Goal: Task Accomplishment & Management: Manage account settings

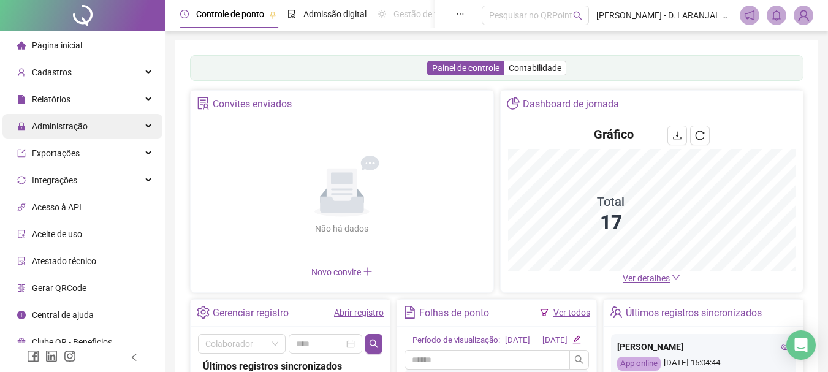
click at [97, 124] on div "Administração" at bounding box center [82, 126] width 160 height 25
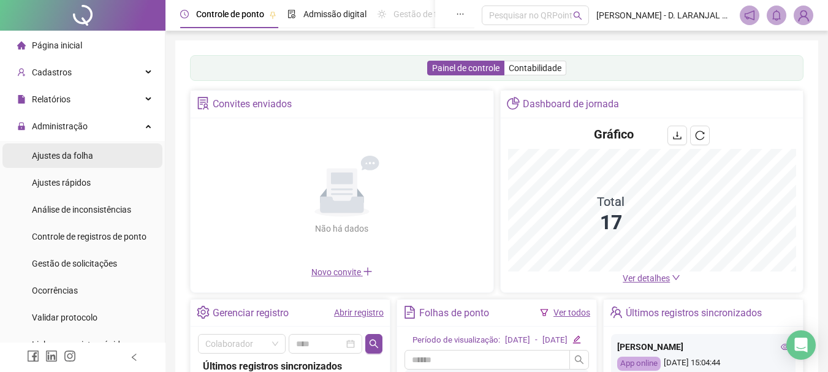
click at [102, 185] on li "Ajustes rápidos" at bounding box center [82, 182] width 160 height 25
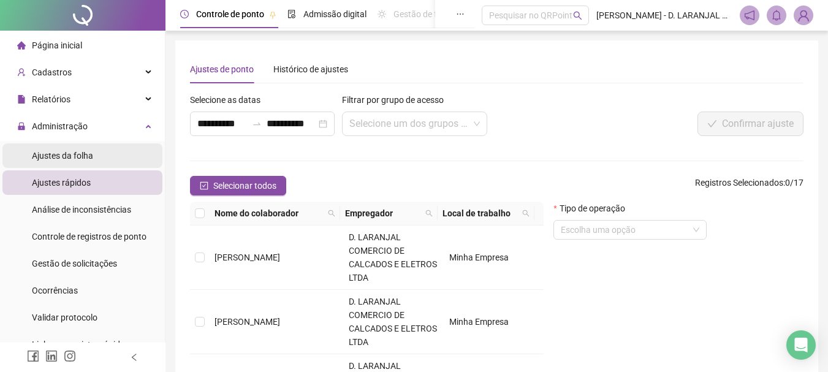
drag, startPoint x: 97, startPoint y: 159, endPoint x: 152, endPoint y: 145, distance: 56.5
click at [97, 159] on li "Ajustes da folha" at bounding box center [82, 155] width 160 height 25
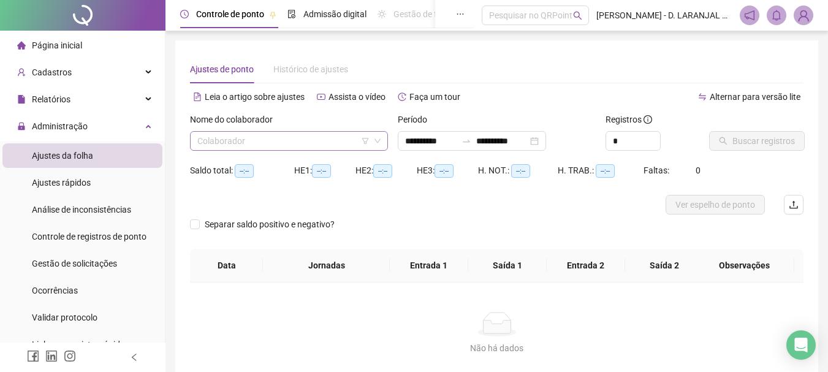
click at [253, 139] on input "search" at bounding box center [283, 141] width 172 height 18
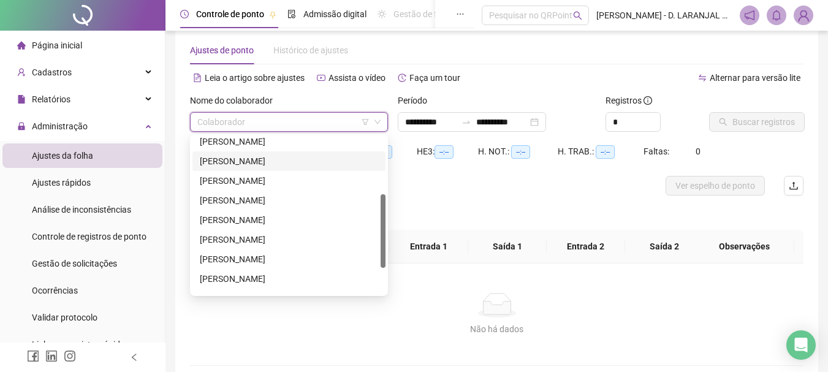
scroll to position [176, 0]
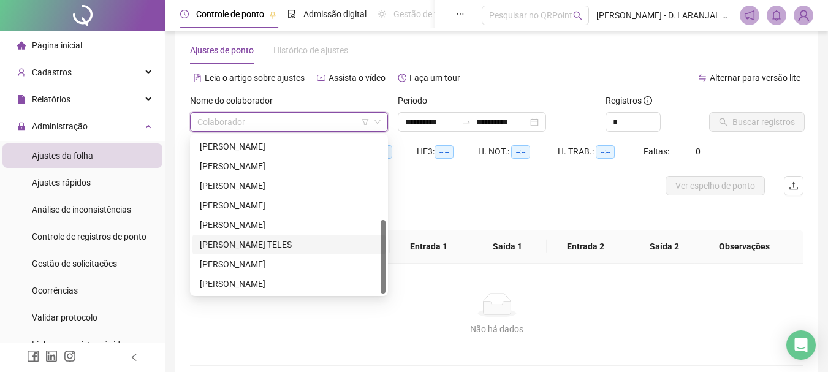
click at [241, 245] on div "[PERSON_NAME] TELES" at bounding box center [289, 244] width 178 height 13
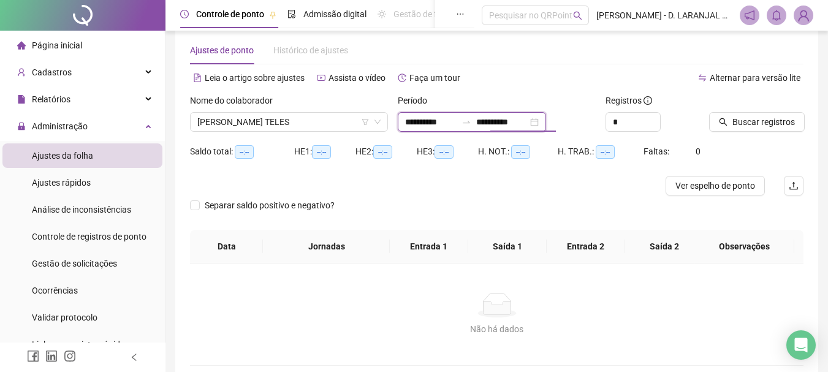
click at [527, 122] on input "**********" at bounding box center [501, 121] width 51 height 13
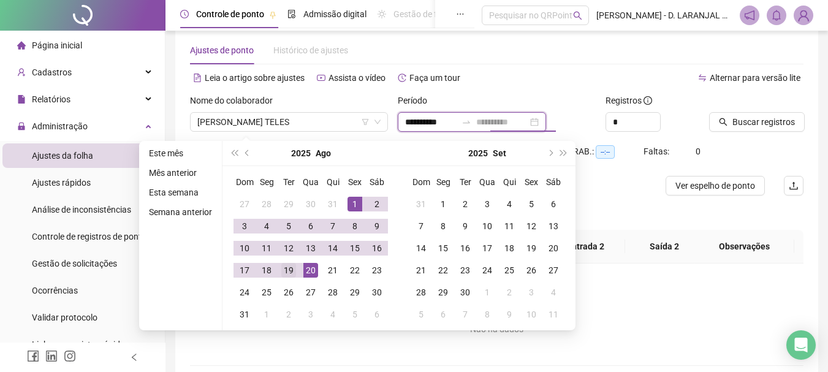
type input "**********"
click at [292, 270] on div "19" at bounding box center [288, 270] width 15 height 15
type input "**********"
click at [354, 205] on div "1" at bounding box center [354, 204] width 15 height 15
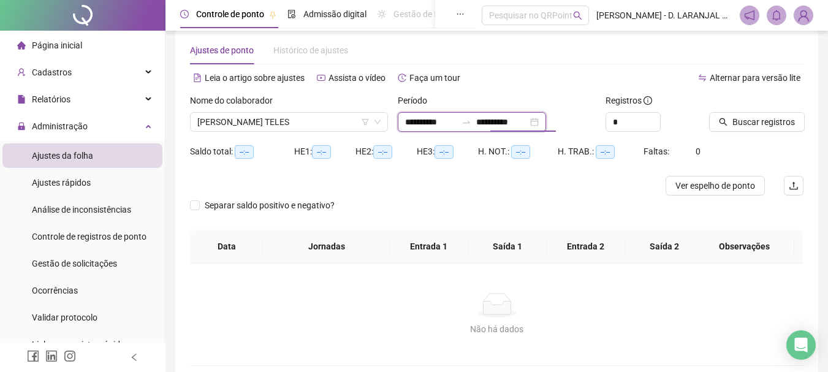
click at [527, 116] on input "**********" at bounding box center [501, 121] width 51 height 13
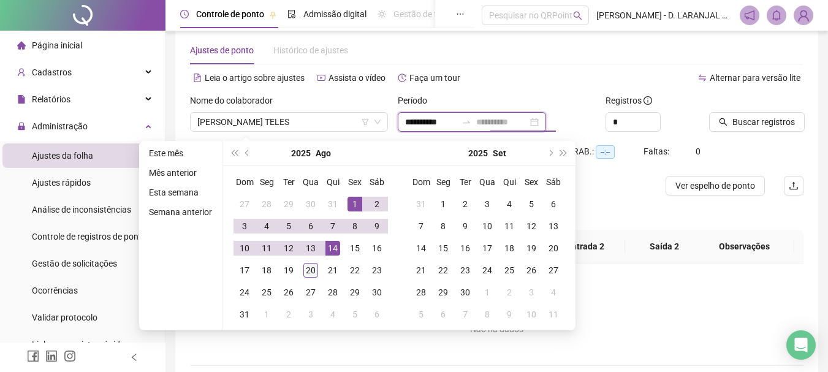
type input "**********"
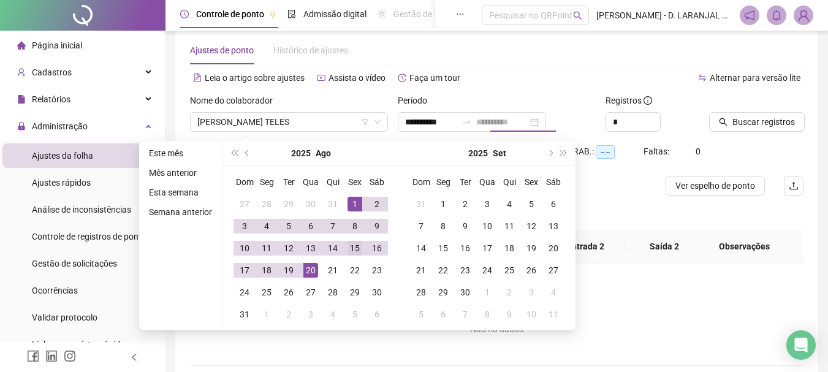
drag, startPoint x: 309, startPoint y: 271, endPoint x: 346, endPoint y: 244, distance: 45.6
click at [310, 272] on div "20" at bounding box center [310, 270] width 15 height 15
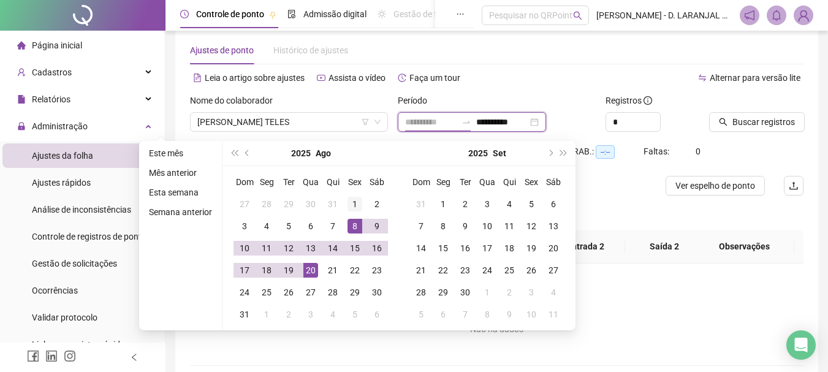
type input "**********"
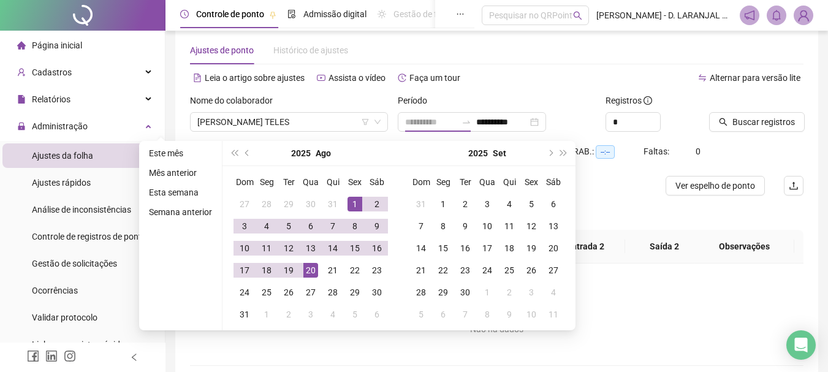
click at [349, 206] on div "1" at bounding box center [354, 204] width 15 height 15
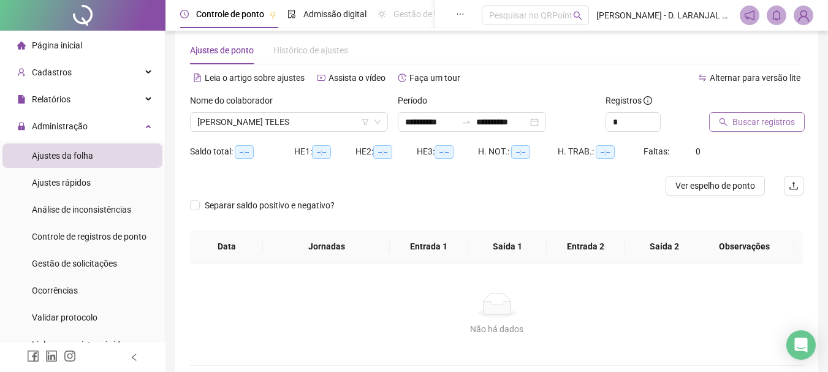
click at [760, 129] on button "Buscar registros" at bounding box center [757, 122] width 96 height 20
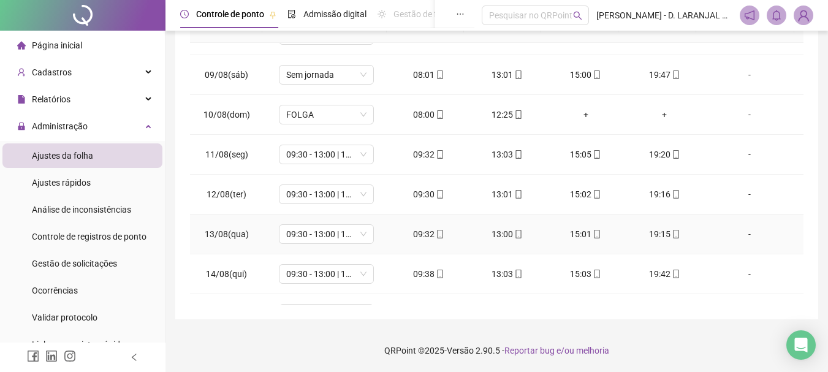
scroll to position [535, 0]
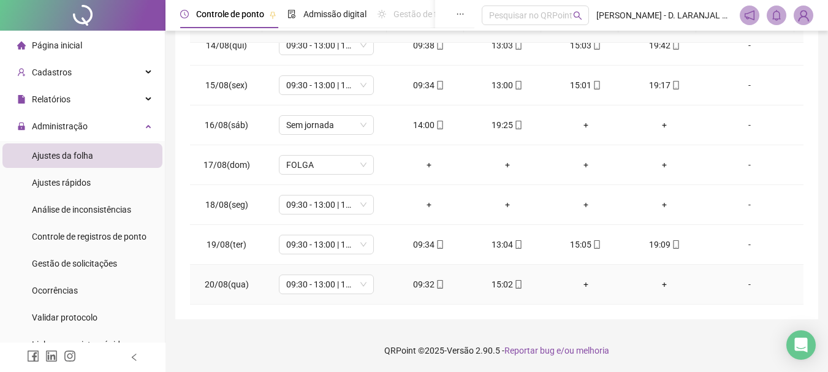
click at [578, 281] on div "+" at bounding box center [585, 284] width 59 height 13
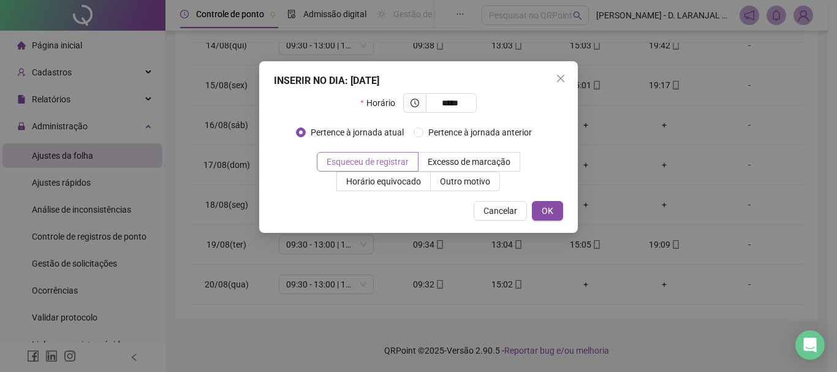
type input "*****"
click at [366, 159] on span "Esqueceu de registrar" at bounding box center [368, 162] width 82 height 10
drag, startPoint x: 546, startPoint y: 205, endPoint x: 553, endPoint y: 197, distance: 10.4
click at [547, 205] on span "OK" at bounding box center [548, 210] width 12 height 13
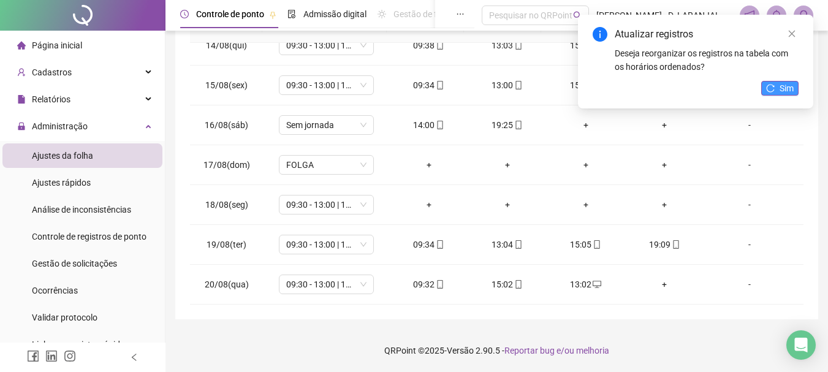
click at [782, 85] on span "Sim" at bounding box center [786, 87] width 14 height 13
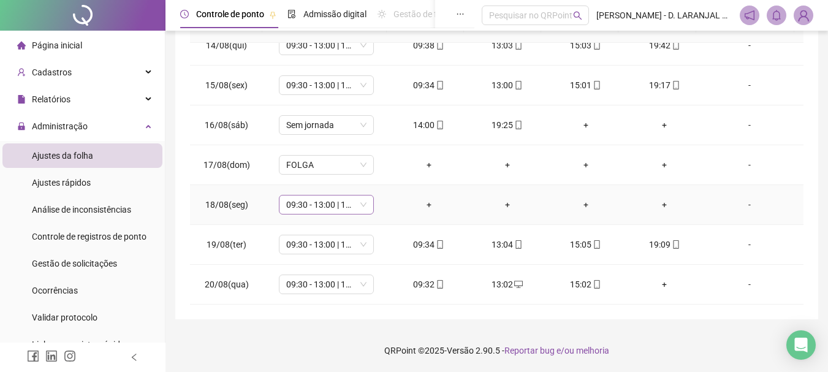
click at [364, 206] on span "09:30 - 13:00 | 15:00 - 19:30" at bounding box center [326, 204] width 80 height 18
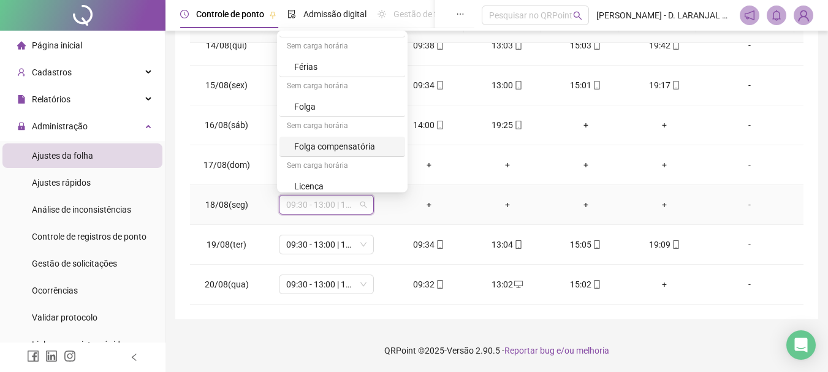
scroll to position [321, 0]
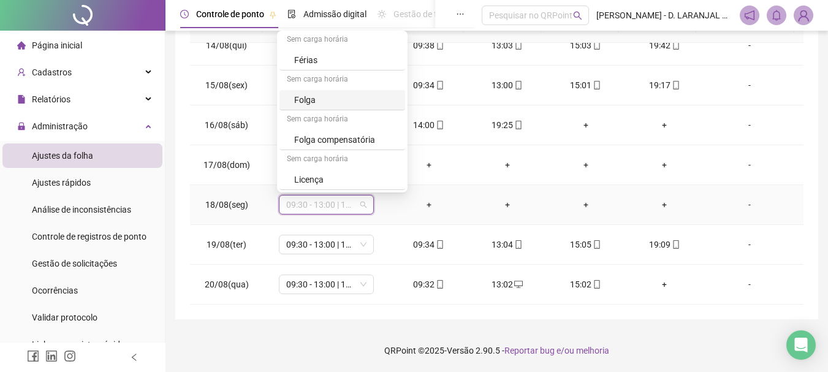
click at [325, 99] on div "Folga" at bounding box center [346, 99] width 104 height 13
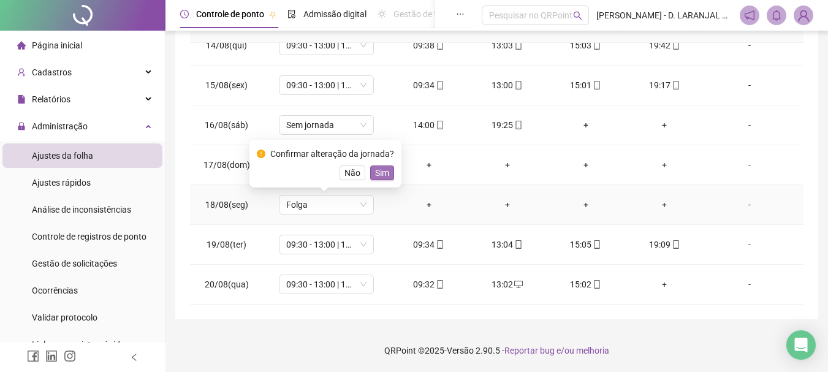
click at [384, 169] on span "Sim" at bounding box center [382, 172] width 14 height 13
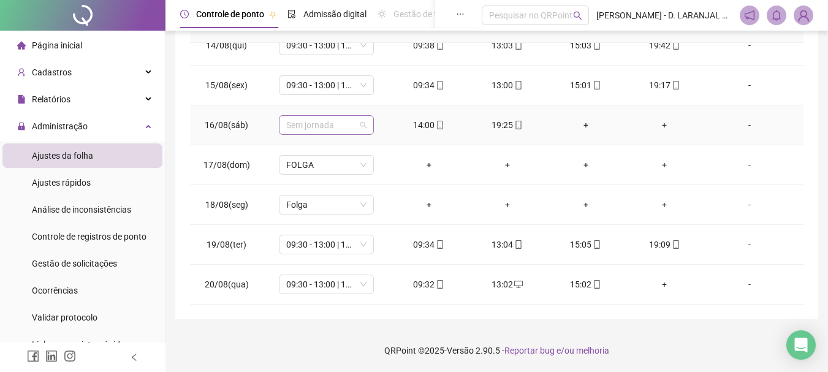
click at [361, 129] on span "Sem jornada" at bounding box center [326, 125] width 80 height 18
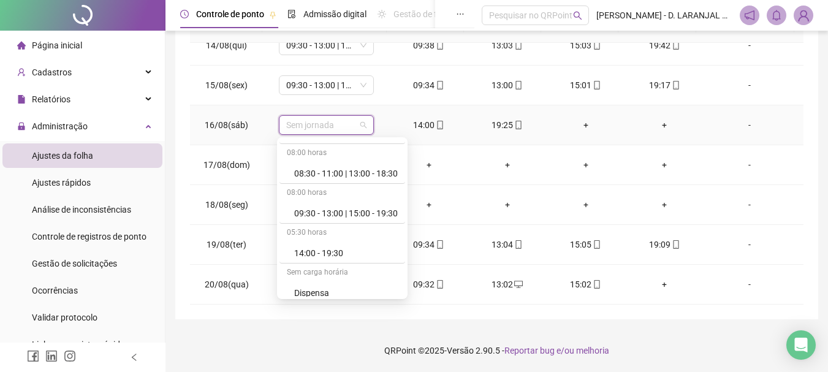
scroll to position [184, 0]
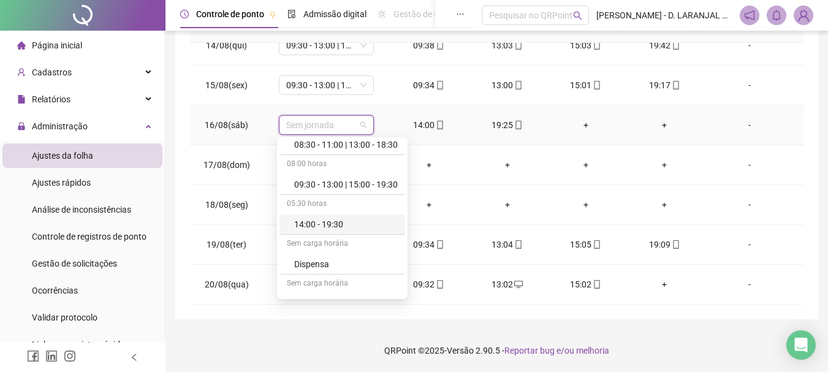
click at [346, 221] on div "14:00 - 19:30" at bounding box center [346, 223] width 104 height 13
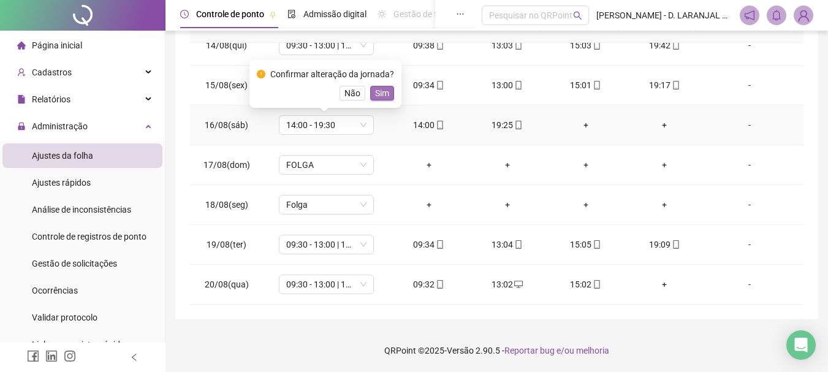
click at [384, 95] on span "Sim" at bounding box center [382, 92] width 14 height 13
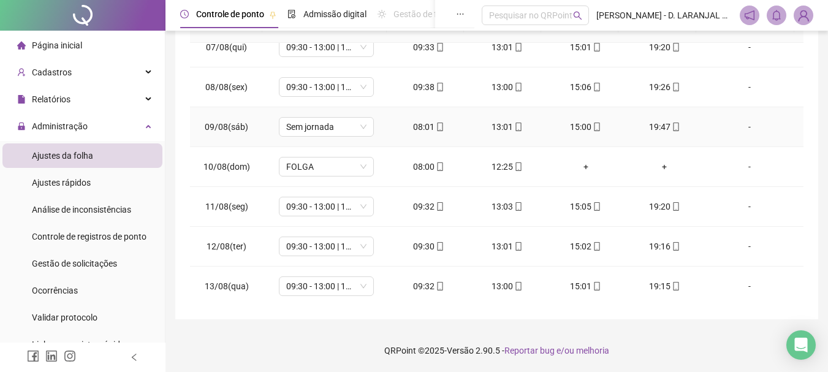
scroll to position [229, 0]
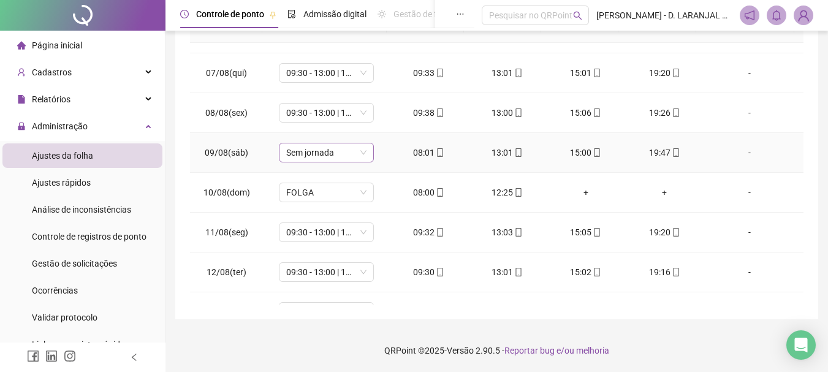
click at [358, 159] on span "Sem jornada" at bounding box center [326, 152] width 80 height 18
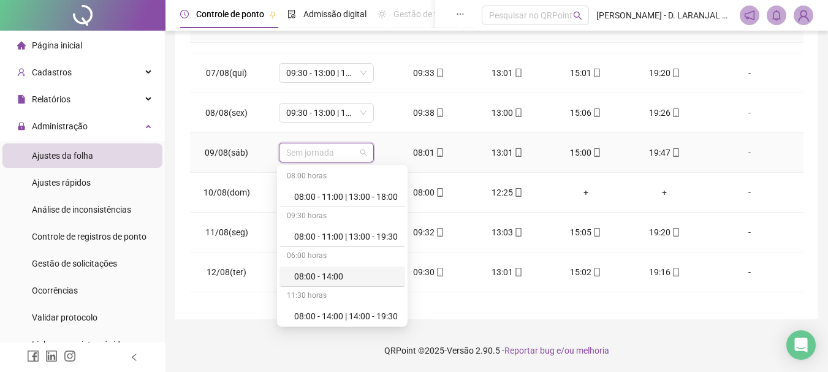
click at [336, 281] on div "08:00 - 14:00" at bounding box center [346, 276] width 104 height 13
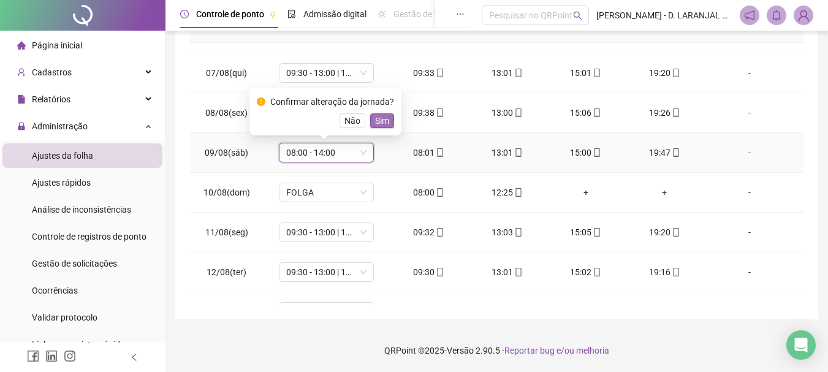
click at [381, 120] on span "Sim" at bounding box center [382, 120] width 14 height 13
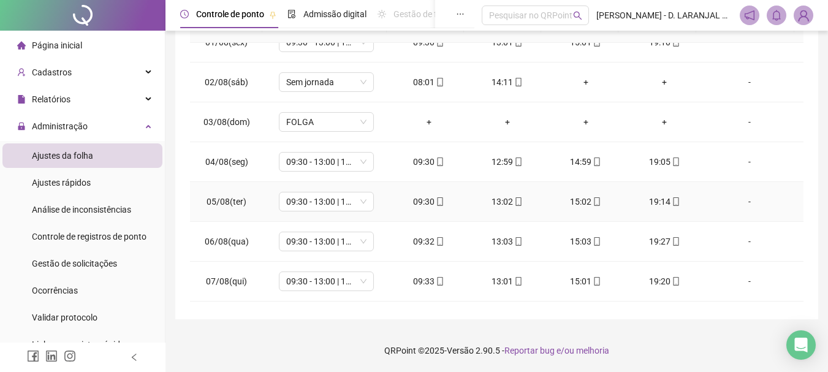
scroll to position [0, 0]
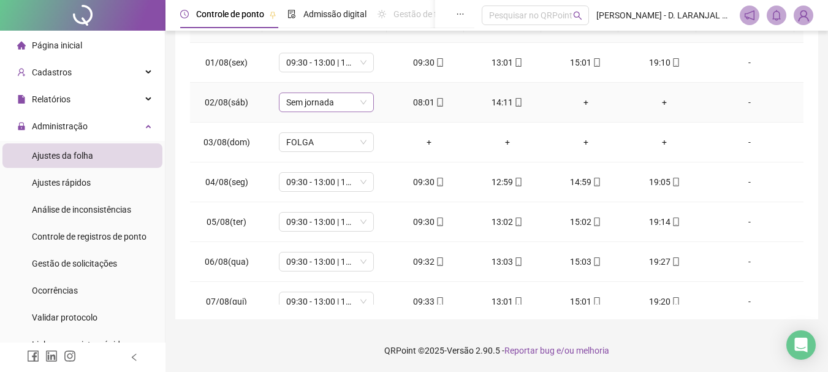
click at [362, 105] on span "Sem jornada" at bounding box center [326, 102] width 80 height 18
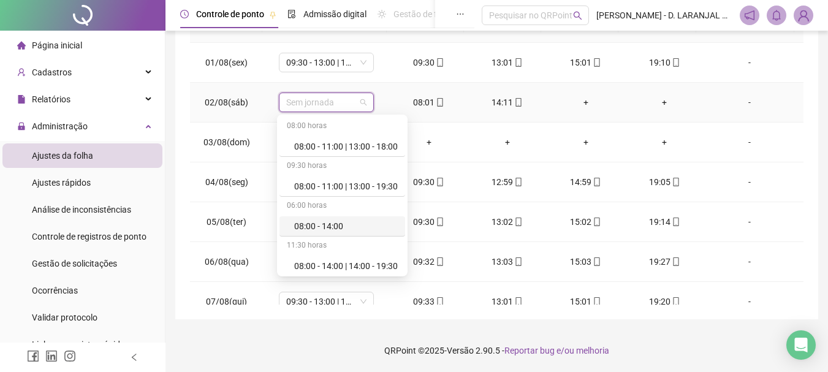
click at [341, 230] on div "08:00 - 14:00" at bounding box center [346, 225] width 104 height 13
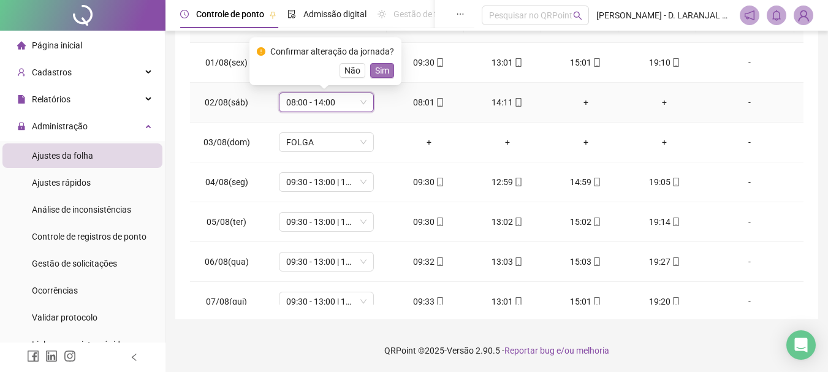
click at [380, 72] on span "Sim" at bounding box center [382, 70] width 14 height 13
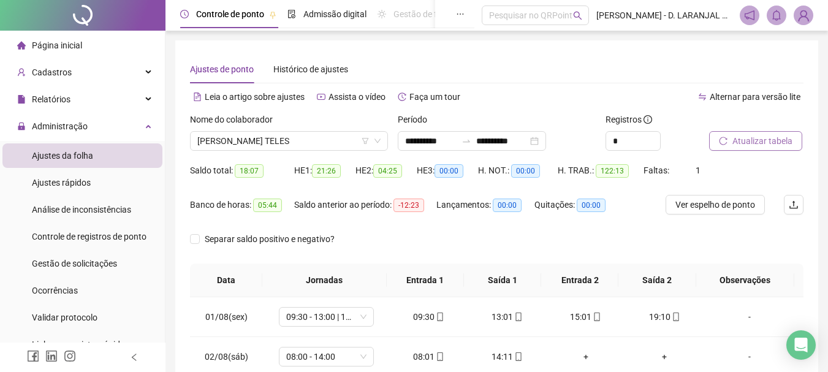
click at [755, 137] on span "Atualizar tabela" at bounding box center [762, 140] width 60 height 13
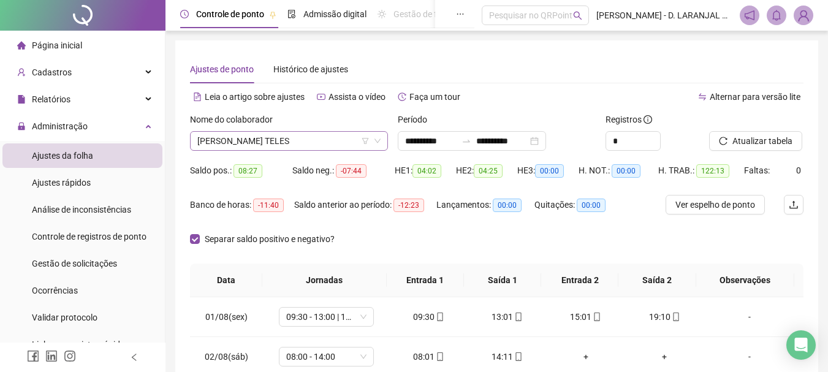
click at [331, 142] on span "[PERSON_NAME] TELES" at bounding box center [288, 141] width 183 height 18
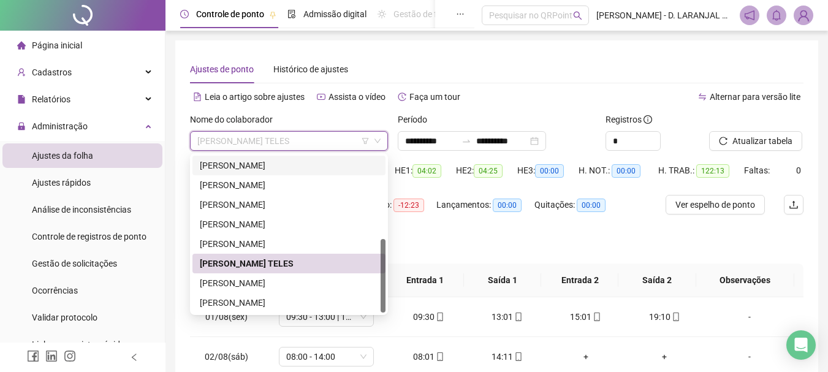
click at [245, 164] on div "[PERSON_NAME]" at bounding box center [289, 165] width 178 height 13
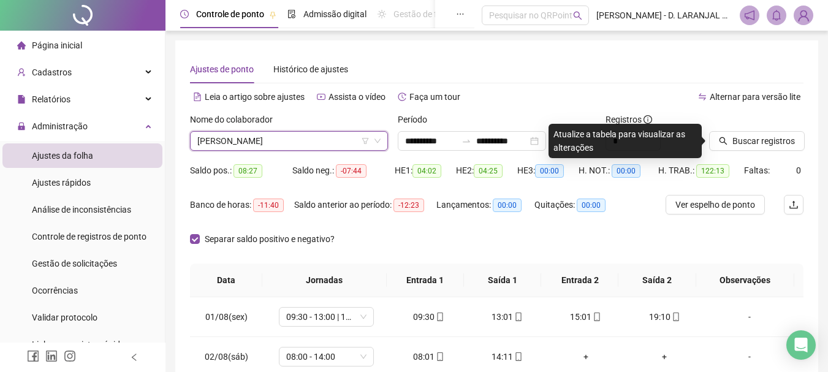
click at [334, 145] on span "[PERSON_NAME]" at bounding box center [288, 141] width 183 height 18
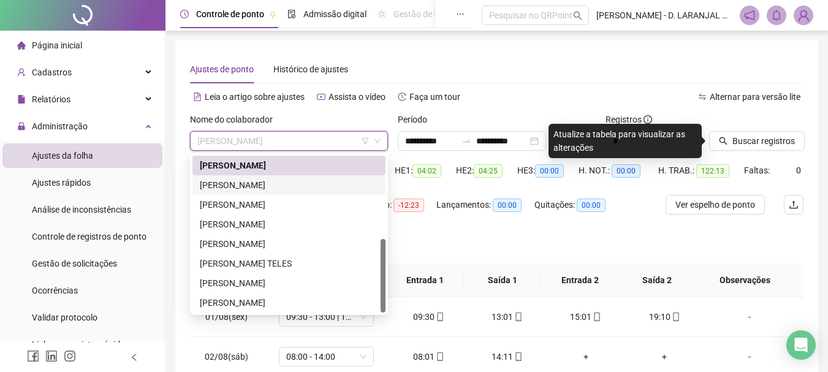
click at [281, 187] on div "[PERSON_NAME]" at bounding box center [289, 184] width 178 height 13
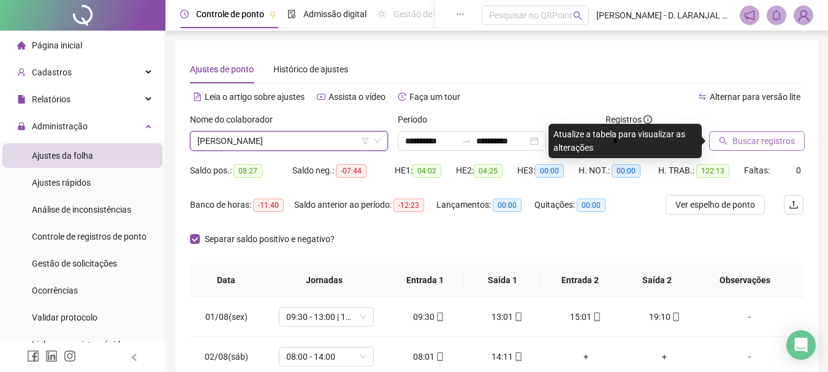
click at [770, 142] on span "Buscar registros" at bounding box center [763, 140] width 62 height 13
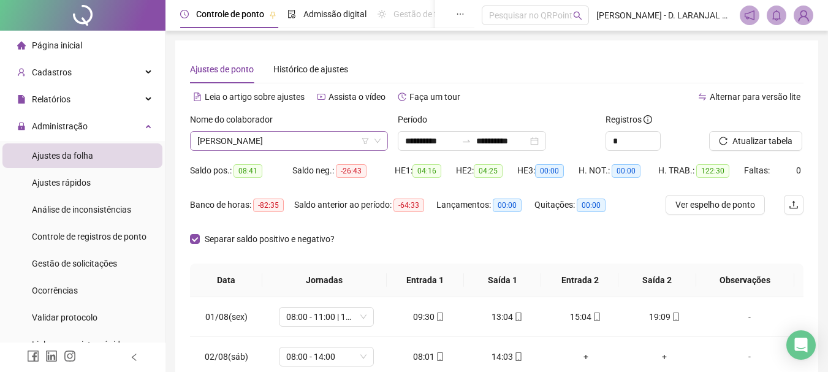
click at [342, 136] on span "[PERSON_NAME]" at bounding box center [288, 141] width 183 height 18
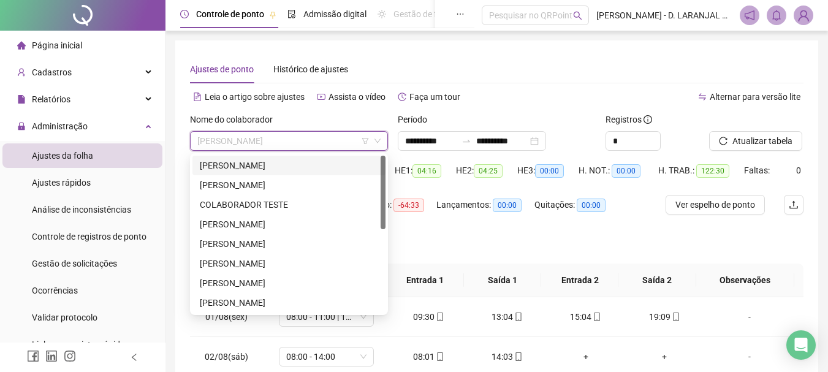
click at [281, 164] on div "[PERSON_NAME]" at bounding box center [289, 165] width 178 height 13
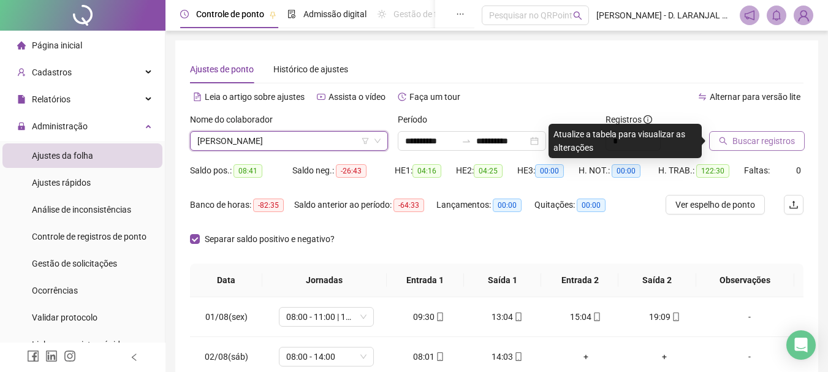
click at [784, 145] on span "Buscar registros" at bounding box center [763, 140] width 62 height 13
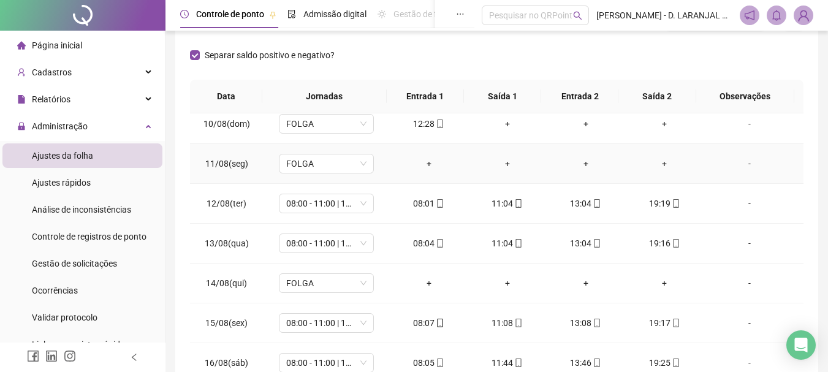
scroll to position [306, 0]
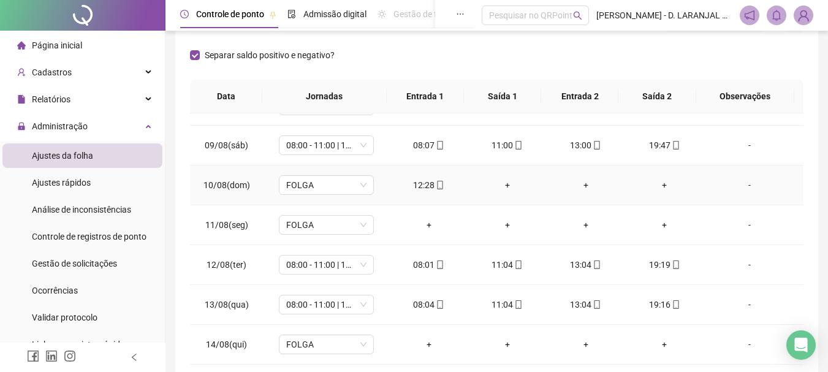
click at [500, 184] on div "+" at bounding box center [507, 184] width 59 height 13
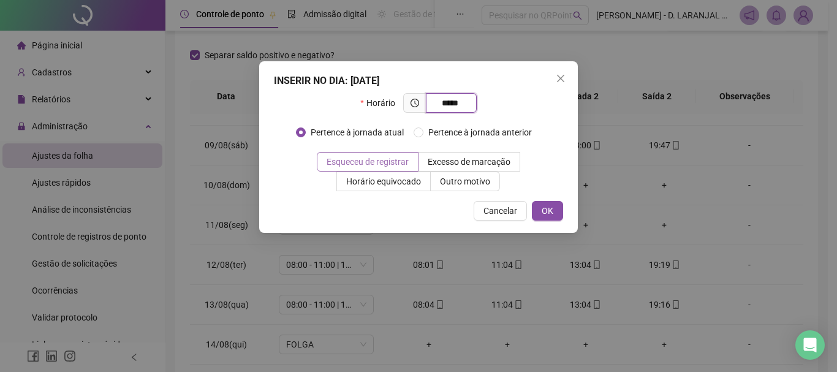
type input "*****"
click at [377, 160] on span "Esqueceu de registrar" at bounding box center [368, 162] width 82 height 10
click at [553, 209] on button "OK" at bounding box center [547, 211] width 31 height 20
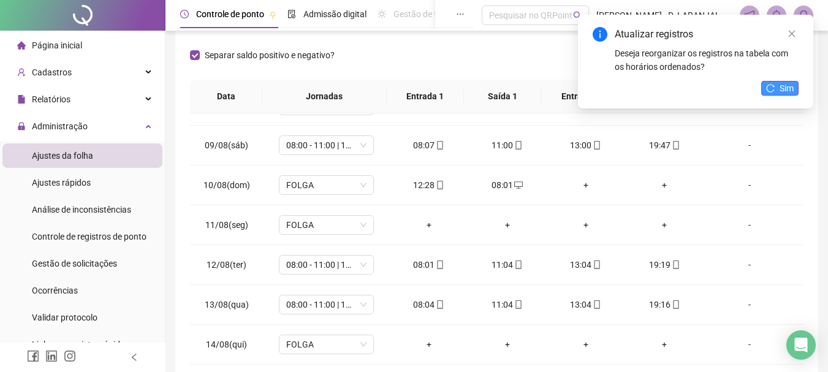
click at [772, 87] on icon "reload" at bounding box center [770, 88] width 9 height 9
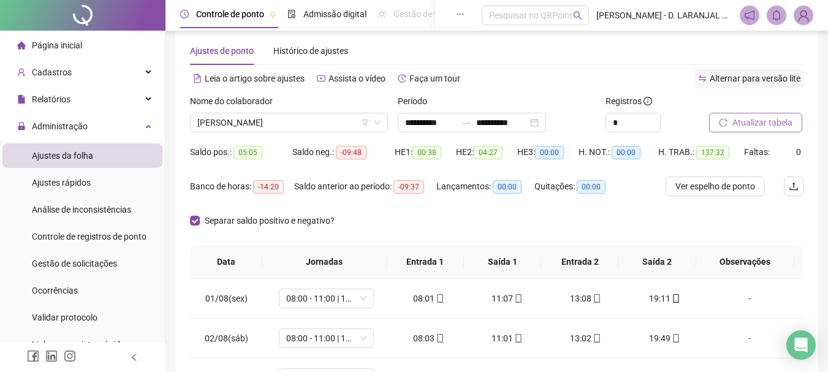
scroll to position [0, 0]
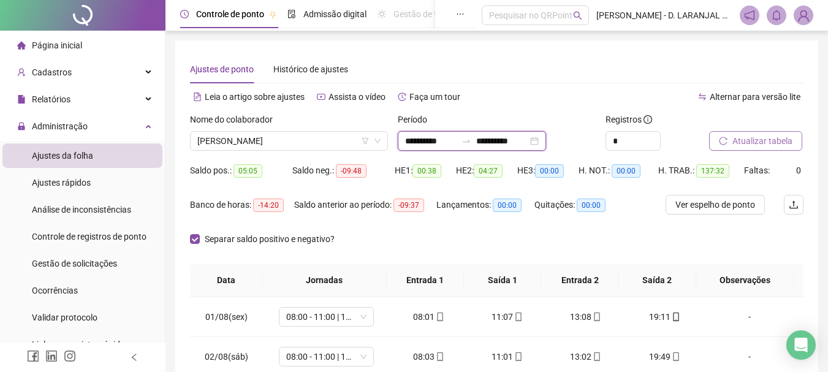
click at [527, 140] on input "**********" at bounding box center [501, 140] width 51 height 13
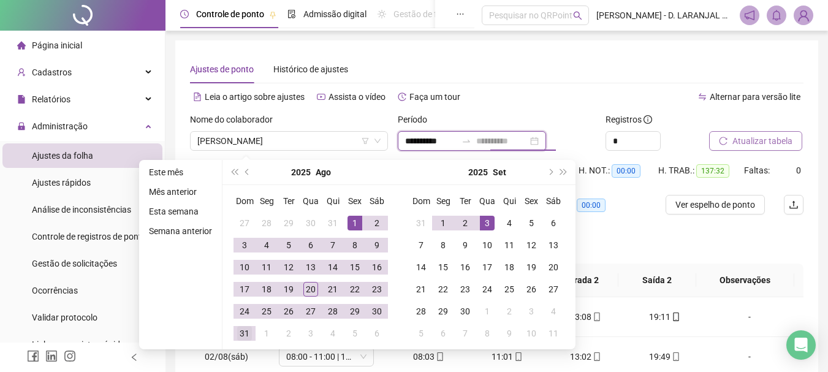
type input "**********"
drag, startPoint x: 246, startPoint y: 335, endPoint x: 271, endPoint y: 295, distance: 47.4
click at [248, 334] on div "31" at bounding box center [244, 333] width 15 height 15
type input "**********"
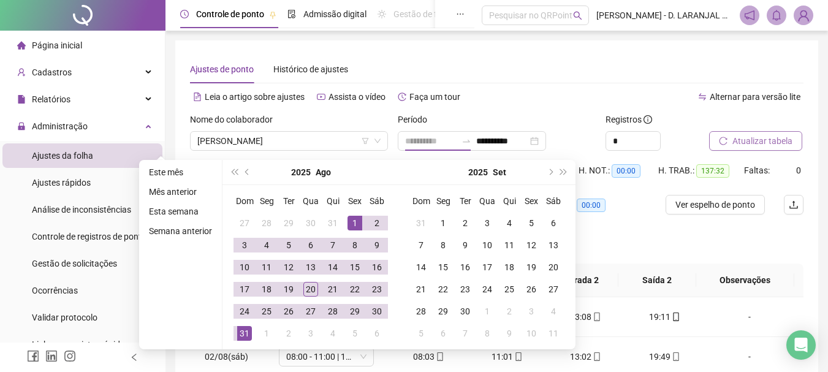
click at [353, 221] on div "1" at bounding box center [354, 223] width 15 height 15
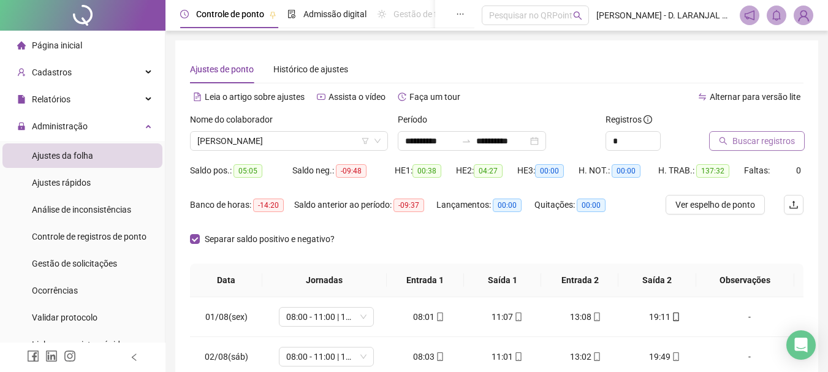
click at [752, 142] on span "Buscar registros" at bounding box center [763, 140] width 62 height 13
click at [456, 141] on input "**********" at bounding box center [430, 140] width 51 height 13
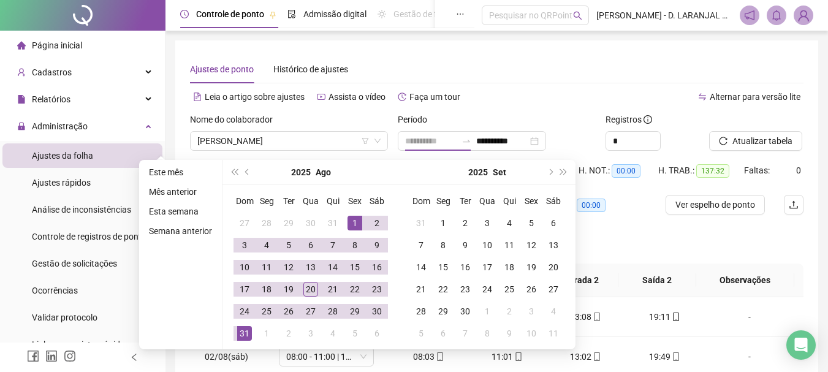
click at [352, 224] on div "1" at bounding box center [354, 223] width 15 height 15
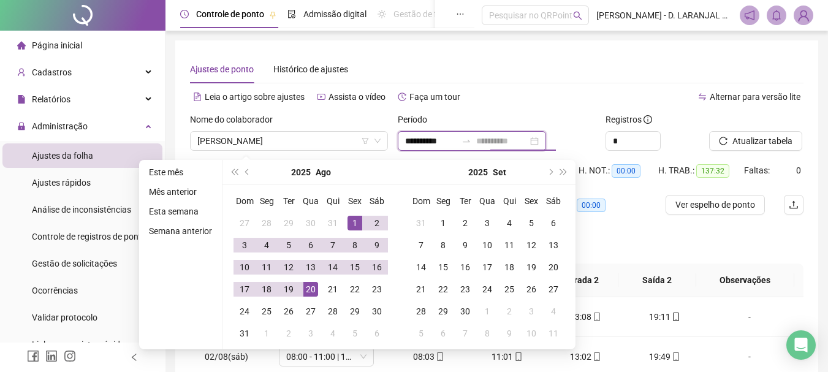
type input "**********"
click at [313, 291] on div "20" at bounding box center [310, 289] width 15 height 15
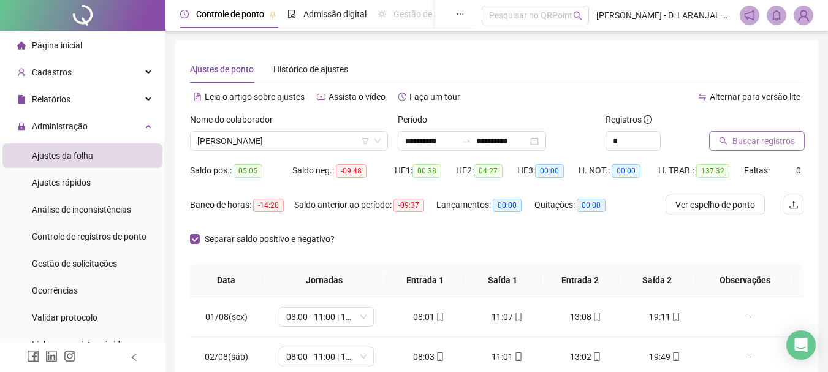
click at [758, 143] on span "Buscar registros" at bounding box center [763, 140] width 62 height 13
click at [331, 138] on span "[PERSON_NAME]" at bounding box center [288, 141] width 183 height 18
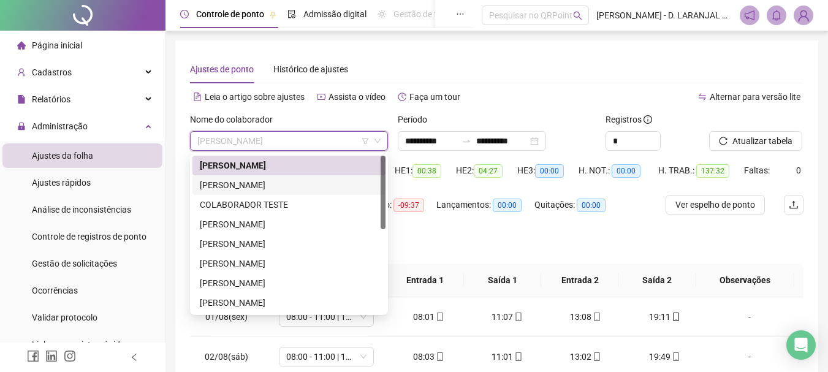
click at [292, 194] on div "[PERSON_NAME]" at bounding box center [288, 185] width 193 height 20
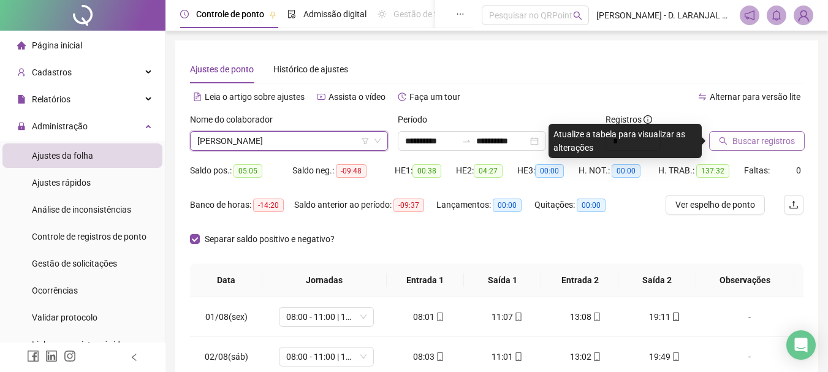
click at [746, 144] on span "Buscar registros" at bounding box center [763, 140] width 62 height 13
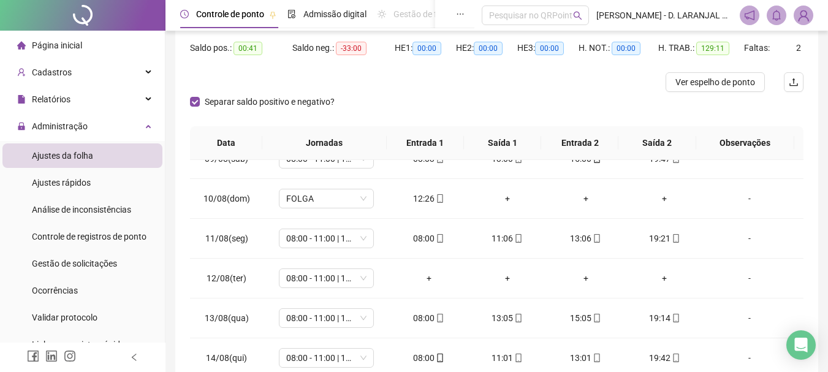
scroll to position [368, 0]
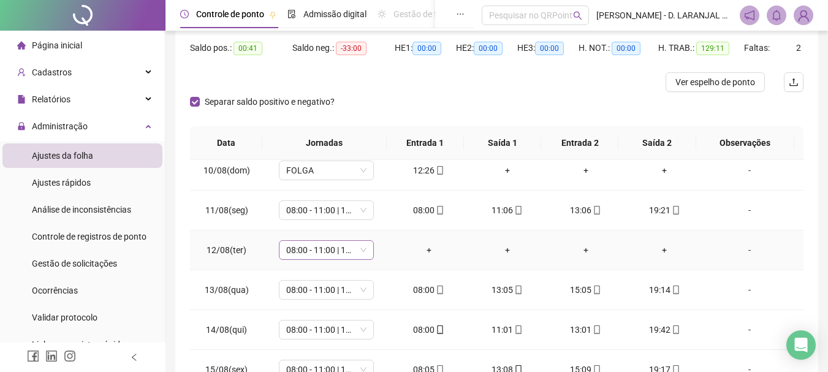
click at [354, 249] on span "08:00 - 11:00 | 13:00 - 19:30" at bounding box center [326, 250] width 80 height 18
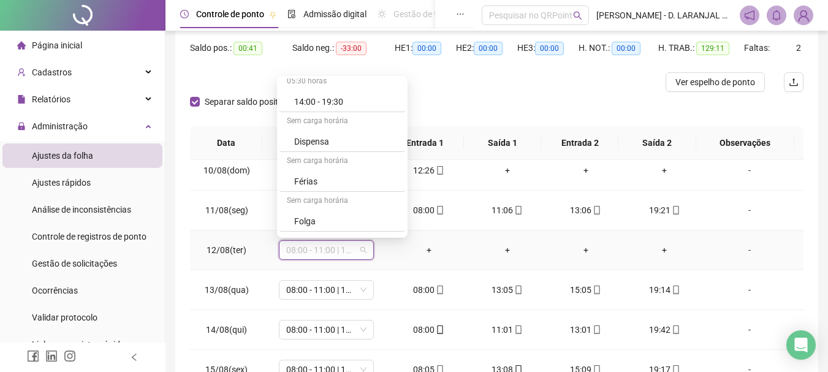
scroll to position [306, 0]
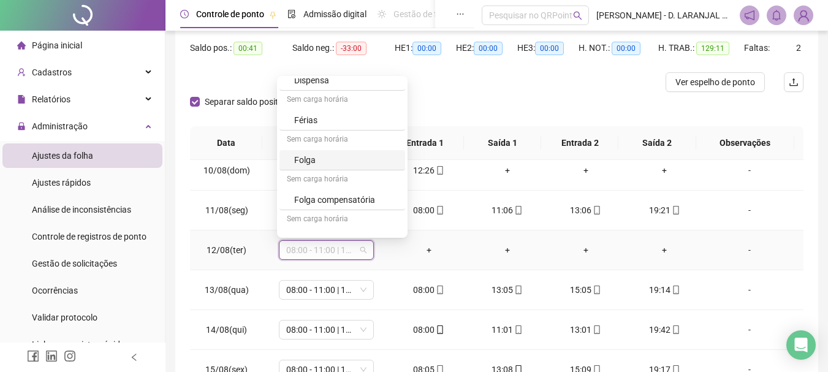
click at [322, 160] on div "Folga" at bounding box center [346, 159] width 104 height 13
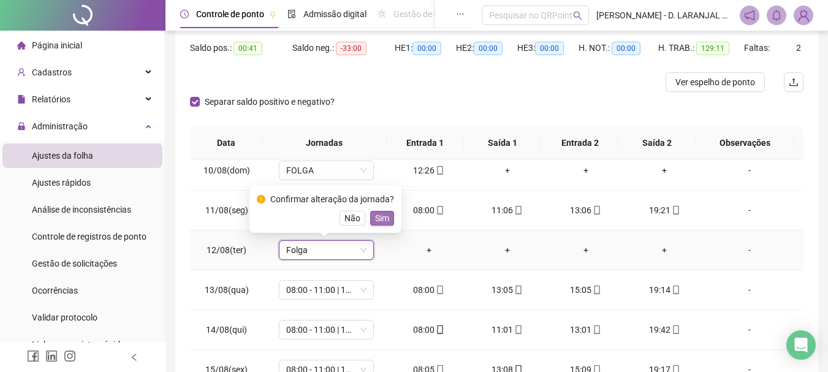
click at [379, 217] on span "Sim" at bounding box center [382, 217] width 14 height 13
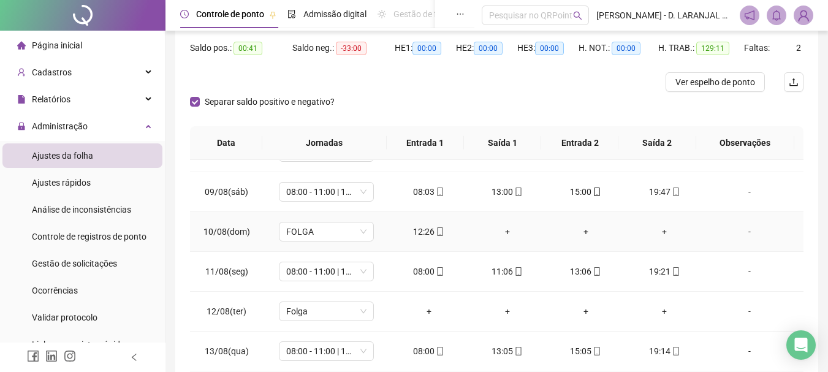
click at [502, 230] on div "+" at bounding box center [507, 231] width 59 height 13
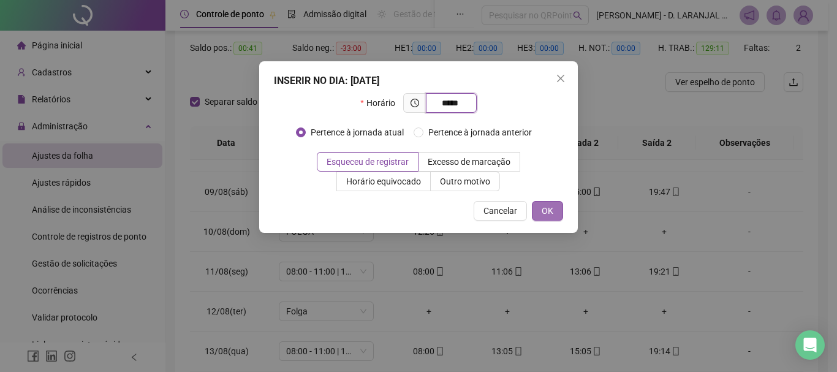
type input "*****"
click at [554, 211] on button "OK" at bounding box center [547, 211] width 31 height 20
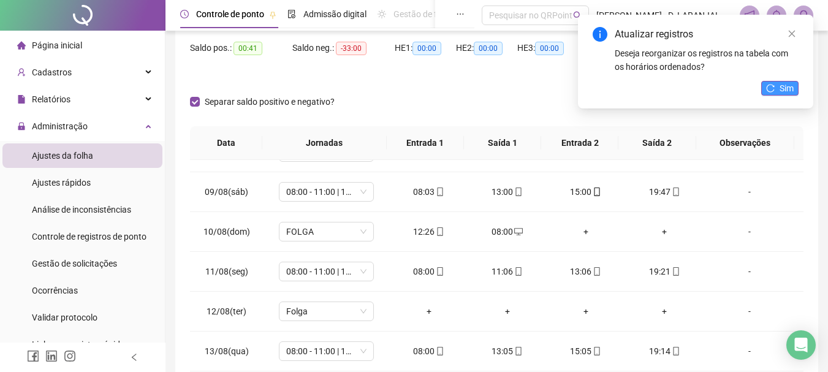
click at [788, 86] on span "Sim" at bounding box center [786, 87] width 14 height 13
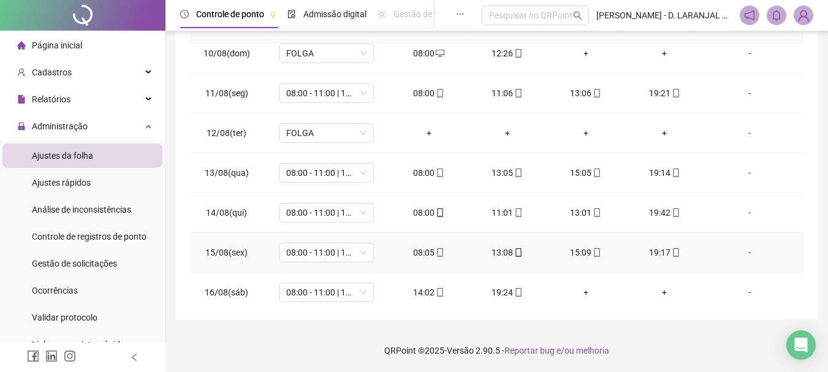
scroll to position [429, 0]
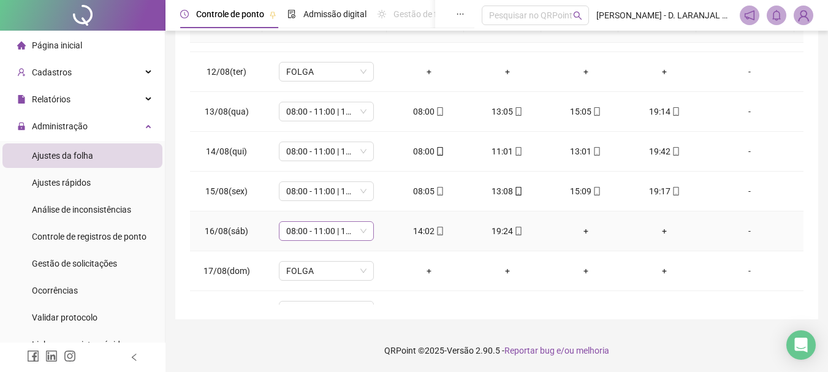
click at [362, 232] on span "08:00 - 11:00 | 13:00 - 19:30" at bounding box center [326, 231] width 80 height 18
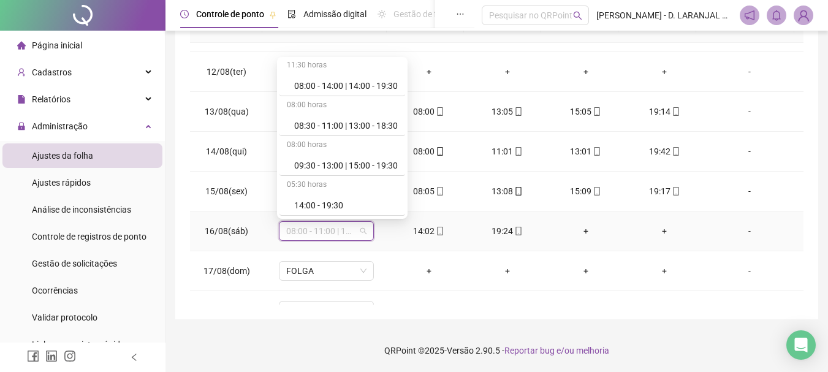
scroll to position [184, 0]
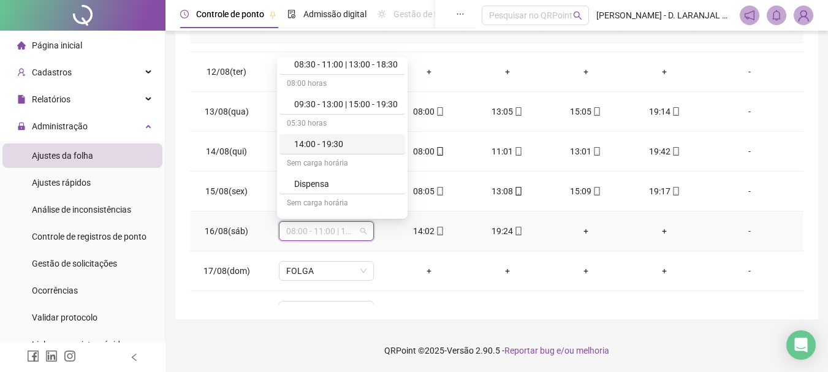
click at [344, 143] on div "14:00 - 19:30" at bounding box center [346, 143] width 104 height 13
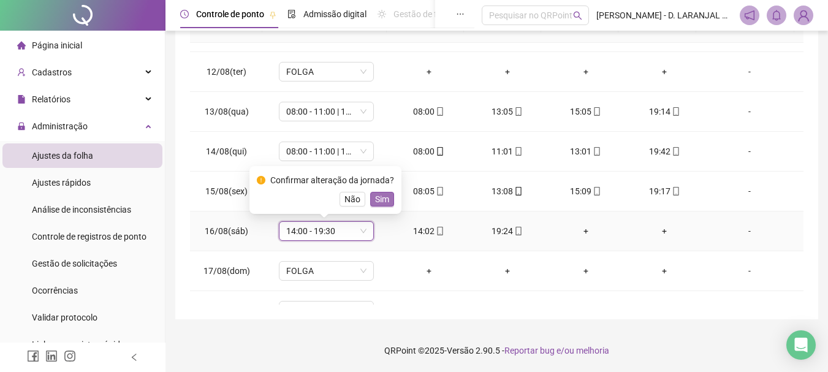
click at [384, 200] on span "Sim" at bounding box center [382, 198] width 14 height 13
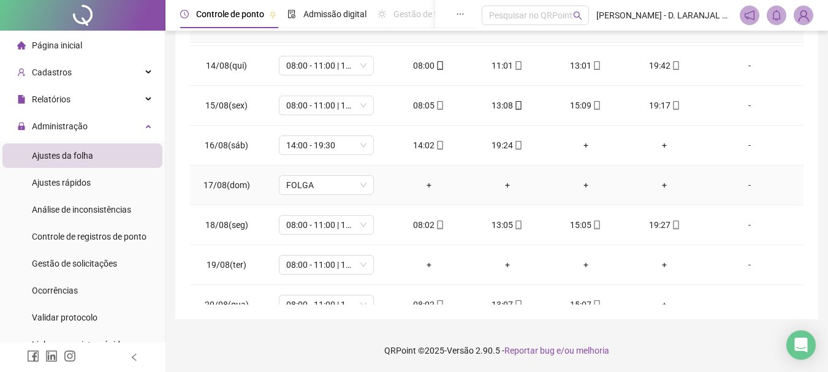
scroll to position [535, 0]
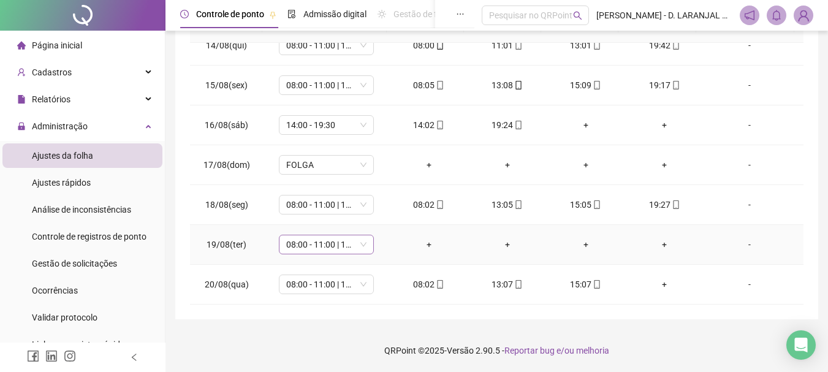
click at [363, 251] on span "08:00 - 11:00 | 13:00 - 19:30" at bounding box center [326, 244] width 80 height 18
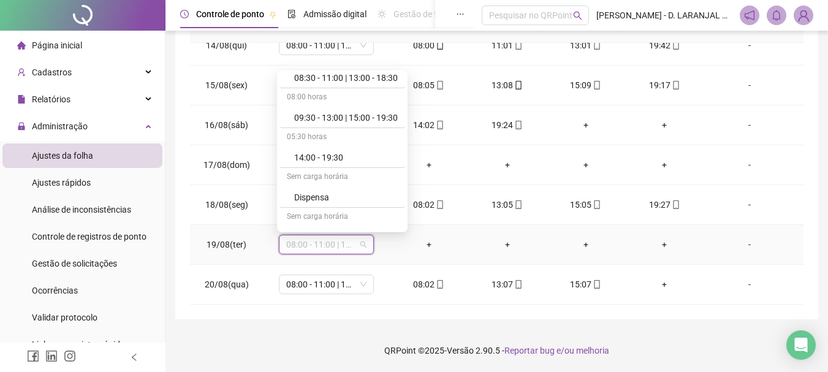
scroll to position [245, 0]
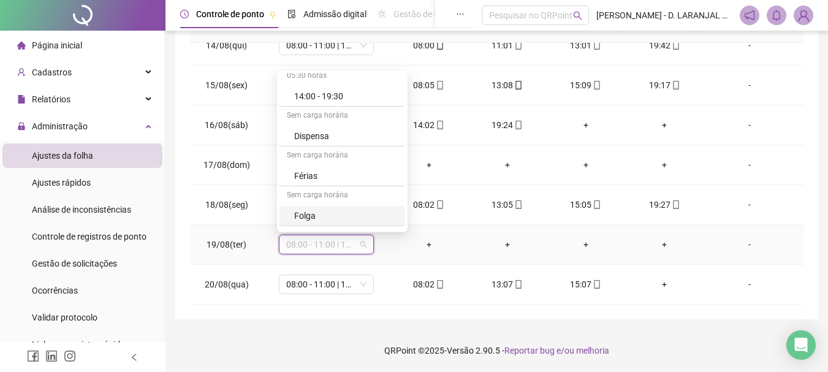
click at [326, 216] on div "Folga" at bounding box center [346, 215] width 104 height 13
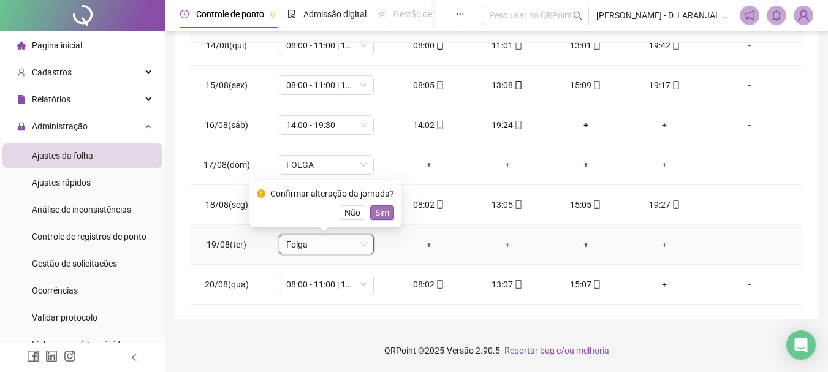
click at [379, 213] on span "Sim" at bounding box center [382, 212] width 14 height 13
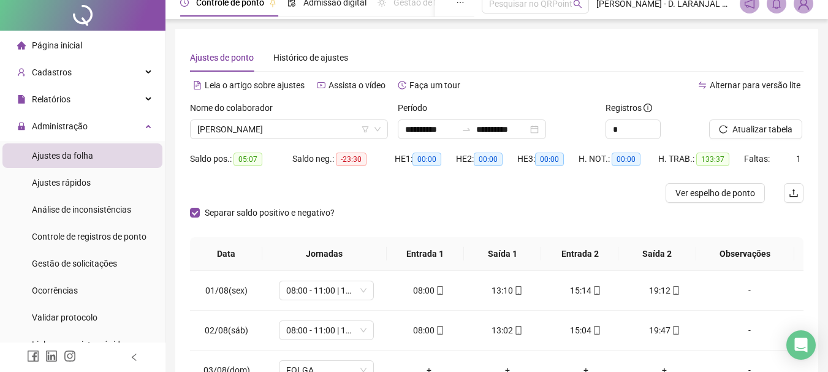
scroll to position [0, 0]
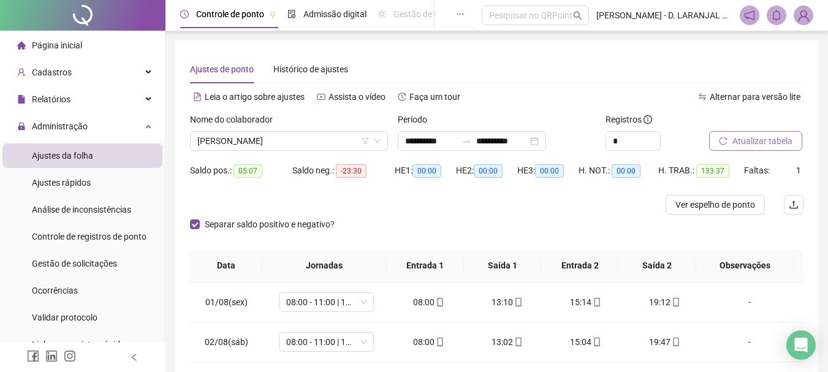
click at [754, 139] on span "Atualizar tabela" at bounding box center [762, 140] width 60 height 13
click at [317, 135] on span "[PERSON_NAME]" at bounding box center [288, 141] width 183 height 18
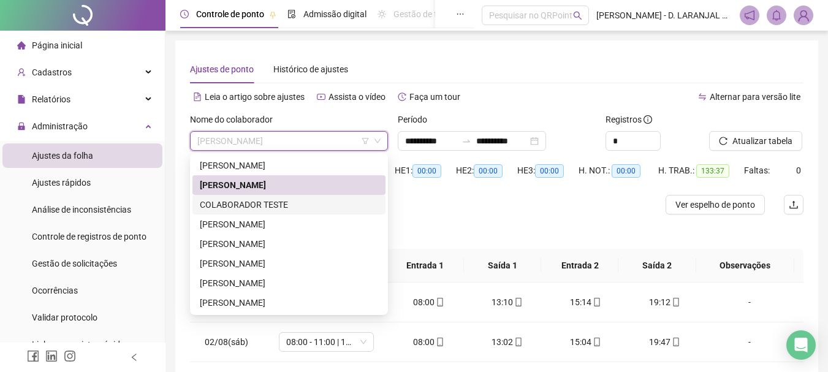
scroll to position [61, 0]
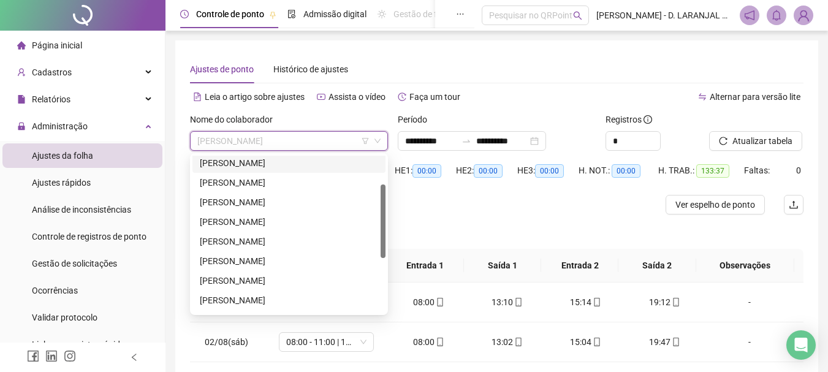
click at [262, 165] on div "[PERSON_NAME]" at bounding box center [289, 162] width 178 height 13
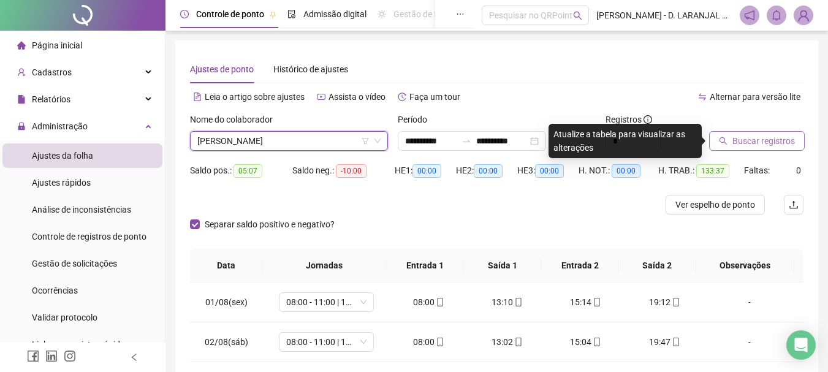
click at [777, 143] on span "Buscar registros" at bounding box center [763, 140] width 62 height 13
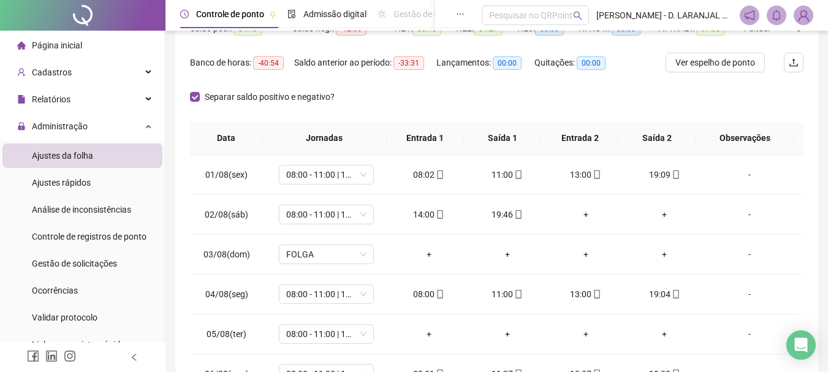
scroll to position [123, 0]
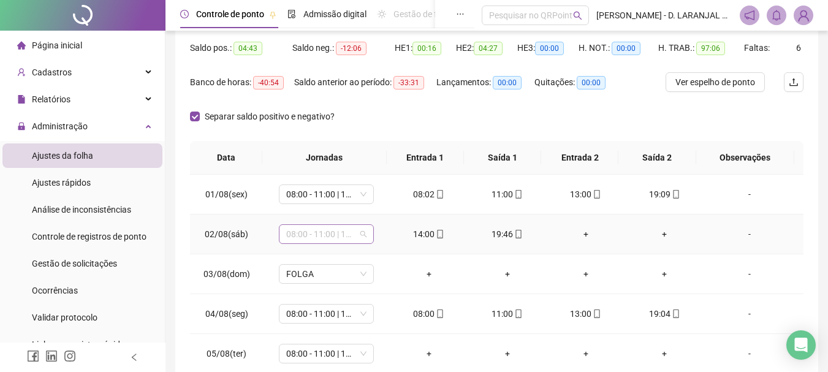
click at [354, 238] on span "08:00 - 11:00 | 13:00 - 19:30" at bounding box center [326, 234] width 80 height 18
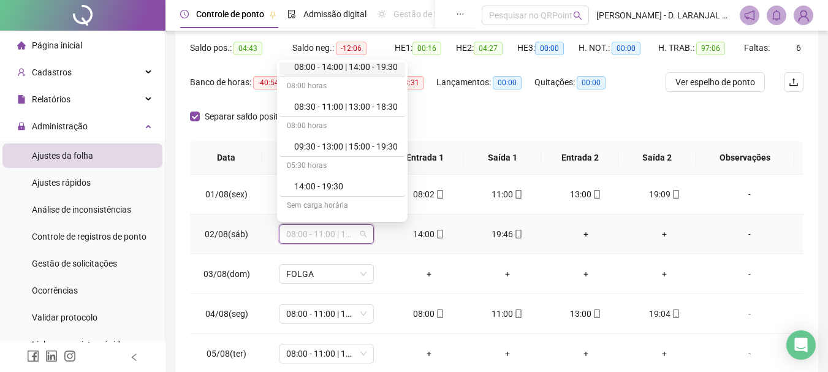
scroll to position [184, 0]
click at [342, 144] on div "14:00 - 19:30" at bounding box center [346, 146] width 104 height 13
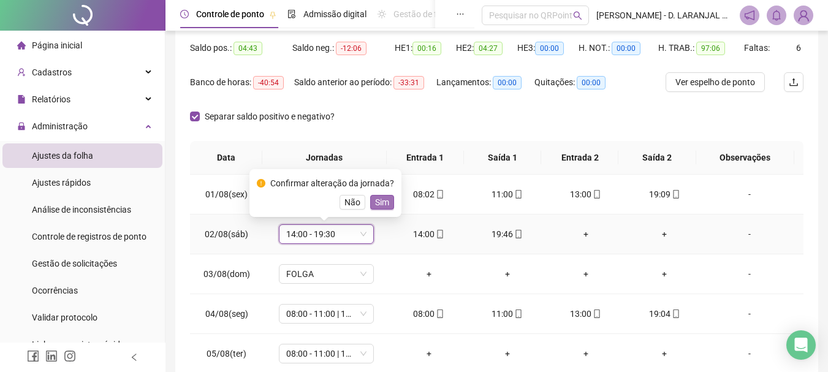
click at [381, 204] on span "Sim" at bounding box center [382, 201] width 14 height 13
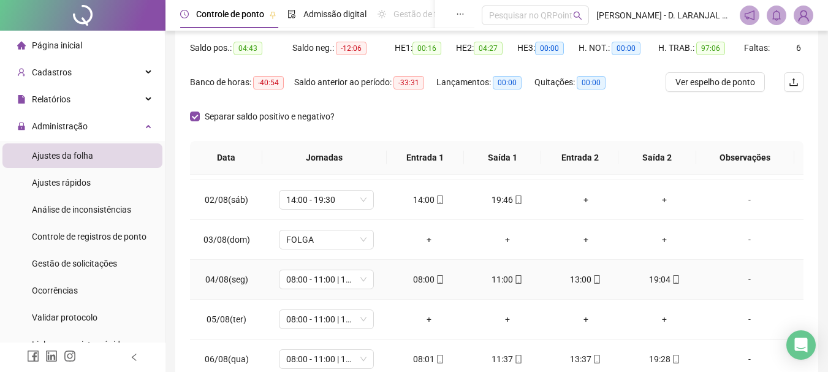
scroll to position [61, 0]
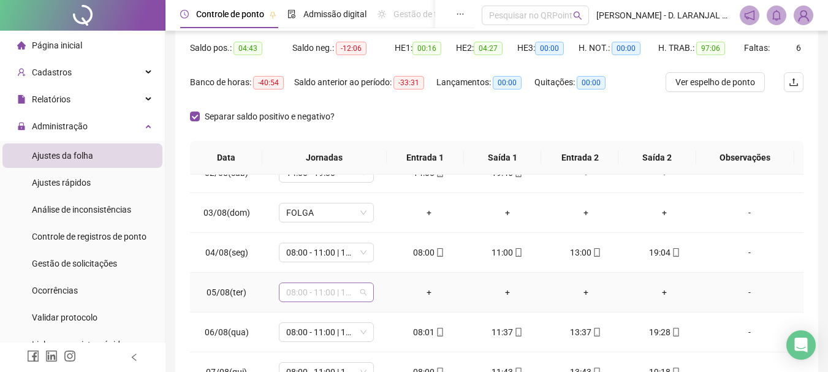
click at [359, 288] on span "08:00 - 11:00 | 13:00 - 19:30" at bounding box center [326, 292] width 80 height 18
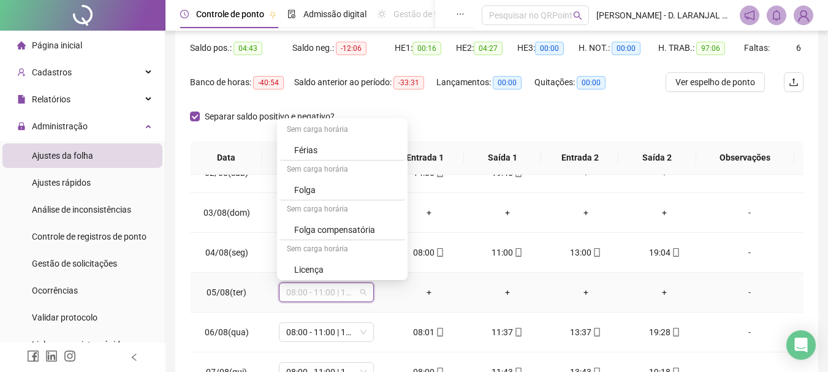
scroll to position [321, 0]
click at [329, 191] on div "Folga" at bounding box center [346, 187] width 104 height 13
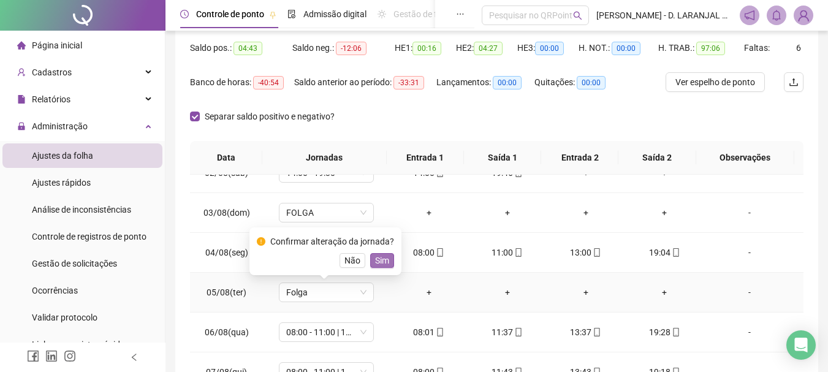
click at [381, 262] on span "Sim" at bounding box center [382, 260] width 14 height 13
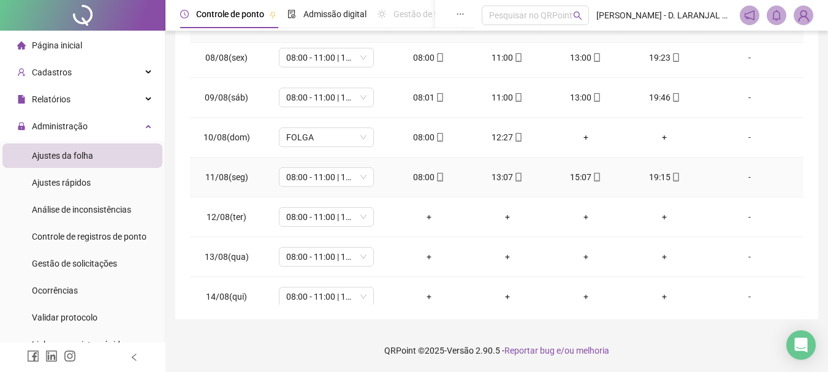
scroll to position [306, 0]
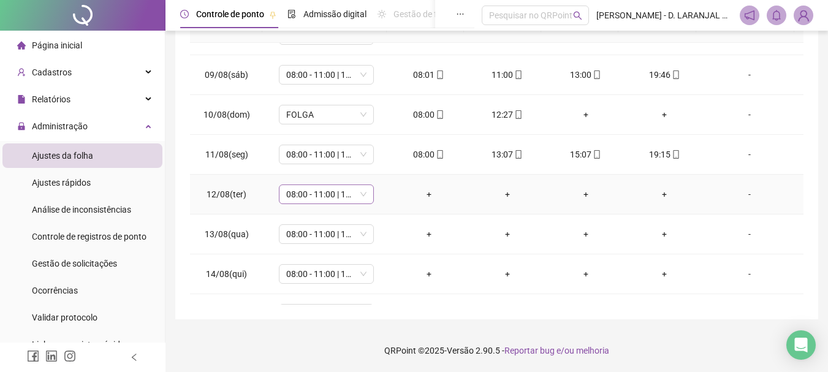
click at [362, 194] on span "08:00 - 11:00 | 13:00 - 19:30" at bounding box center [326, 194] width 80 height 18
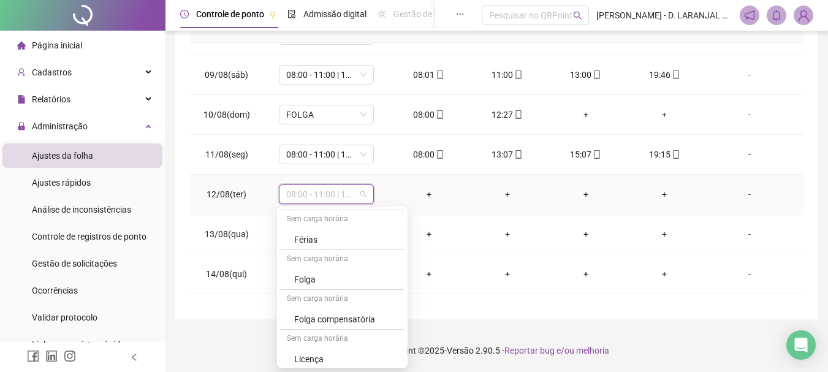
scroll to position [321, 0]
click at [352, 313] on div "Folga compensatória" at bounding box center [346, 315] width 104 height 13
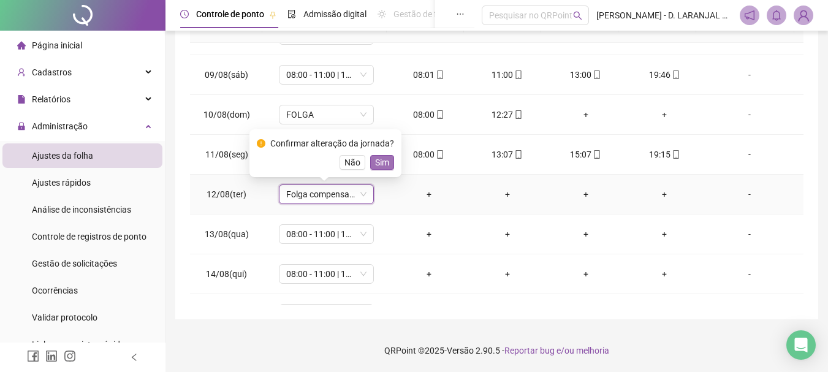
click at [375, 167] on span "Sim" at bounding box center [382, 162] width 14 height 13
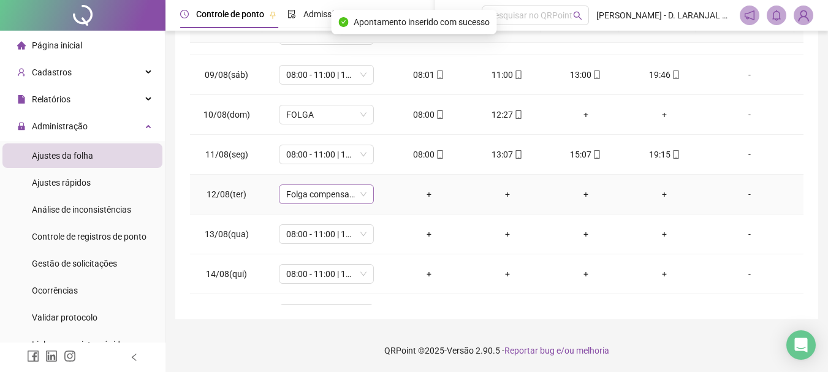
click at [371, 201] on div "Folga compensatória" at bounding box center [326, 194] width 95 height 20
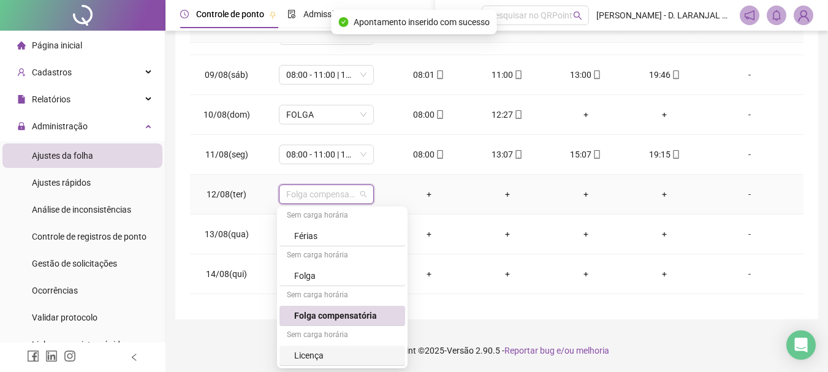
click at [325, 353] on div "Licença" at bounding box center [346, 355] width 104 height 13
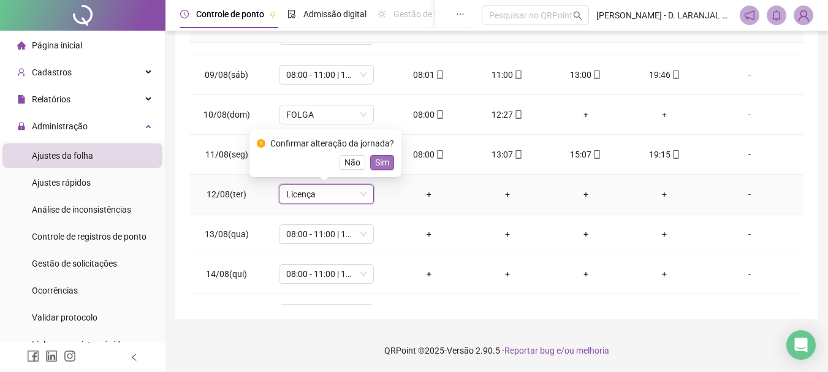
click at [383, 161] on span "Sim" at bounding box center [382, 162] width 14 height 13
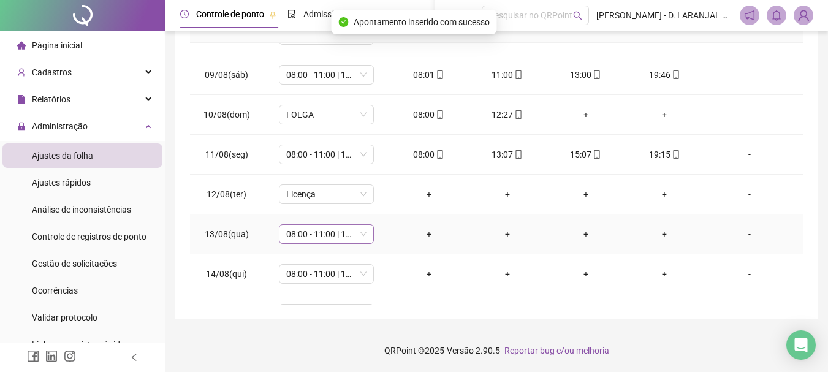
click at [361, 235] on span "08:00 - 11:00 | 13:00 - 19:30" at bounding box center [326, 234] width 80 height 18
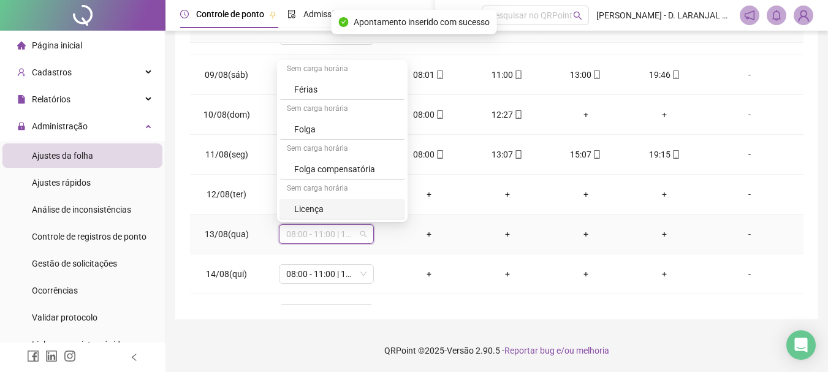
click at [342, 207] on div "Licença" at bounding box center [346, 208] width 104 height 13
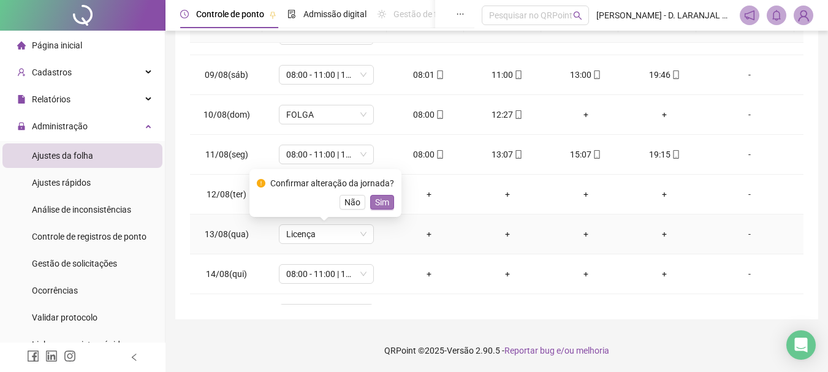
click at [385, 205] on span "Sim" at bounding box center [382, 201] width 14 height 13
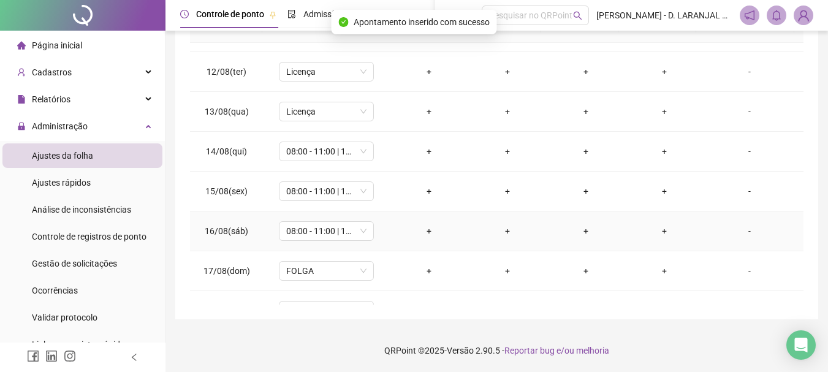
scroll to position [490, 0]
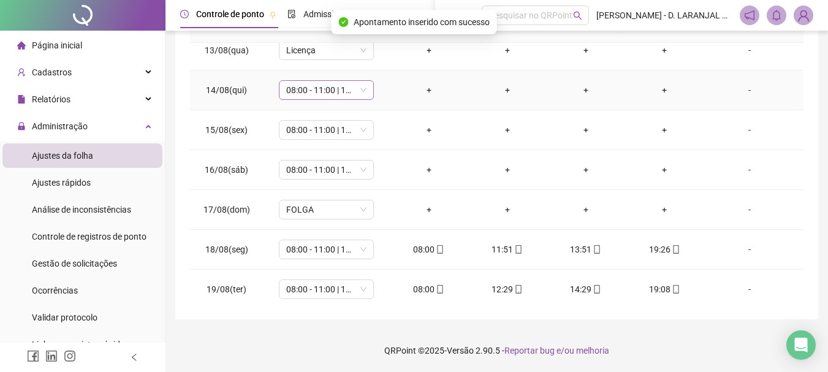
click at [357, 92] on span "08:00 - 11:00 | 13:00 - 19:30" at bounding box center [326, 90] width 80 height 18
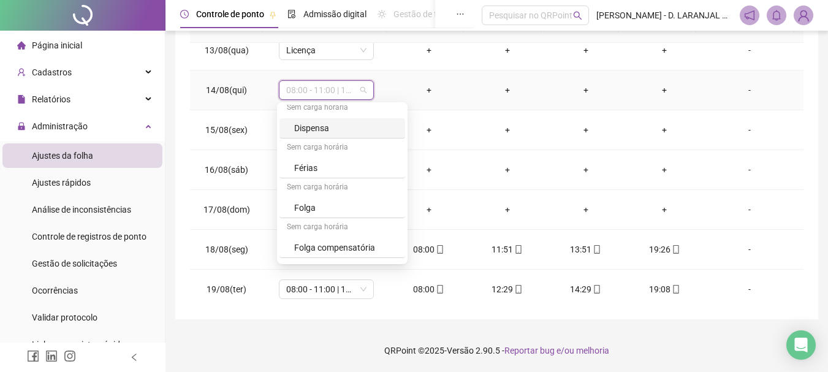
scroll to position [321, 0]
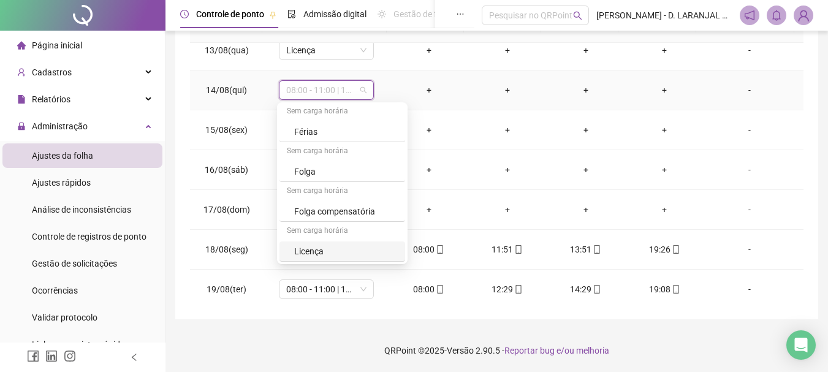
click at [327, 253] on div "Licença" at bounding box center [346, 250] width 104 height 13
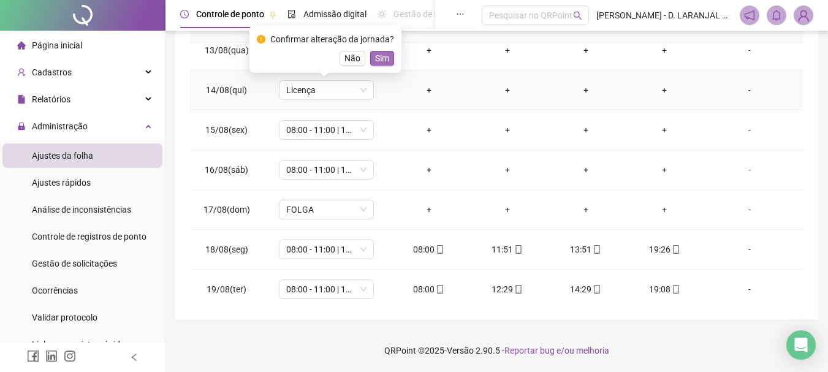
click at [381, 55] on span "Sim" at bounding box center [382, 57] width 14 height 13
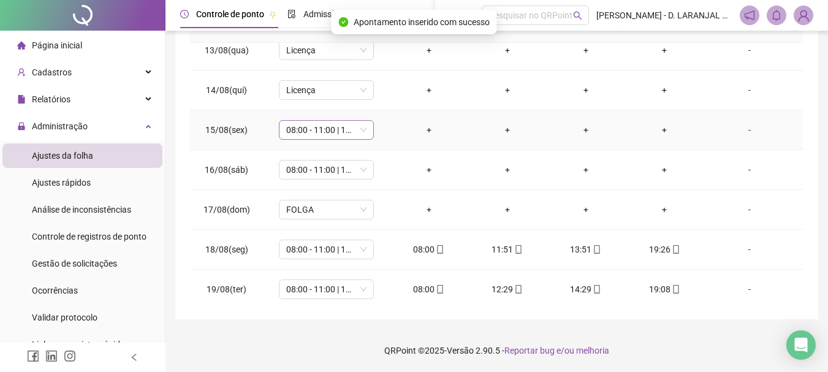
click at [359, 126] on span "08:00 - 11:00 | 13:00 - 19:30" at bounding box center [326, 130] width 80 height 18
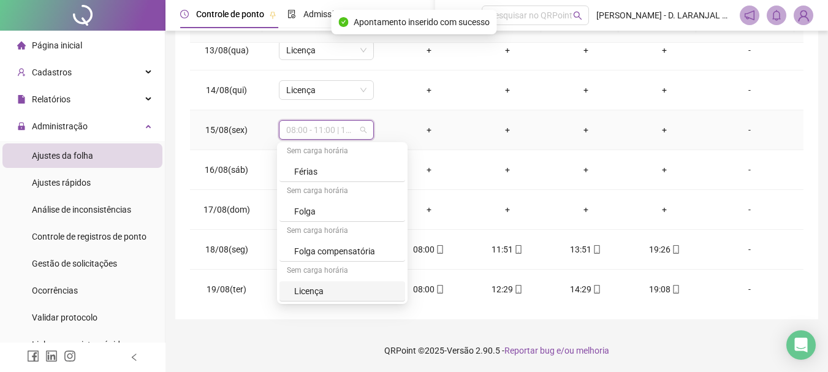
drag, startPoint x: 326, startPoint y: 295, endPoint x: 330, endPoint y: 278, distance: 18.3
click at [326, 295] on div "Licença" at bounding box center [346, 290] width 104 height 13
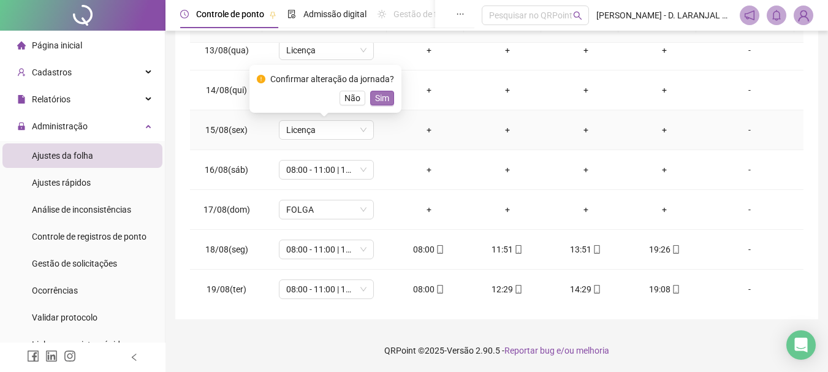
click at [385, 98] on span "Sim" at bounding box center [382, 97] width 14 height 13
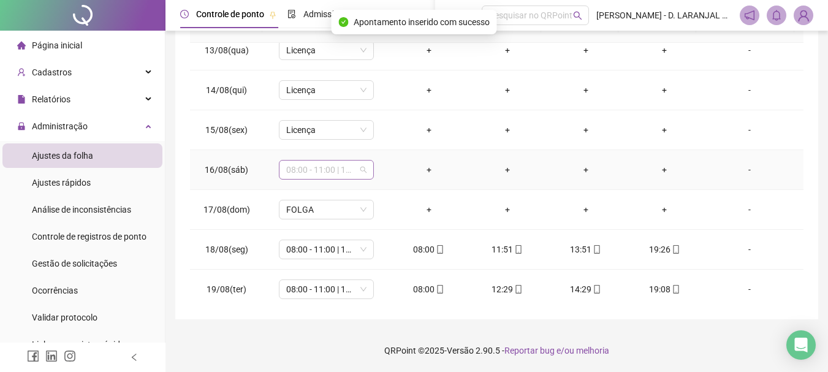
click at [359, 172] on span "08:00 - 11:00 | 13:00 - 19:30" at bounding box center [326, 170] width 80 height 18
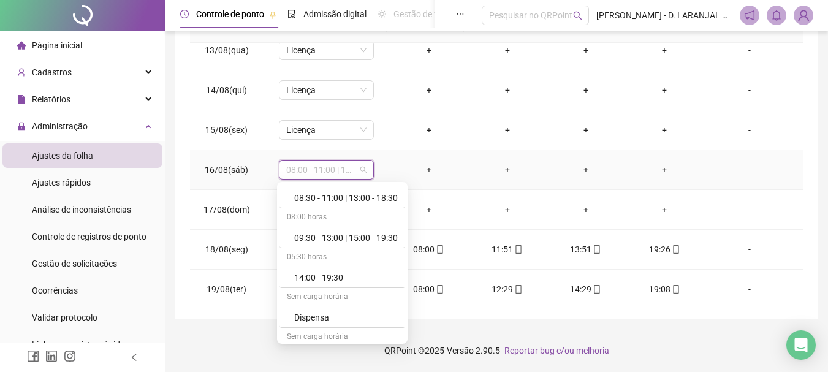
scroll to position [245, 0]
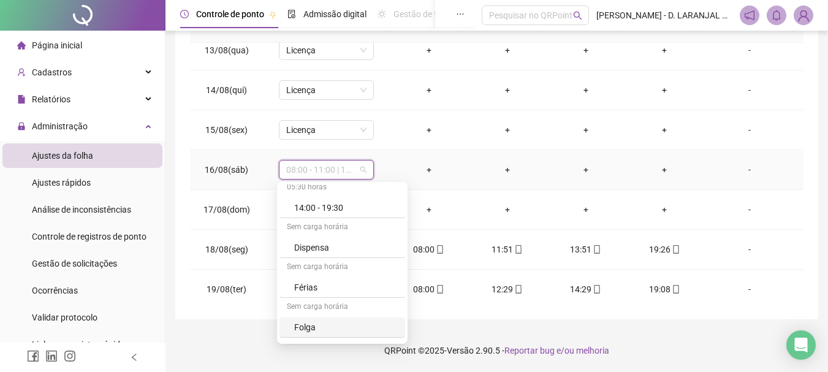
click at [317, 330] on div "Folga" at bounding box center [346, 326] width 104 height 13
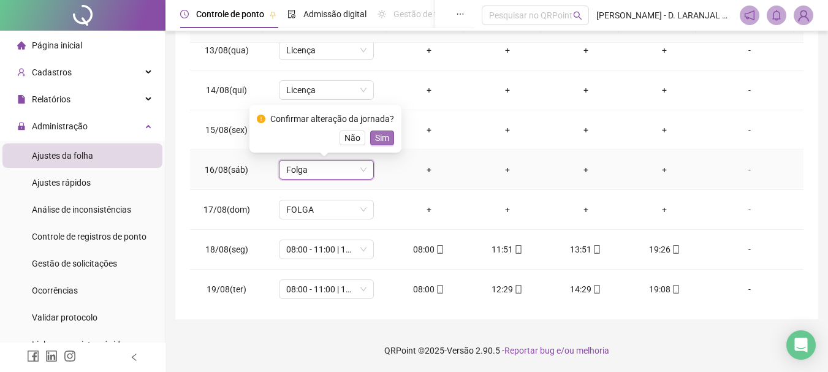
click at [376, 138] on span "Sim" at bounding box center [382, 137] width 14 height 13
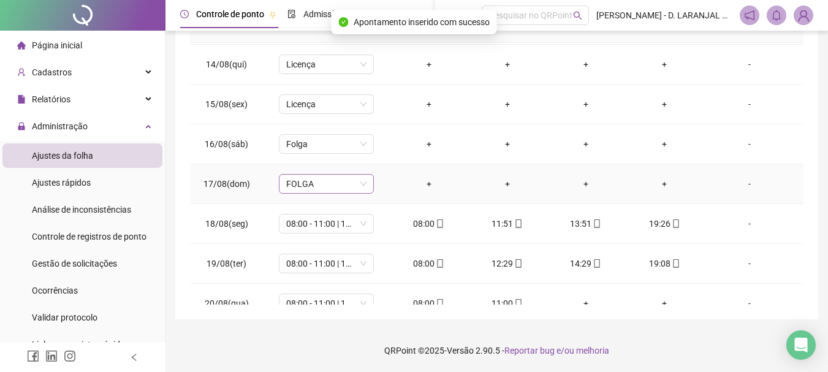
scroll to position [535, 0]
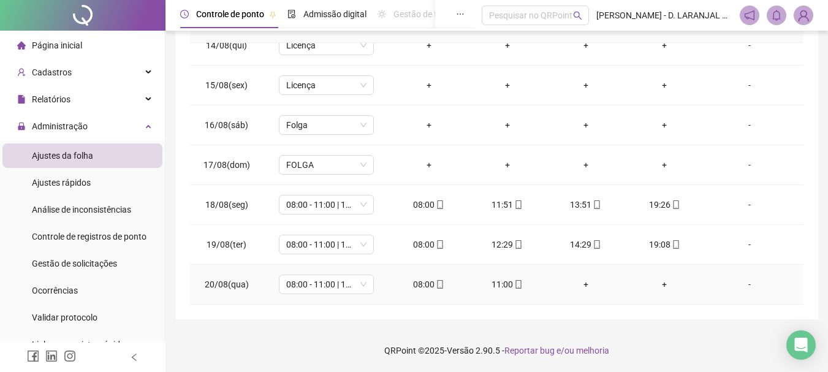
click at [583, 281] on div "+" at bounding box center [585, 284] width 59 height 13
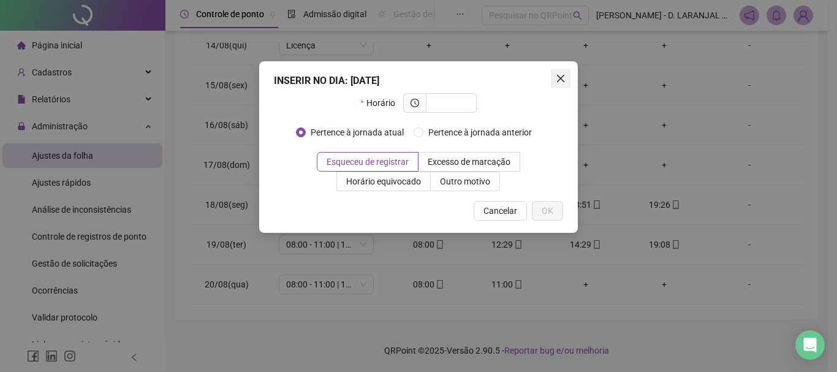
click at [559, 70] on button "Close" at bounding box center [561, 79] width 20 height 20
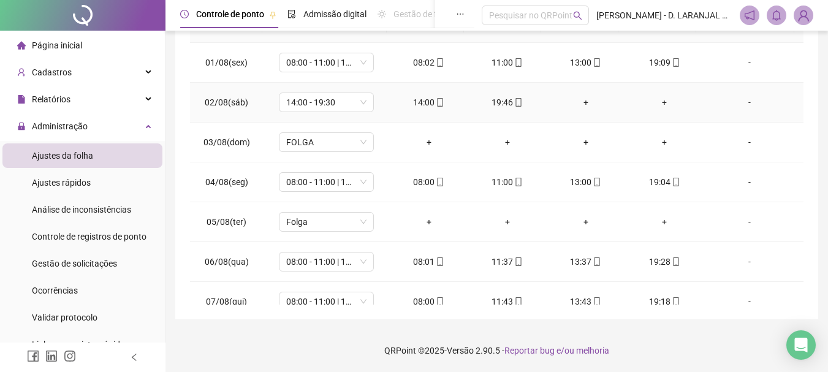
scroll to position [0, 0]
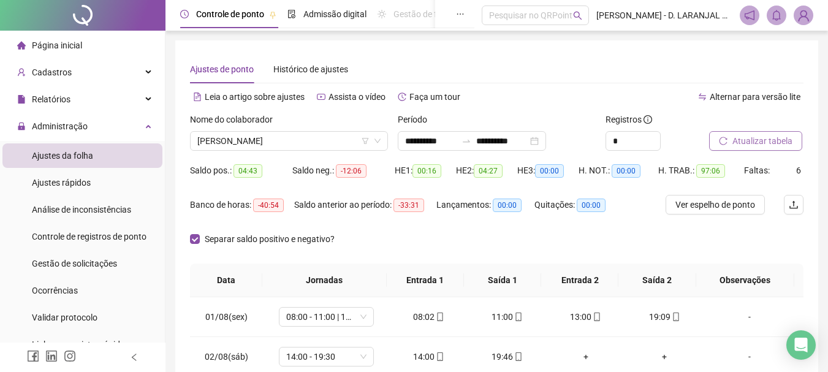
click at [771, 138] on span "Atualizar tabela" at bounding box center [762, 140] width 60 height 13
click at [323, 137] on span "[PERSON_NAME]" at bounding box center [288, 141] width 183 height 18
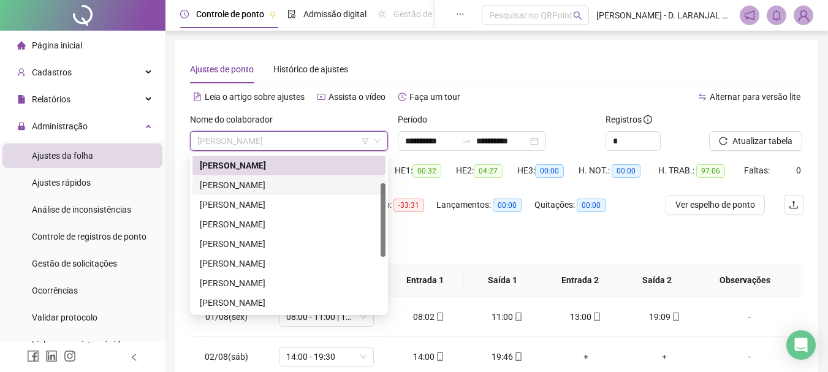
scroll to position [120, 0]
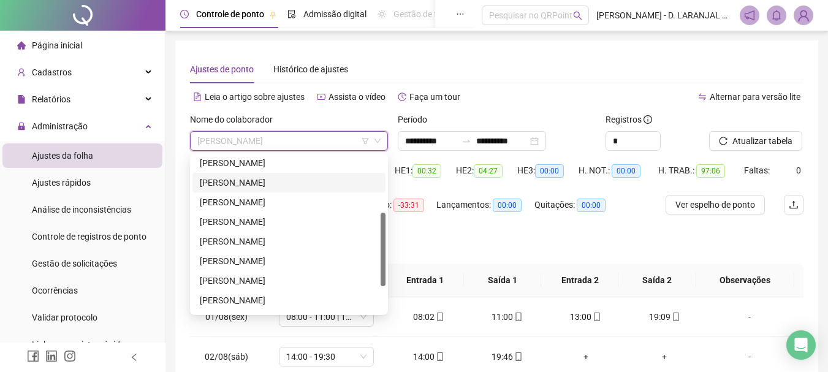
click at [241, 188] on div "[PERSON_NAME]" at bounding box center [289, 182] width 178 height 13
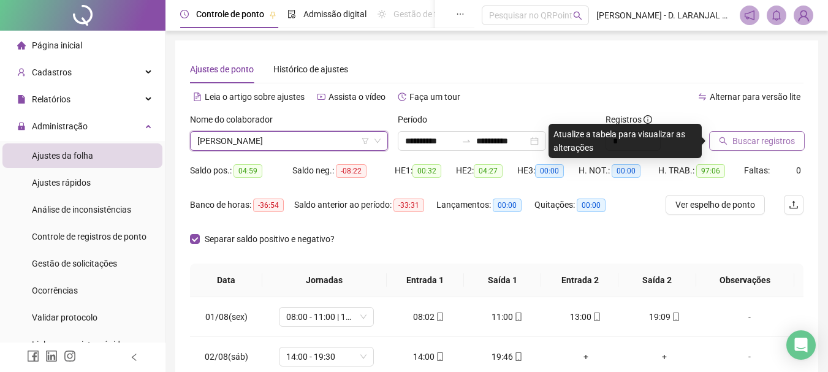
click at [769, 137] on span "Buscar registros" at bounding box center [763, 140] width 62 height 13
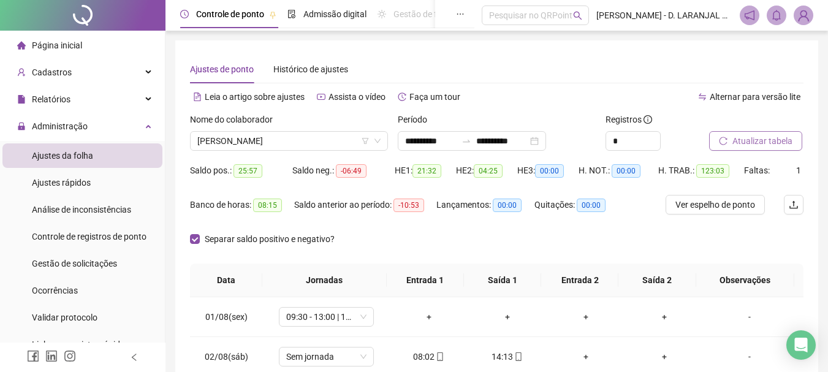
click at [771, 145] on span "Atualizar tabela" at bounding box center [762, 140] width 60 height 13
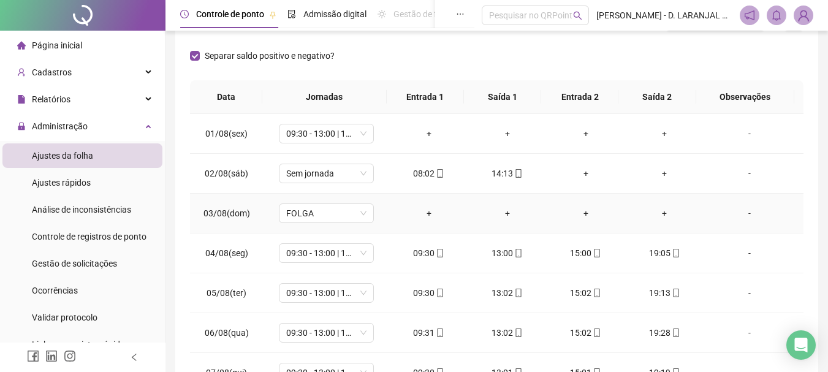
scroll to position [184, 0]
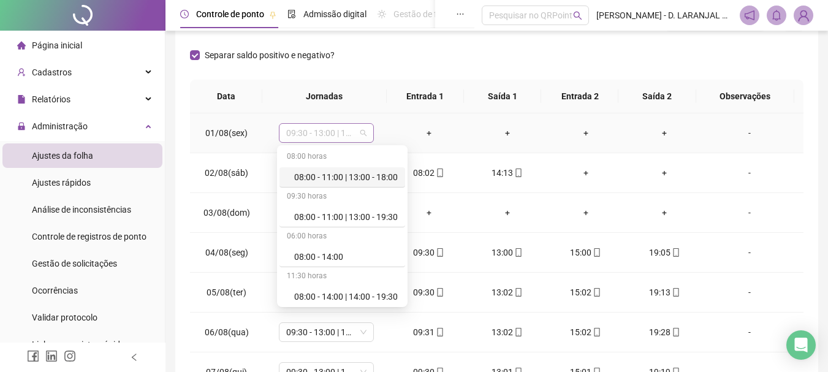
click at [363, 132] on span "09:30 - 13:00 | 15:00 - 19:30" at bounding box center [326, 133] width 80 height 18
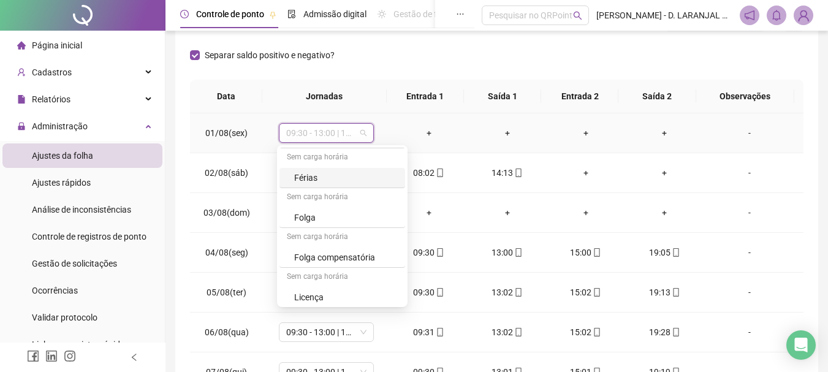
scroll to position [321, 0]
click at [338, 211] on div "Folga" at bounding box center [346, 214] width 104 height 13
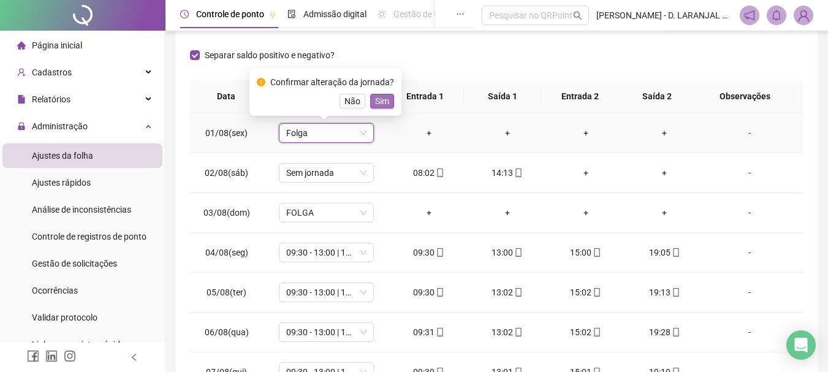
click at [385, 101] on span "Sim" at bounding box center [382, 100] width 14 height 13
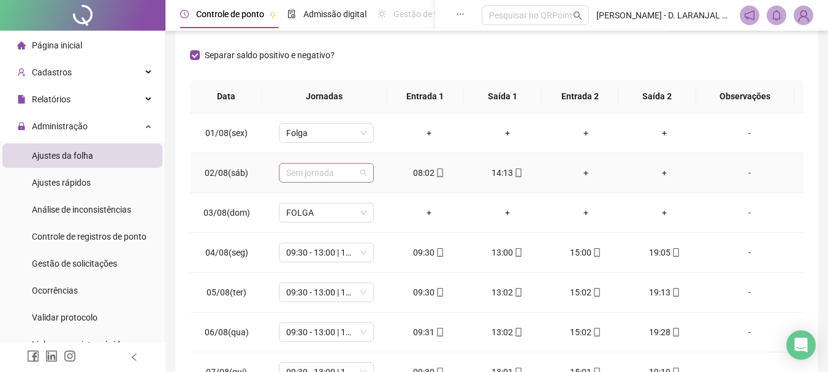
click at [361, 176] on span "Sem jornada" at bounding box center [326, 173] width 80 height 18
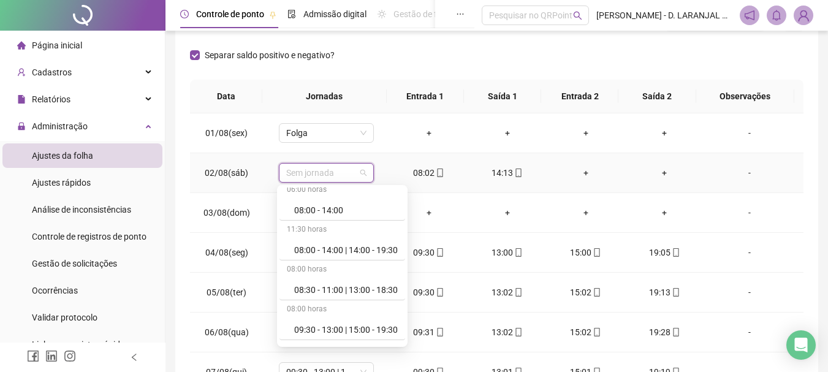
scroll to position [61, 0]
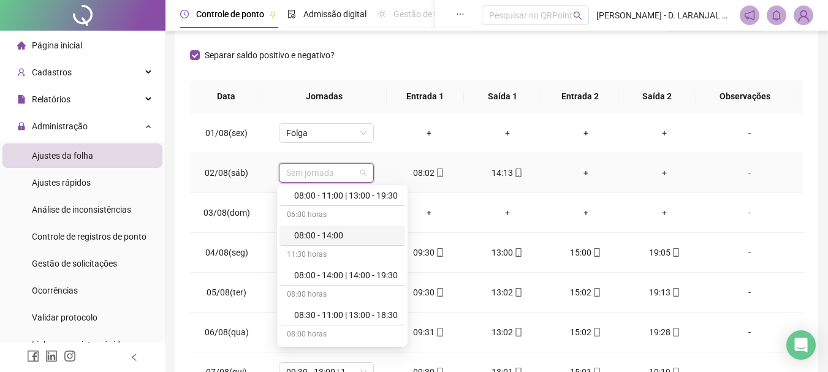
click at [350, 234] on div "08:00 - 14:00" at bounding box center [346, 235] width 104 height 13
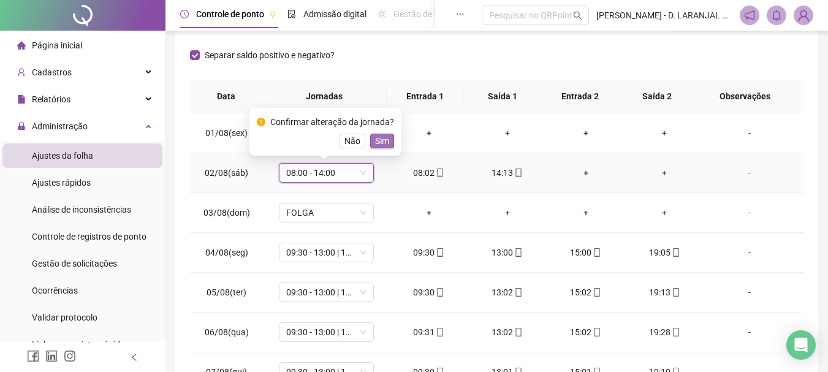
click at [377, 137] on span "Sim" at bounding box center [382, 140] width 14 height 13
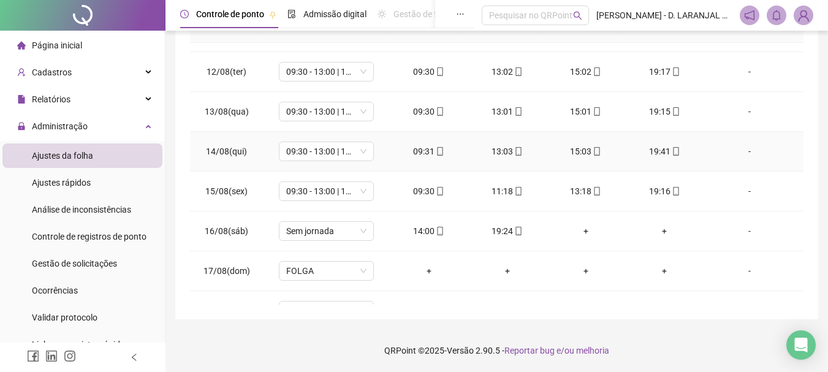
scroll to position [490, 0]
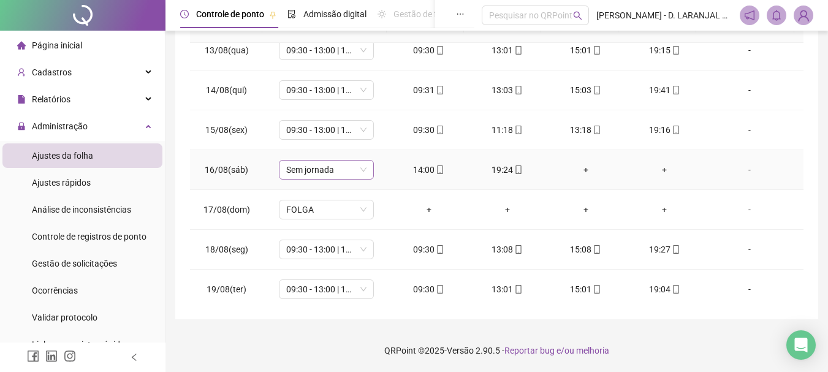
click at [364, 168] on span "Sem jornada" at bounding box center [326, 170] width 80 height 18
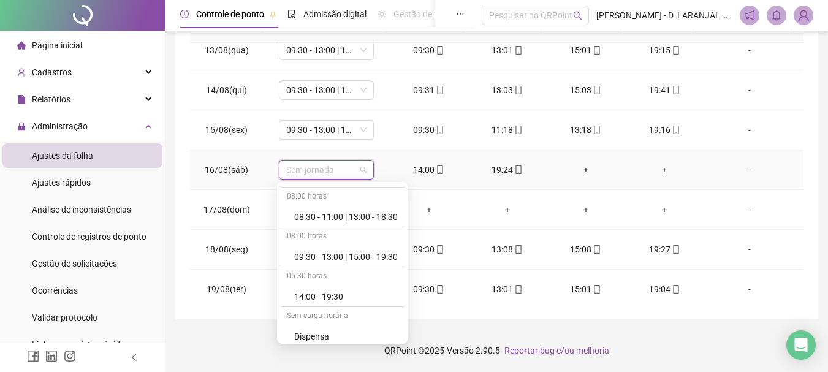
scroll to position [184, 0]
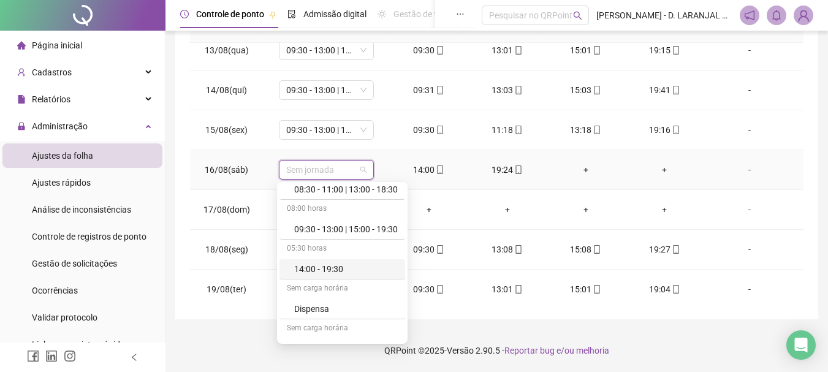
click at [333, 268] on div "14:00 - 19:30" at bounding box center [346, 268] width 104 height 13
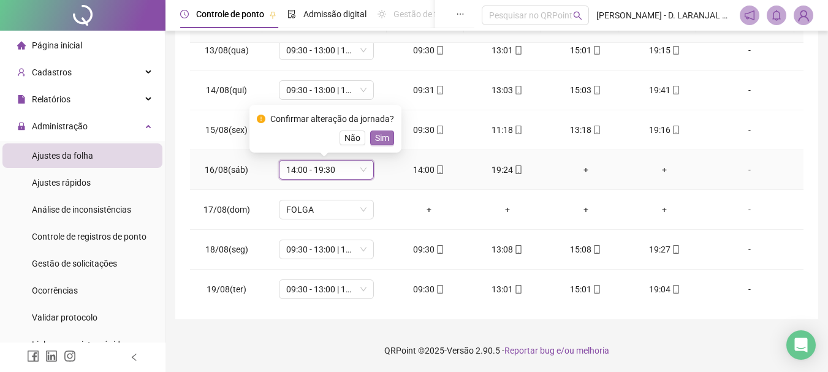
click at [384, 135] on span "Sim" at bounding box center [382, 137] width 14 height 13
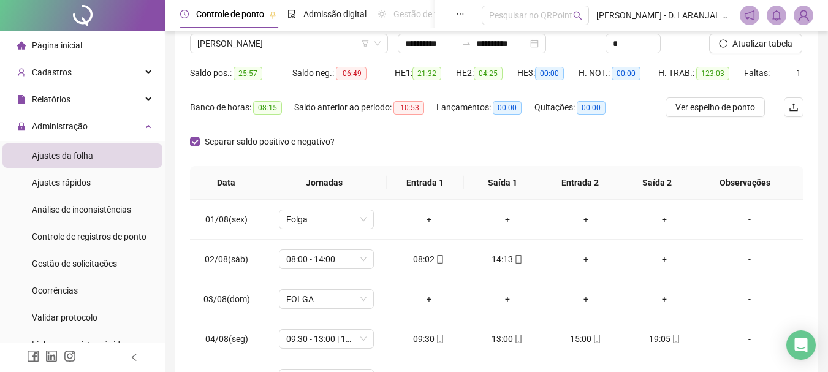
scroll to position [0, 0]
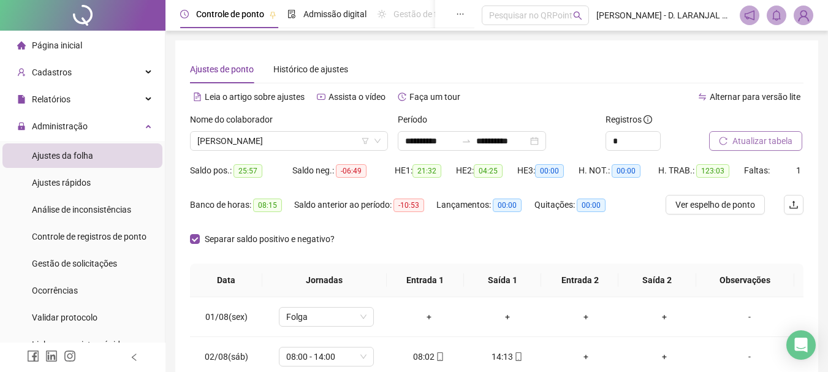
click at [771, 139] on span "Atualizar tabela" at bounding box center [762, 140] width 60 height 13
click at [752, 138] on span "Atualizar tabela" at bounding box center [762, 140] width 60 height 13
click at [322, 145] on span "[PERSON_NAME]" at bounding box center [288, 141] width 183 height 18
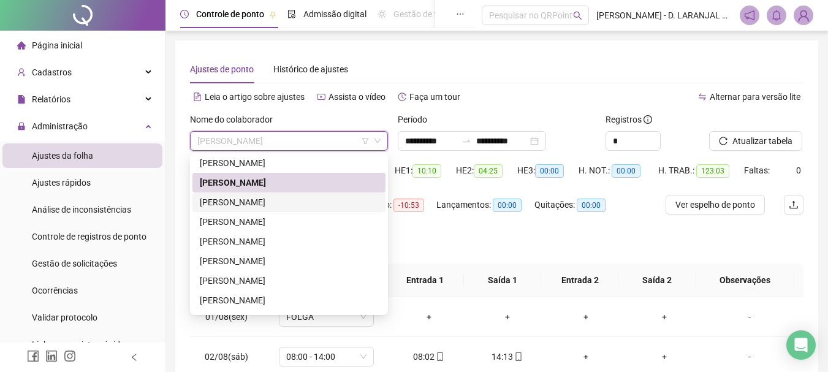
click at [279, 204] on div "[PERSON_NAME]" at bounding box center [289, 201] width 178 height 13
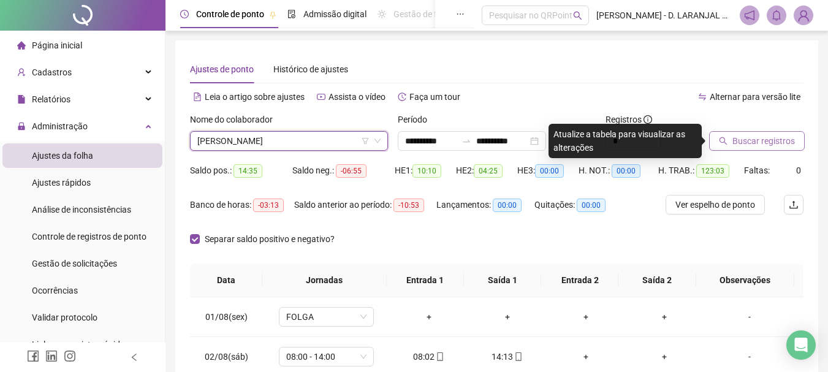
click at [754, 138] on span "Buscar registros" at bounding box center [763, 140] width 62 height 13
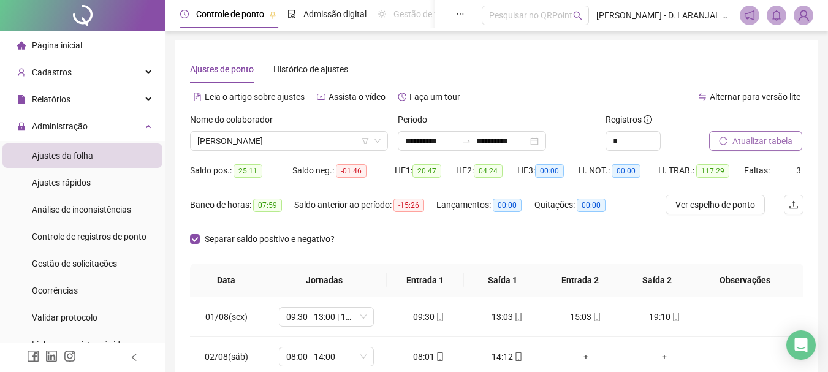
click at [749, 137] on span "Atualizar tabela" at bounding box center [762, 140] width 60 height 13
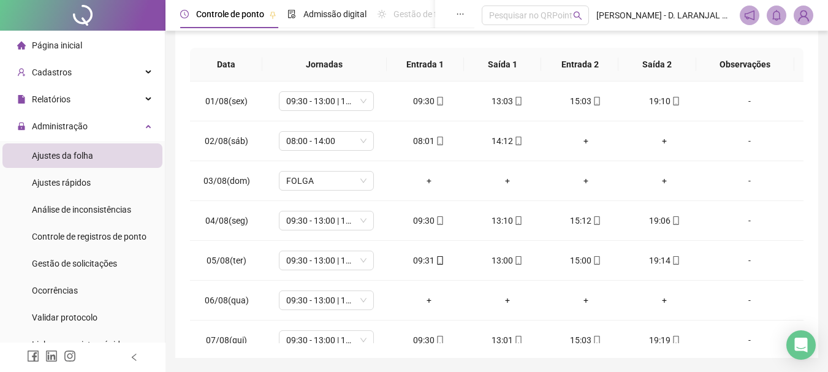
scroll to position [245, 0]
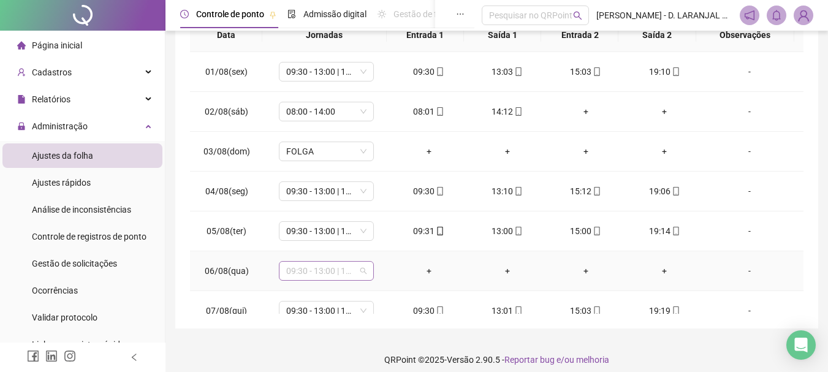
click at [353, 272] on span "09:30 - 13:00 | 15:00 - 19:30" at bounding box center [326, 271] width 80 height 18
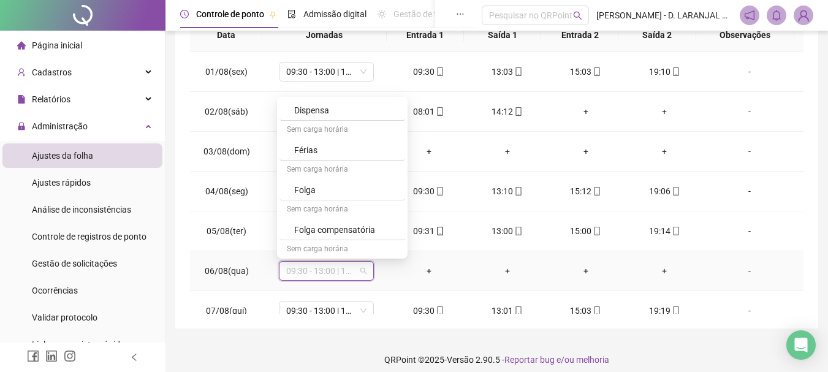
scroll to position [306, 0]
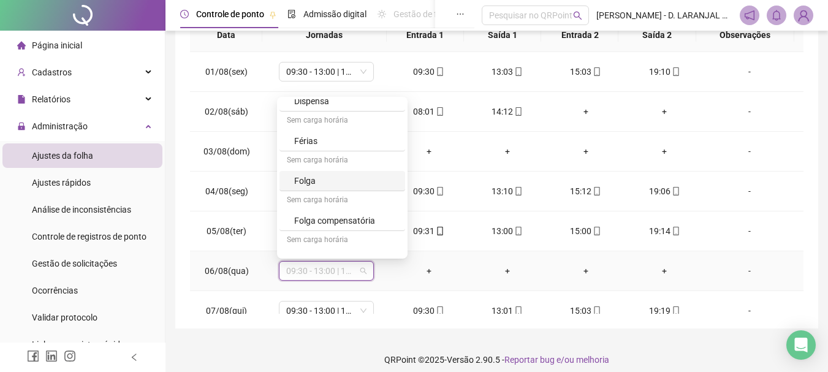
click at [325, 184] on div "Folga" at bounding box center [346, 180] width 104 height 13
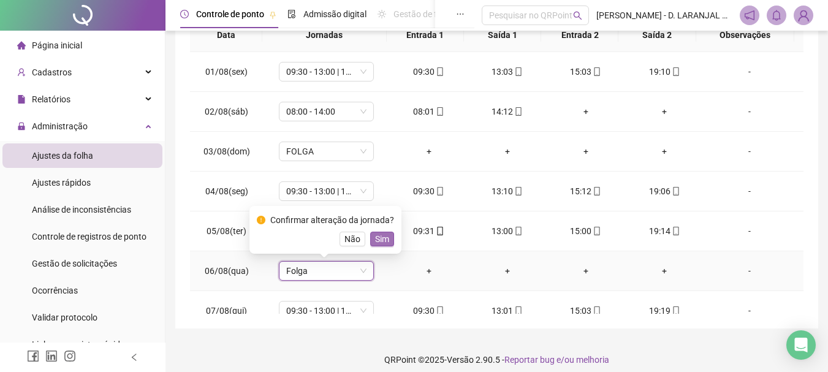
click at [385, 239] on span "Sim" at bounding box center [382, 238] width 14 height 13
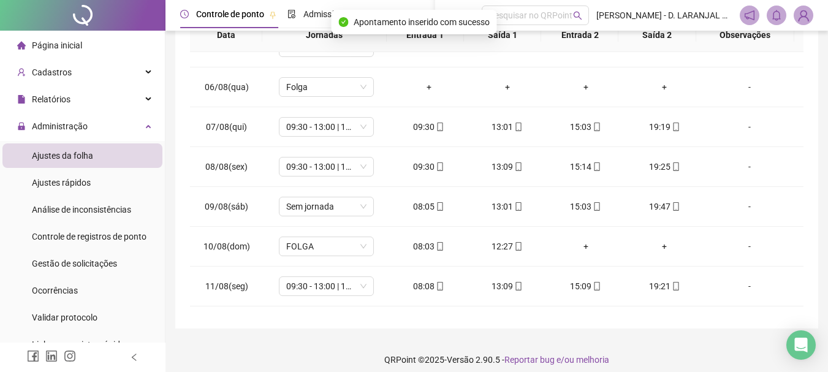
scroll to position [245, 0]
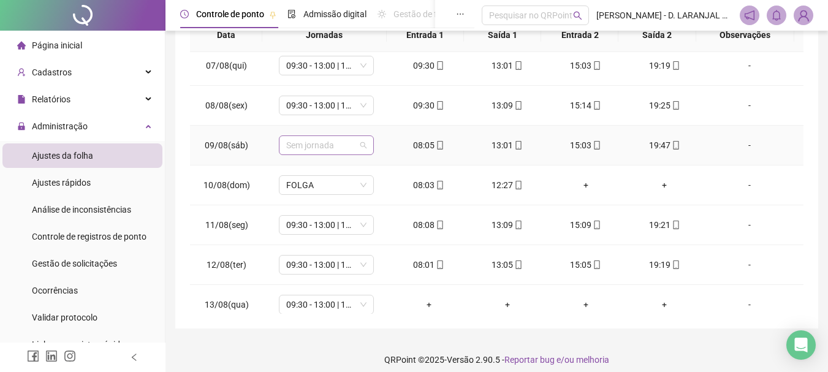
click at [360, 146] on span "Sem jornada" at bounding box center [326, 145] width 80 height 18
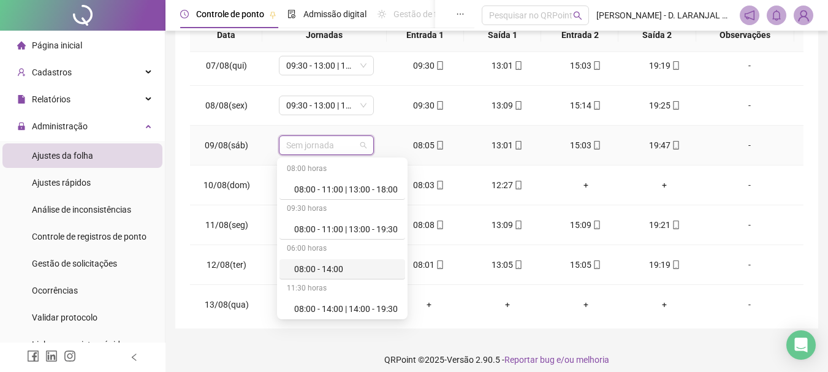
click at [348, 267] on div "08:00 - 14:00" at bounding box center [346, 268] width 104 height 13
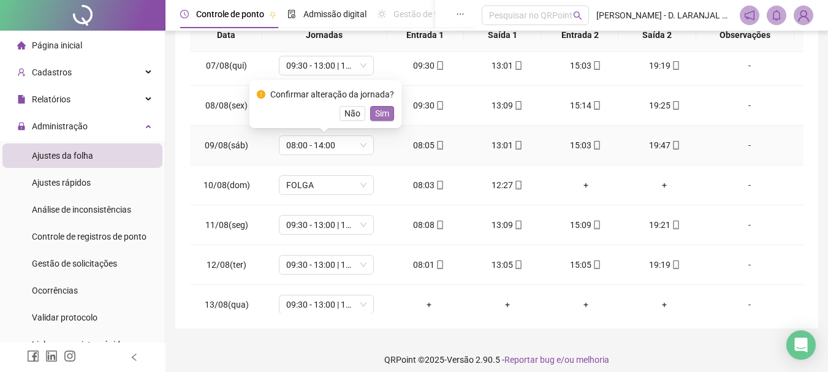
click at [380, 111] on span "Sim" at bounding box center [382, 113] width 14 height 13
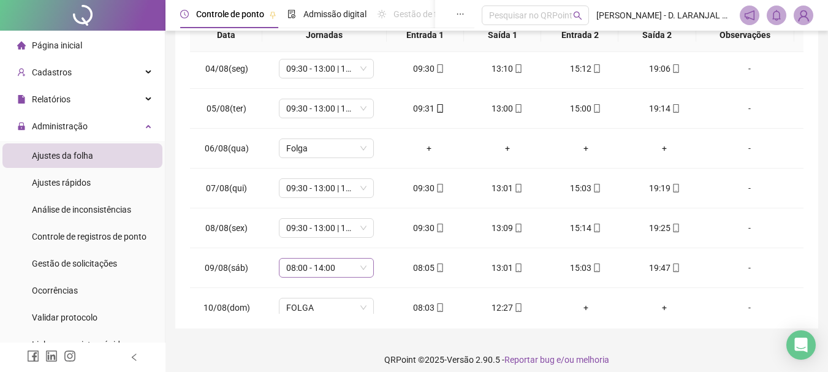
scroll to position [184, 0]
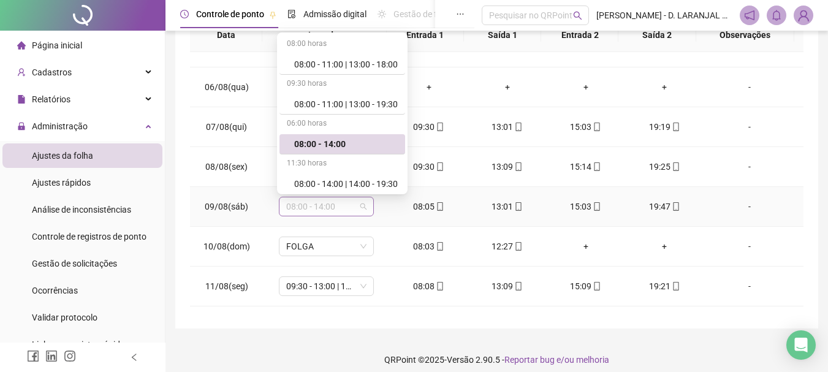
click at [361, 210] on span "08:00 - 14:00" at bounding box center [326, 206] width 80 height 18
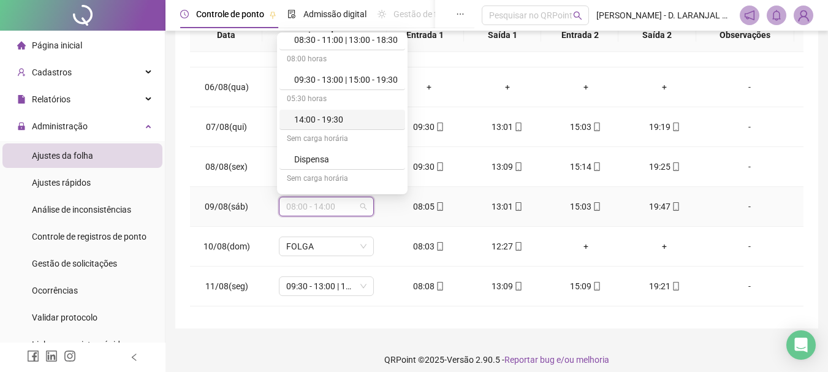
click at [339, 118] on div "14:00 - 19:30" at bounding box center [346, 119] width 104 height 13
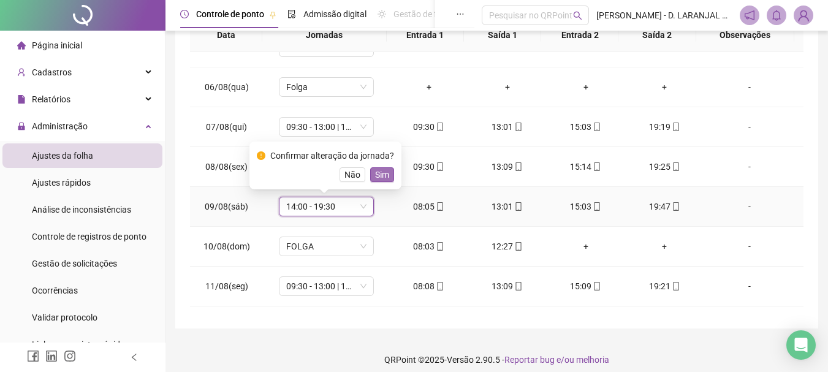
click at [379, 173] on span "Sim" at bounding box center [382, 174] width 14 height 13
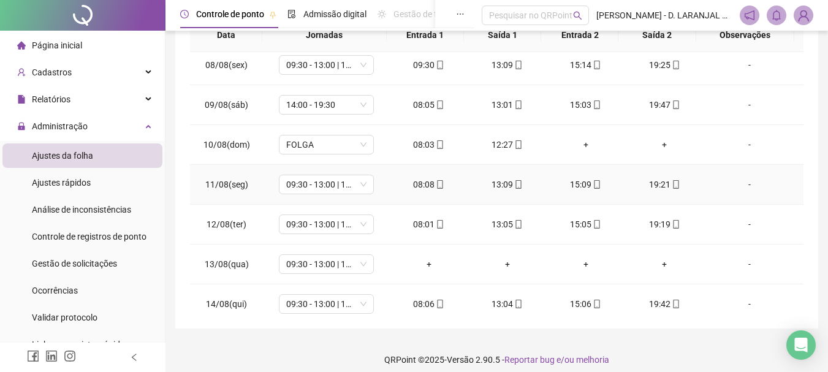
scroll to position [306, 0]
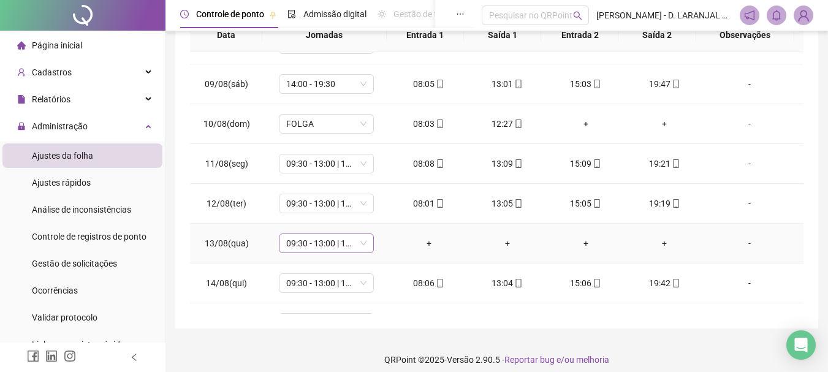
click at [360, 244] on span "09:30 - 13:00 | 15:00 - 19:30" at bounding box center [326, 243] width 80 height 18
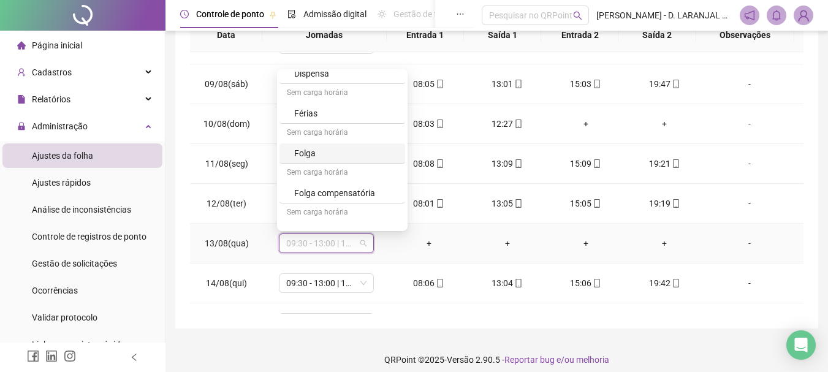
click at [323, 149] on div "Folga" at bounding box center [346, 152] width 104 height 13
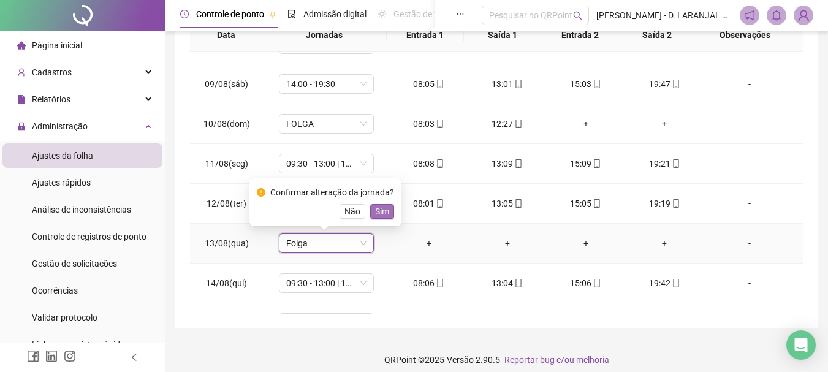
click at [376, 209] on span "Sim" at bounding box center [382, 211] width 14 height 13
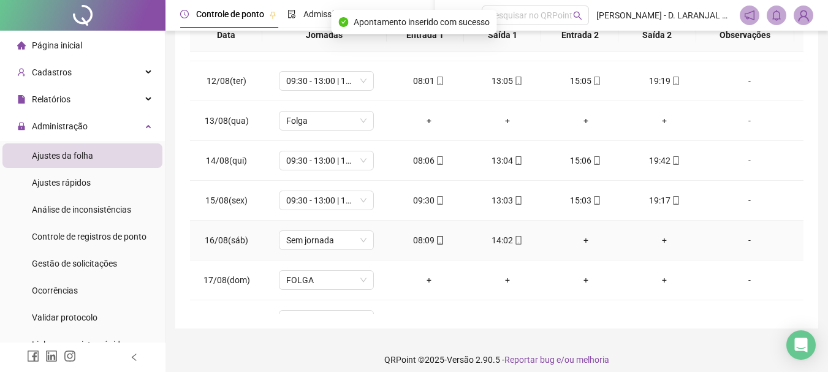
scroll to position [490, 0]
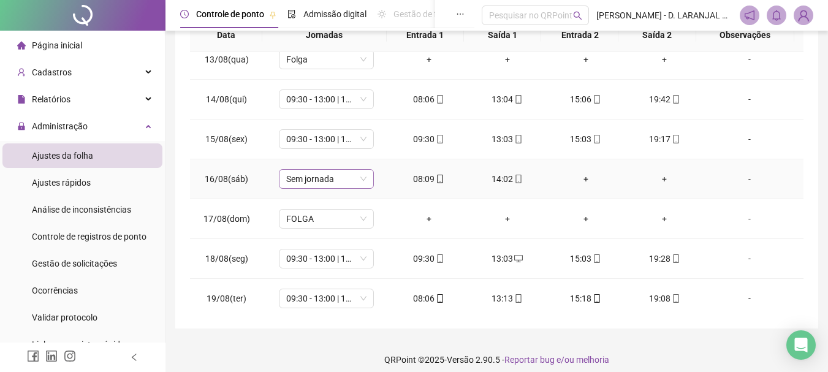
click at [356, 184] on span "Sem jornada" at bounding box center [326, 179] width 80 height 18
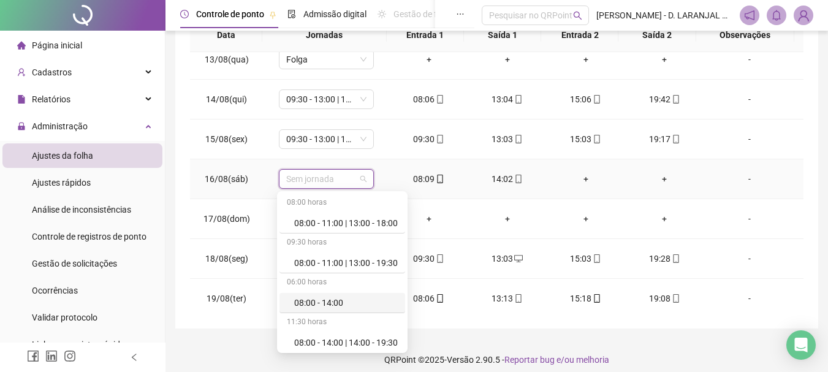
click at [345, 300] on div "08:00 - 14:00" at bounding box center [346, 302] width 104 height 13
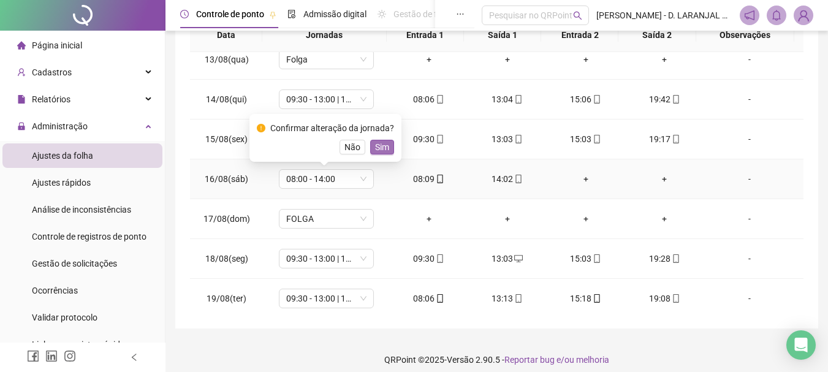
click at [384, 151] on span "Sim" at bounding box center [382, 146] width 14 height 13
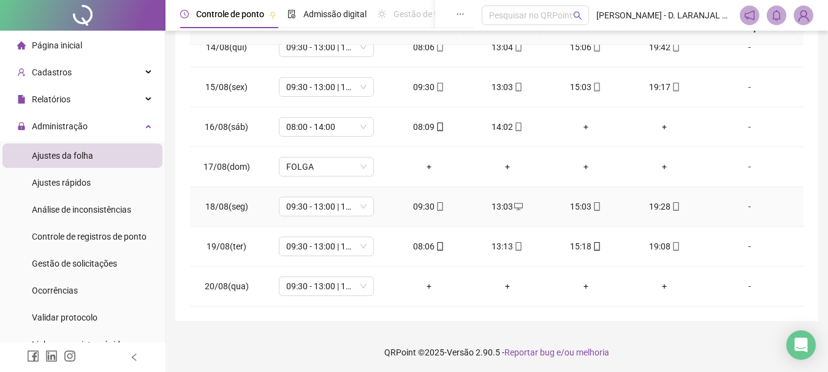
scroll to position [254, 0]
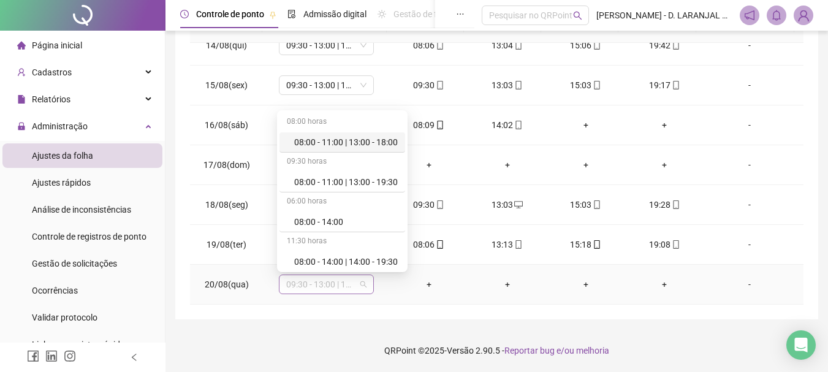
click at [351, 282] on span "09:30 - 13:00 | 15:00 - 19:30" at bounding box center [326, 284] width 80 height 18
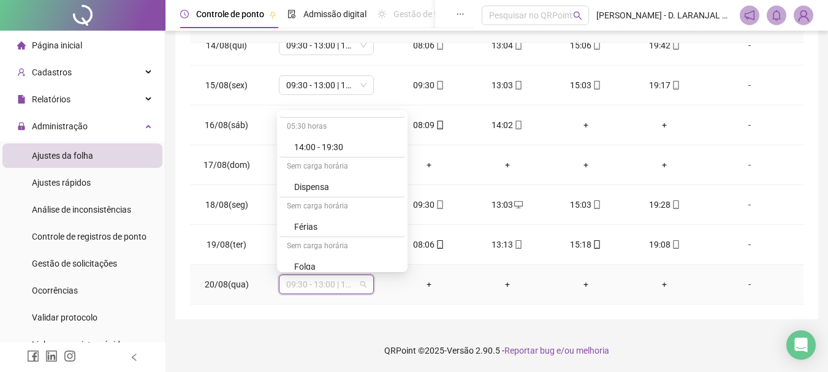
scroll to position [245, 0]
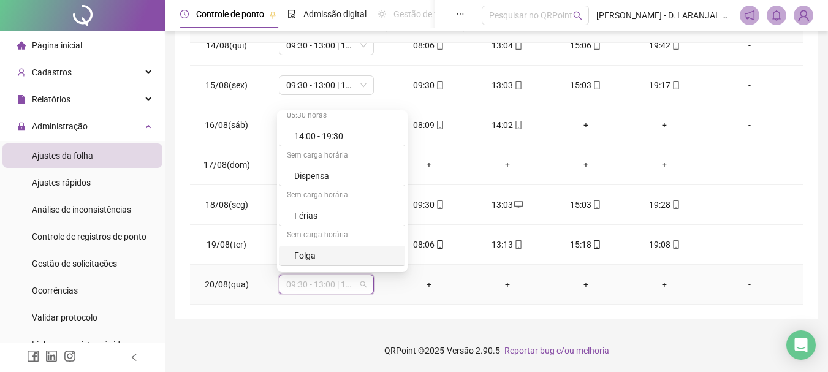
click at [331, 255] on div "Folga" at bounding box center [346, 255] width 104 height 13
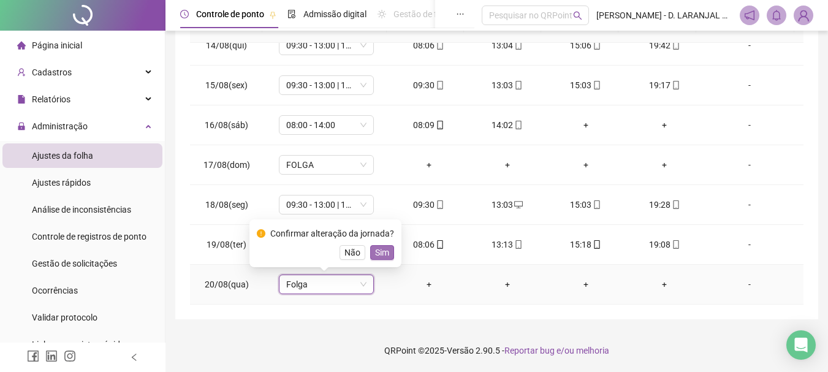
click at [383, 251] on span "Sim" at bounding box center [382, 252] width 14 height 13
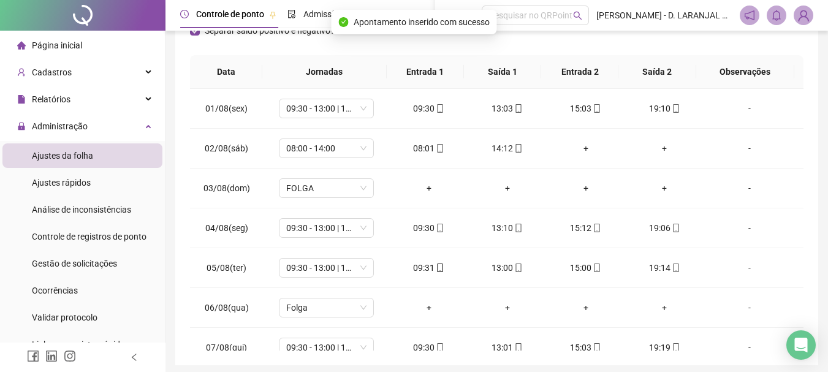
scroll to position [70, 0]
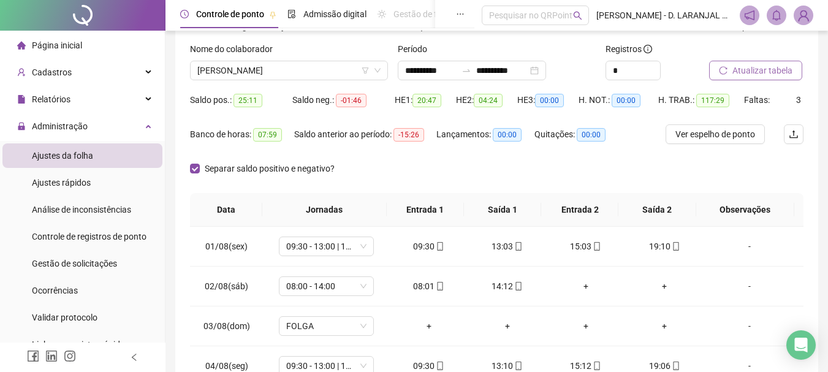
click at [757, 71] on span "Atualizar tabela" at bounding box center [762, 70] width 60 height 13
click at [354, 69] on span "[PERSON_NAME]" at bounding box center [288, 70] width 183 height 18
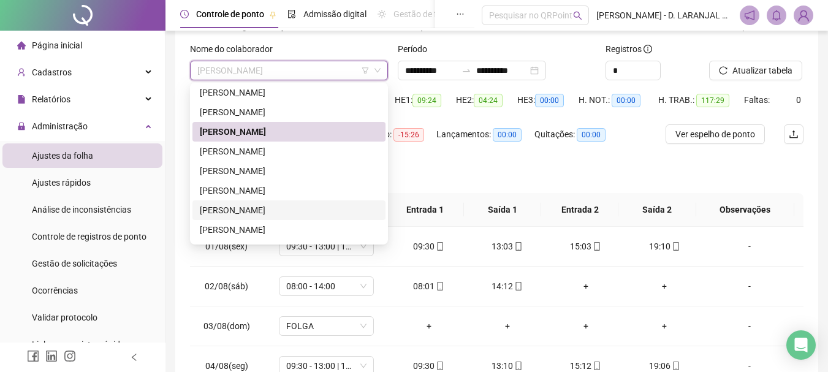
click at [284, 210] on div "[PERSON_NAME]" at bounding box center [289, 209] width 178 height 13
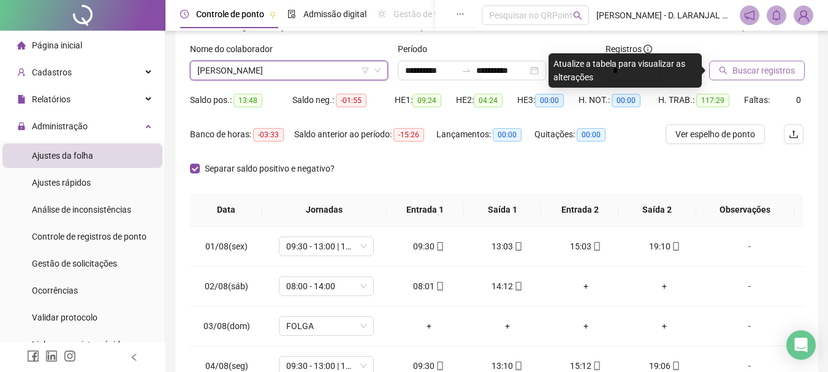
click at [747, 72] on span "Buscar registros" at bounding box center [763, 70] width 62 height 13
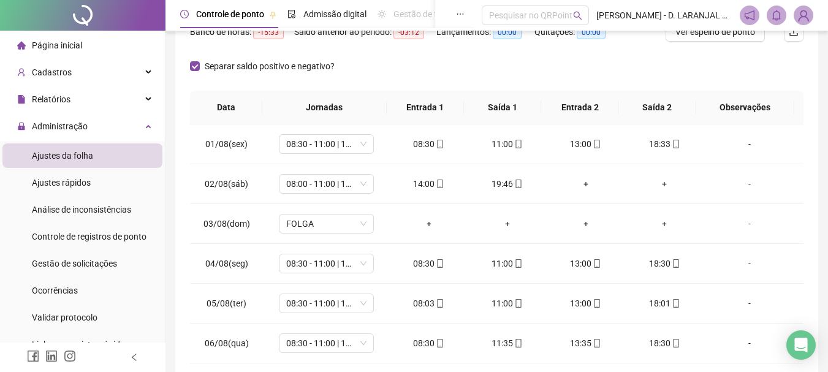
scroll to position [193, 0]
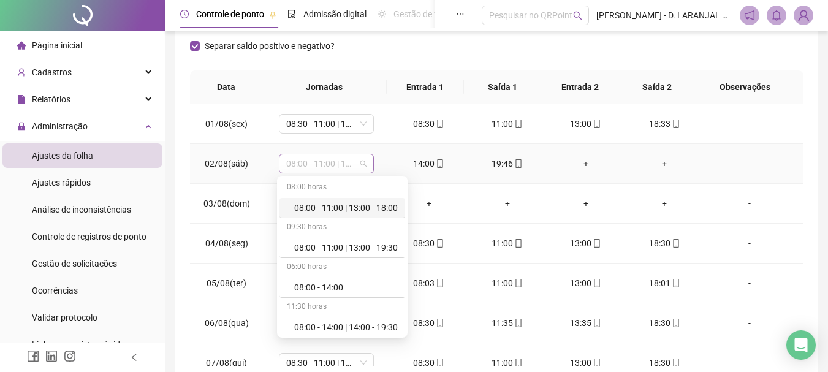
click at [364, 165] on div "08:00 - 11:00 | 13:00 - 19:30" at bounding box center [326, 164] width 95 height 20
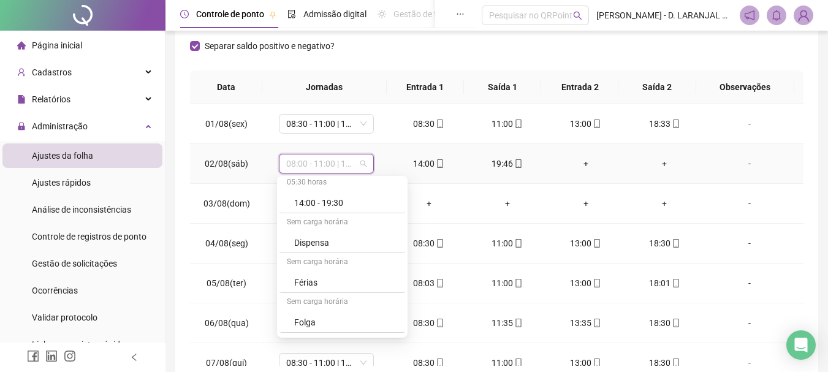
scroll to position [245, 0]
click at [338, 201] on div "14:00 - 19:30" at bounding box center [346, 201] width 104 height 13
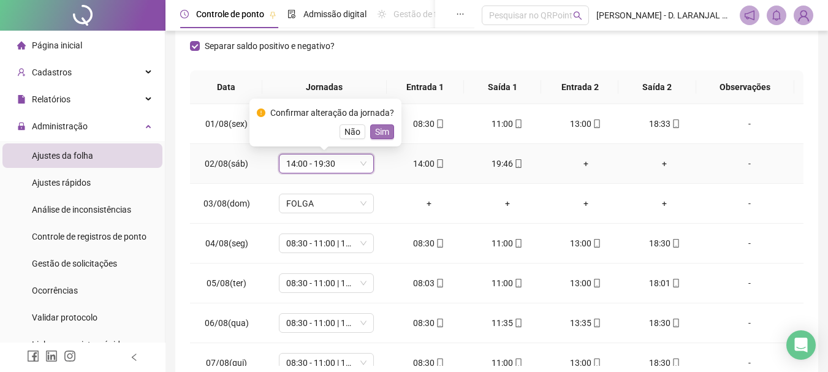
click at [386, 131] on span "Sim" at bounding box center [382, 131] width 14 height 13
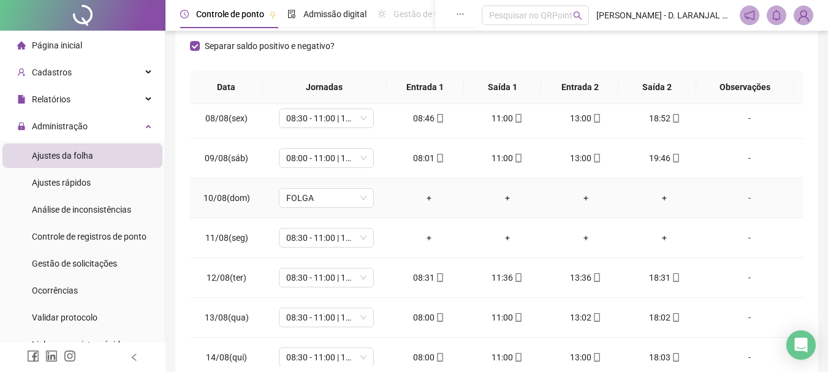
scroll to position [306, 0]
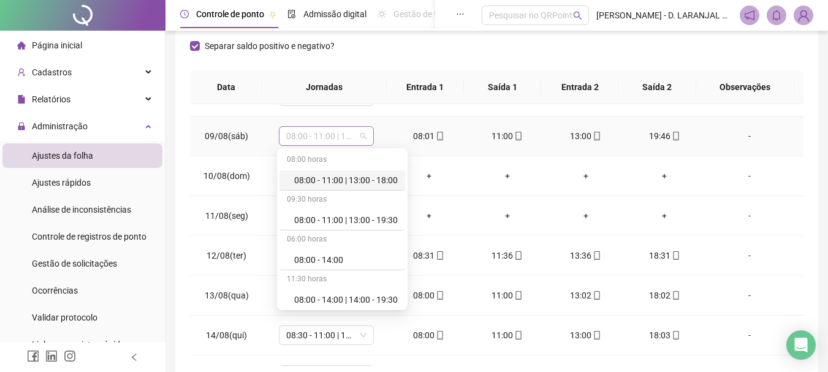
click at [361, 137] on span "08:00 - 11:00 | 13:00 - 19:30" at bounding box center [326, 136] width 80 height 18
click at [343, 258] on div "08:00 - 14:00" at bounding box center [346, 259] width 104 height 13
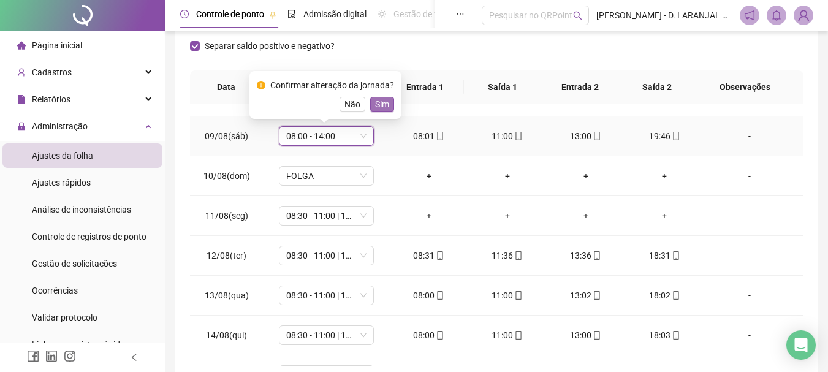
click at [380, 105] on span "Sim" at bounding box center [382, 103] width 14 height 13
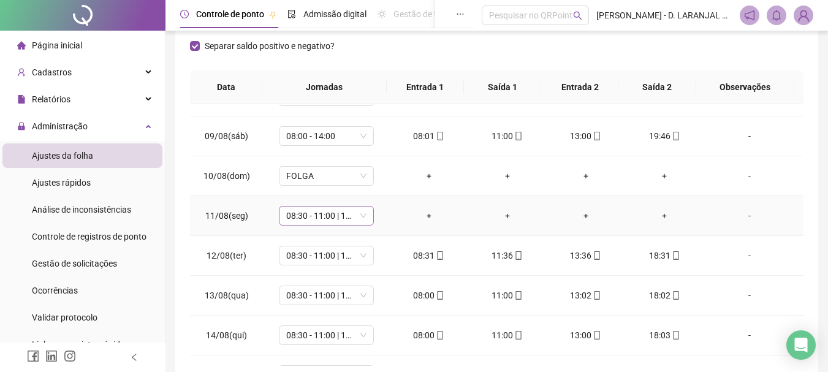
click at [362, 216] on span "08:30 - 11:00 | 13:00 - 18:30" at bounding box center [326, 215] width 80 height 18
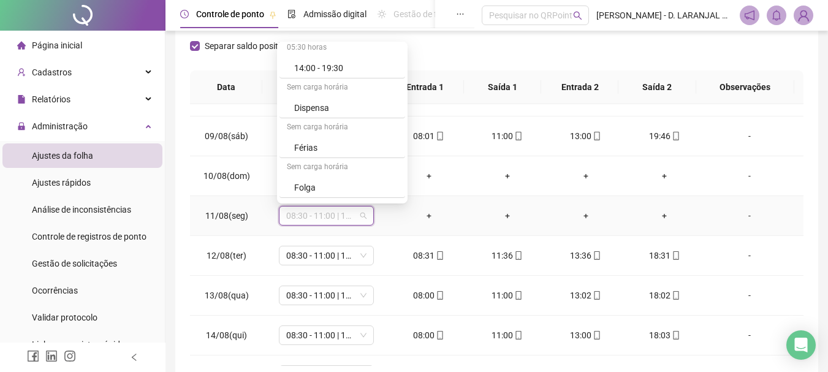
scroll to position [245, 0]
click at [313, 184] on div "Folga" at bounding box center [346, 186] width 104 height 13
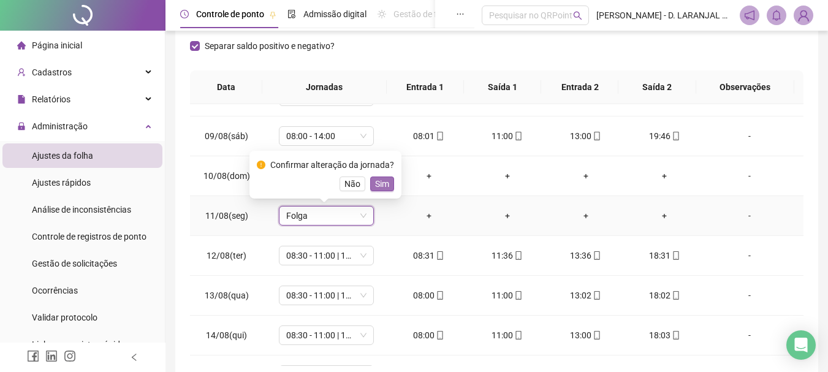
click at [380, 183] on span "Sim" at bounding box center [382, 183] width 14 height 13
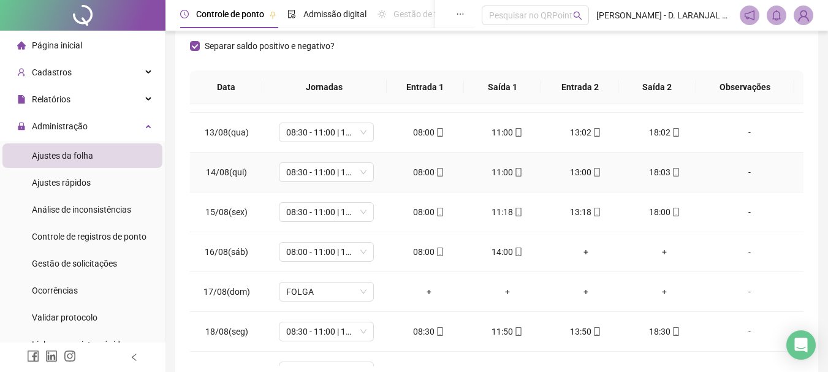
scroll to position [490, 0]
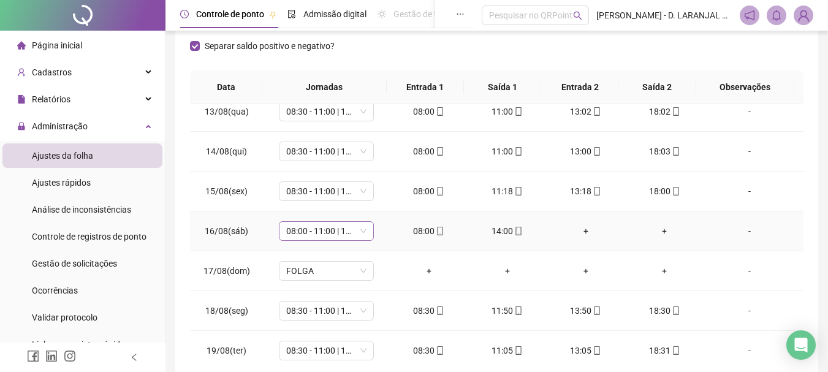
click at [358, 230] on span "08:00 - 11:00 | 13:00 - 19:30" at bounding box center [326, 231] width 80 height 18
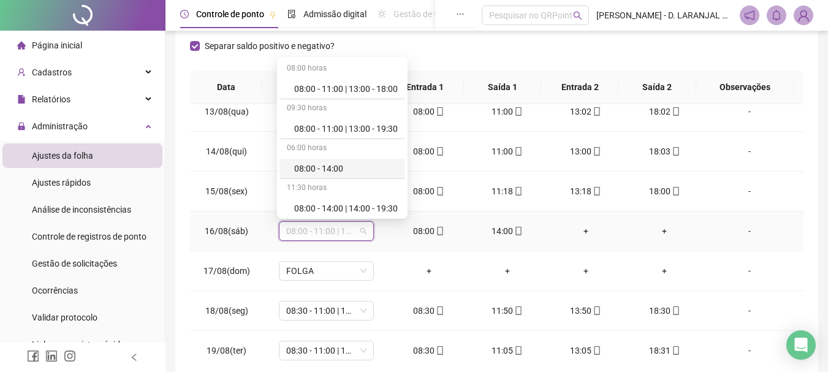
click at [342, 162] on div "08:00 - 14:00" at bounding box center [346, 168] width 104 height 13
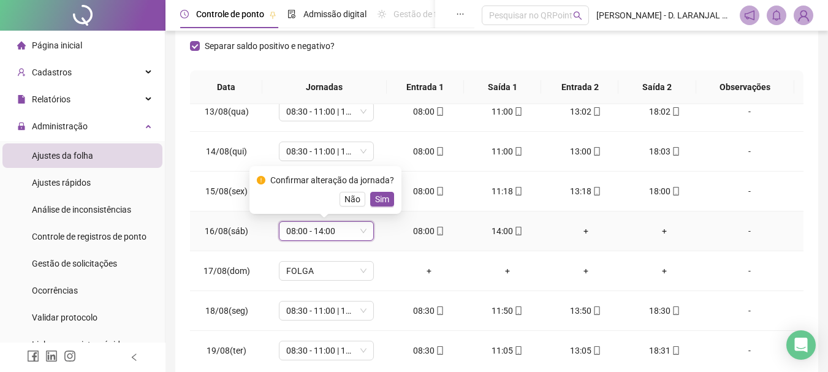
click at [381, 196] on span "Sim" at bounding box center [382, 198] width 14 height 13
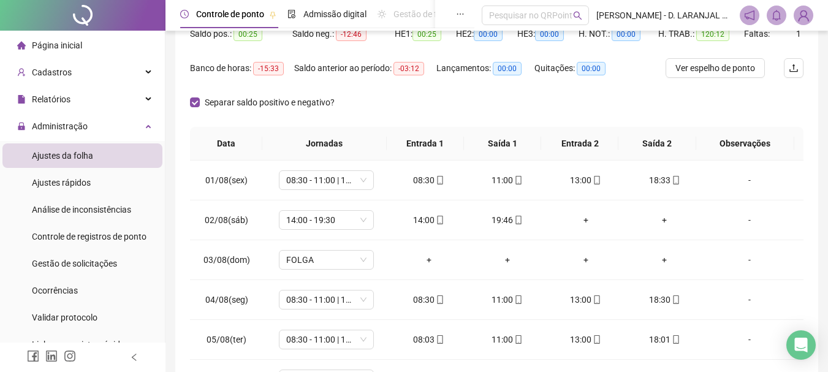
scroll to position [0, 0]
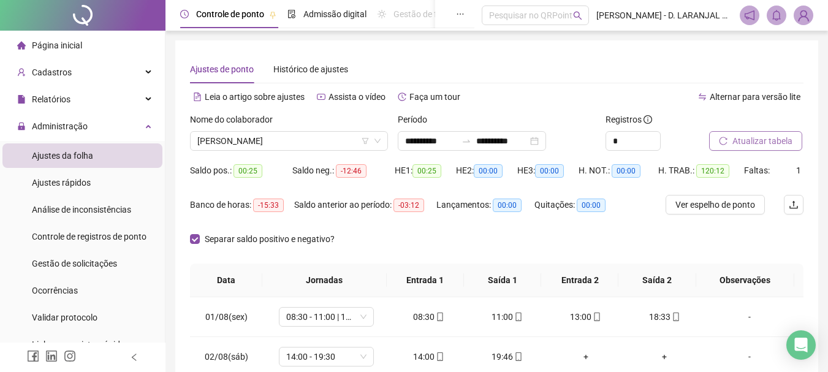
click at [785, 135] on span "Atualizar tabela" at bounding box center [762, 140] width 60 height 13
click at [318, 142] on span "[PERSON_NAME]" at bounding box center [288, 141] width 183 height 18
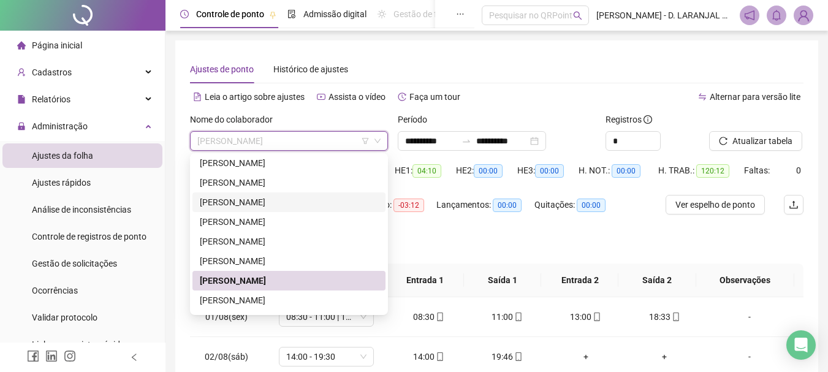
scroll to position [176, 0]
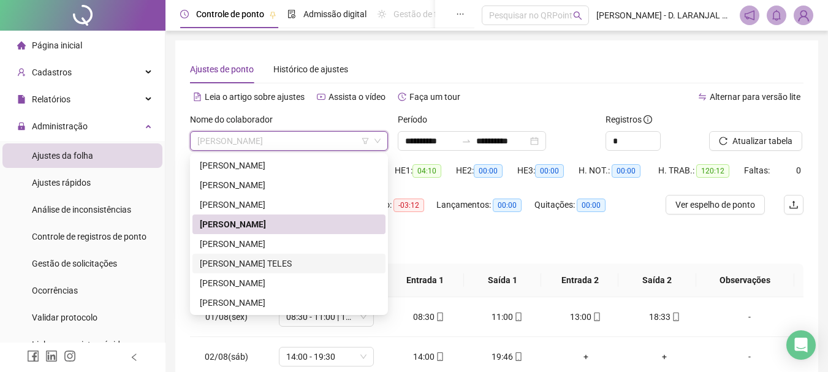
click at [251, 264] on div "[PERSON_NAME] TELES" at bounding box center [289, 263] width 178 height 13
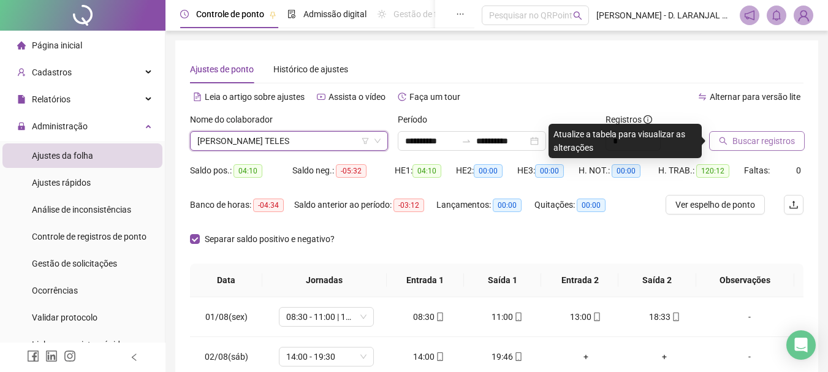
click at [755, 144] on span "Buscar registros" at bounding box center [763, 140] width 62 height 13
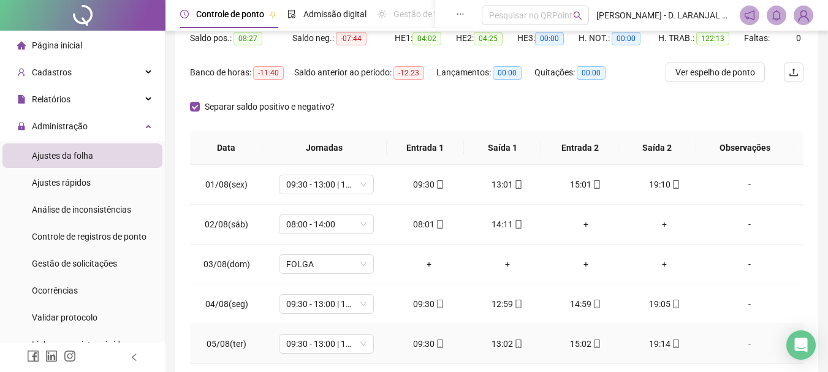
scroll to position [0, 0]
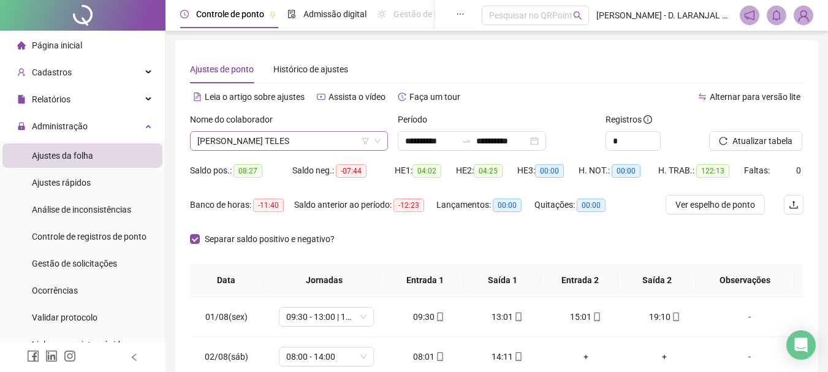
click at [323, 141] on span "[PERSON_NAME] TELES" at bounding box center [288, 141] width 183 height 18
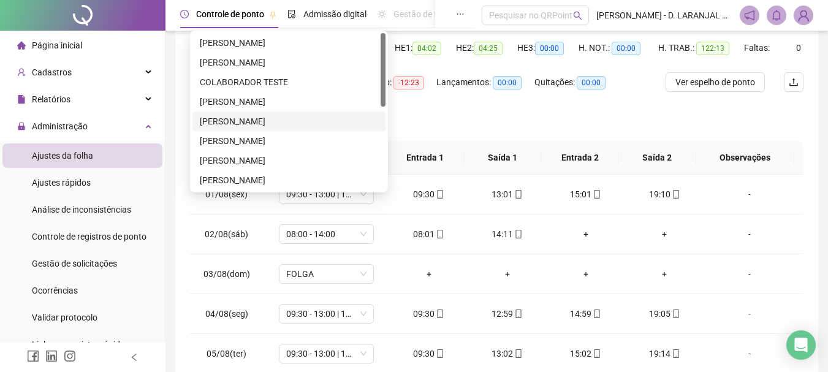
click at [236, 120] on div "[PERSON_NAME]" at bounding box center [289, 121] width 178 height 13
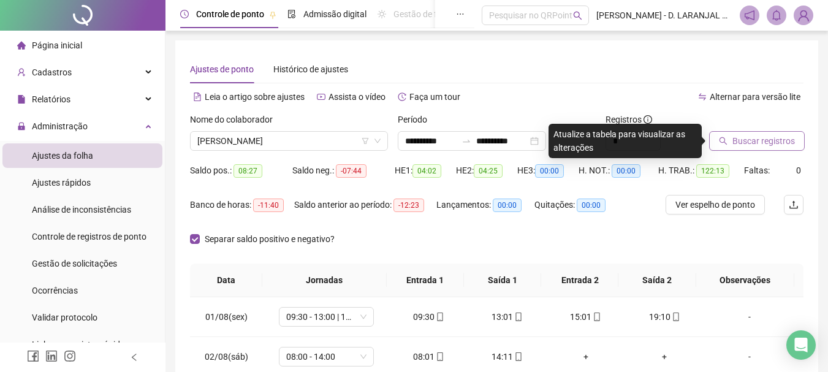
click at [753, 144] on span "Buscar registros" at bounding box center [763, 140] width 62 height 13
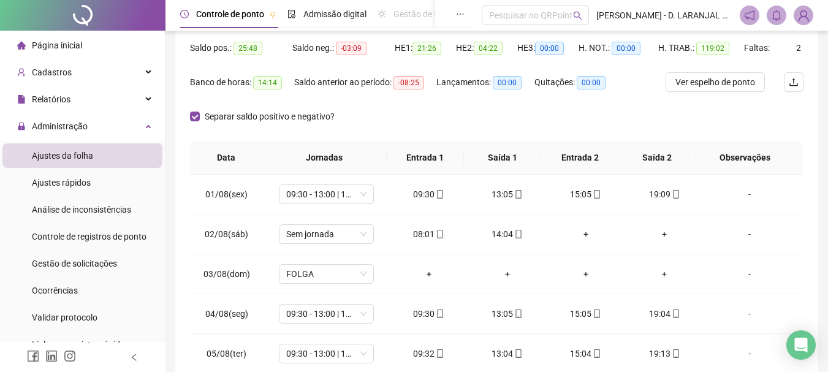
scroll to position [184, 0]
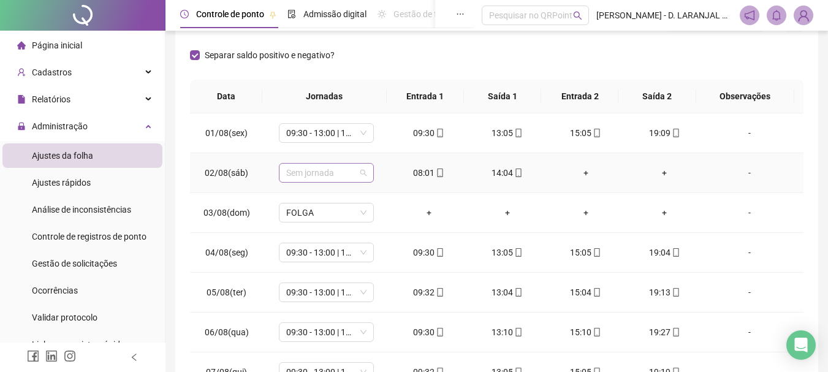
click at [359, 170] on span "Sem jornada" at bounding box center [326, 173] width 80 height 18
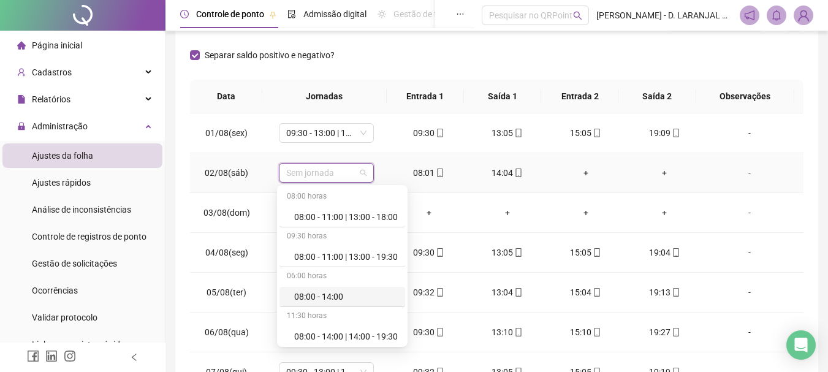
click at [346, 294] on div "08:00 - 14:00" at bounding box center [346, 296] width 104 height 13
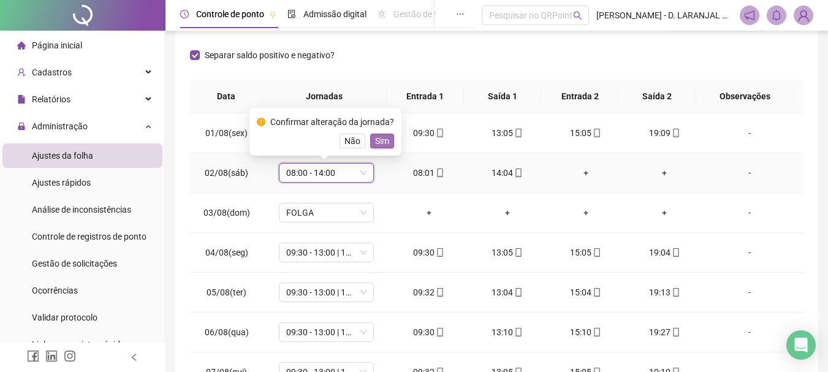
click at [384, 143] on span "Sim" at bounding box center [382, 140] width 14 height 13
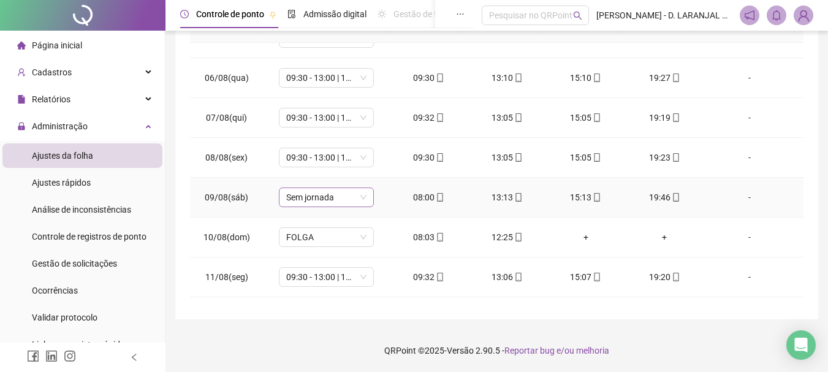
click at [358, 201] on span "Sem jornada" at bounding box center [326, 197] width 80 height 18
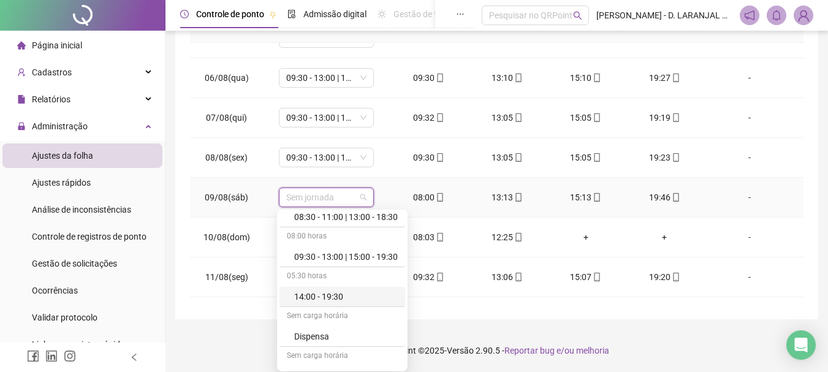
click at [334, 295] on div "14:00 - 19:30" at bounding box center [346, 296] width 104 height 13
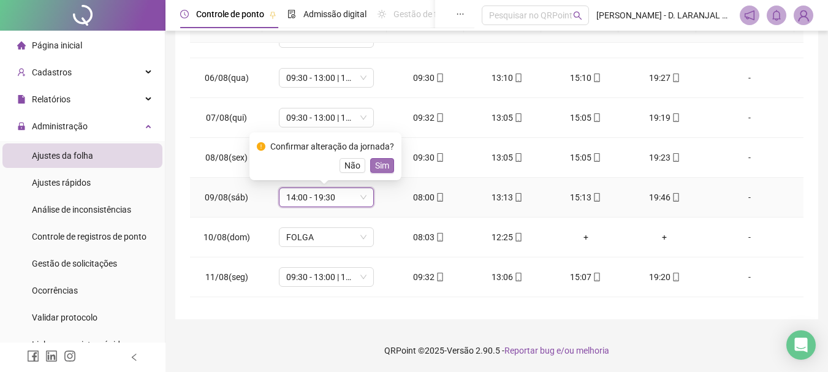
click at [379, 161] on span "Sim" at bounding box center [382, 165] width 14 height 13
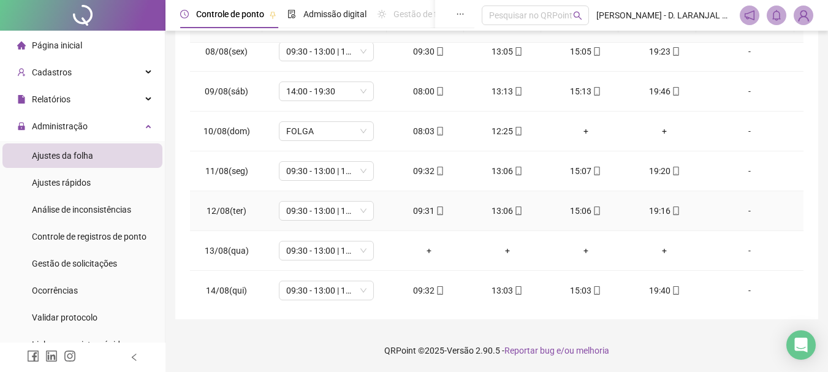
scroll to position [306, 0]
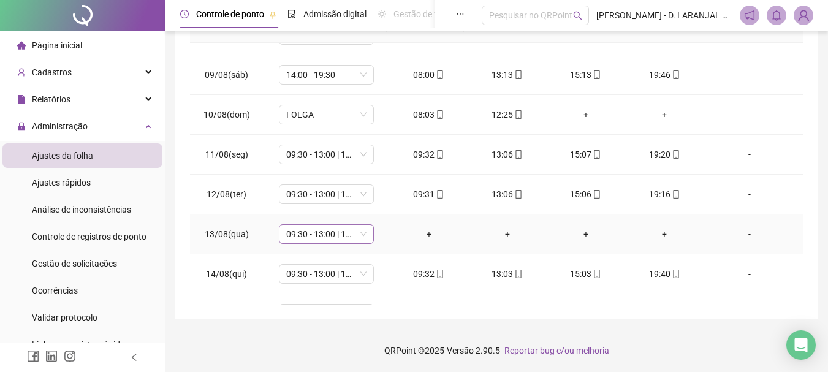
click at [363, 236] on span "09:30 - 13:00 | 15:00 - 19:30" at bounding box center [326, 234] width 80 height 18
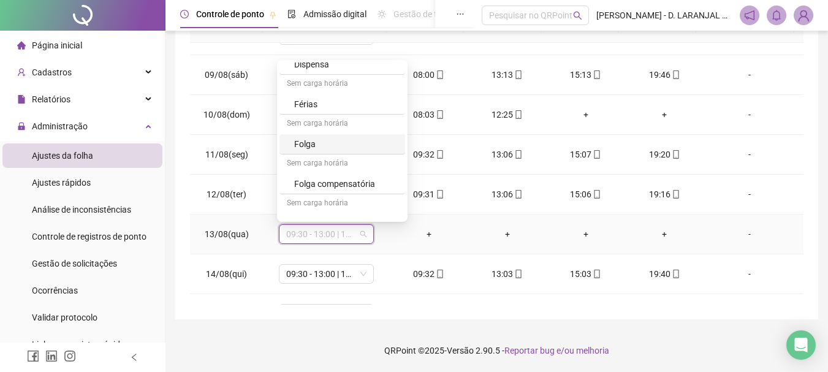
click at [322, 147] on div "Folga" at bounding box center [346, 143] width 104 height 13
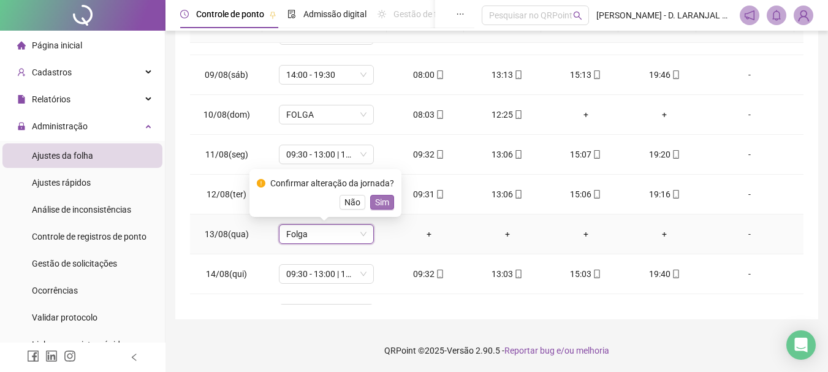
click at [381, 205] on span "Sim" at bounding box center [382, 201] width 14 height 13
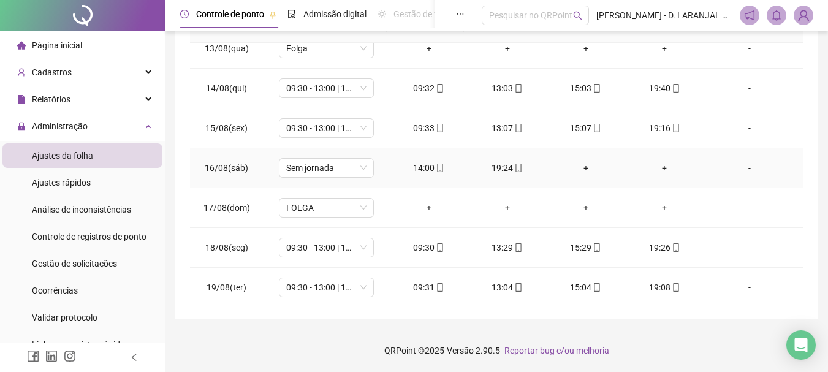
scroll to position [535, 0]
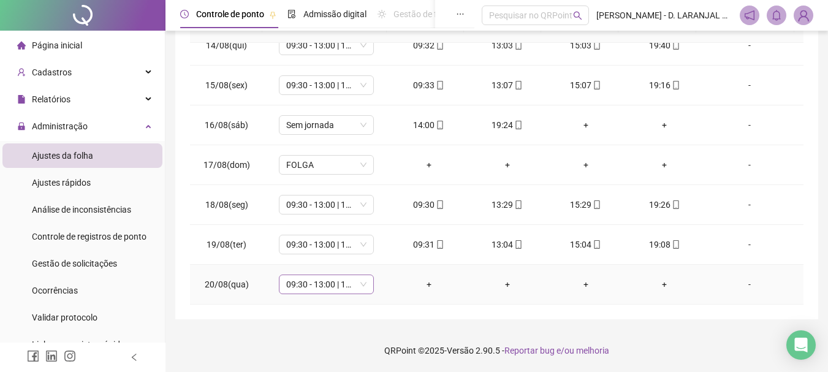
click at [358, 288] on span "09:30 - 13:00 | 15:00 - 19:30" at bounding box center [326, 284] width 80 height 18
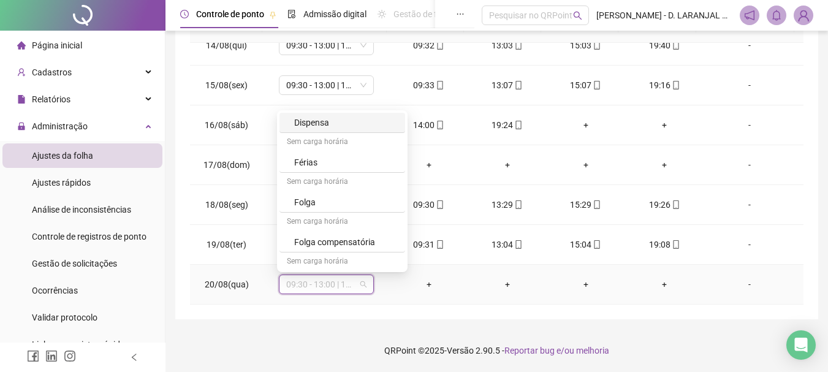
scroll to position [306, 0]
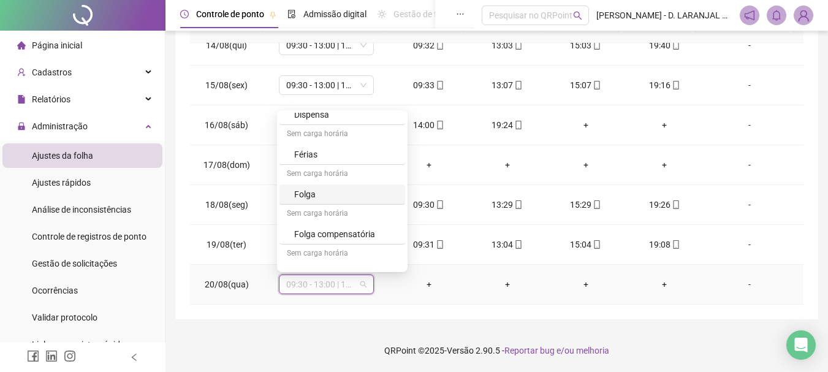
click at [327, 195] on div "Folga" at bounding box center [346, 193] width 104 height 13
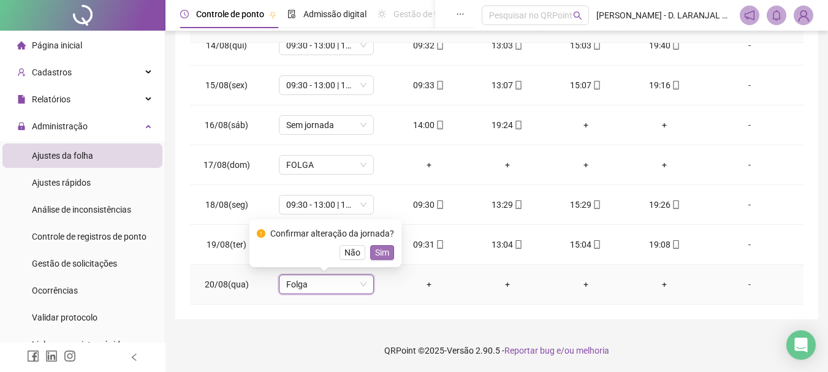
click at [379, 252] on span "Sim" at bounding box center [382, 252] width 14 height 13
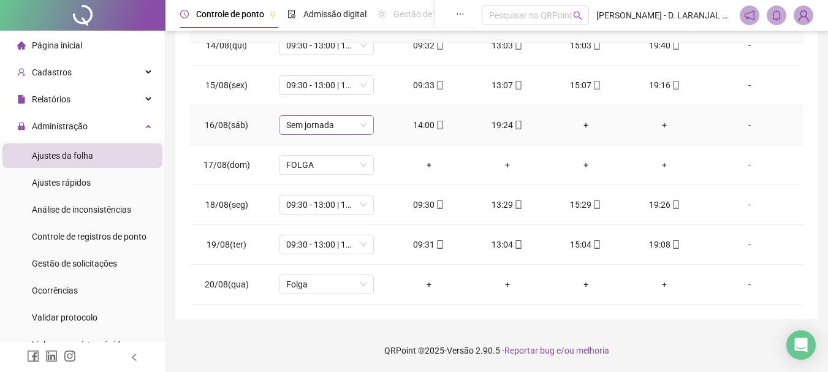
click at [359, 126] on span "Sem jornada" at bounding box center [326, 125] width 80 height 18
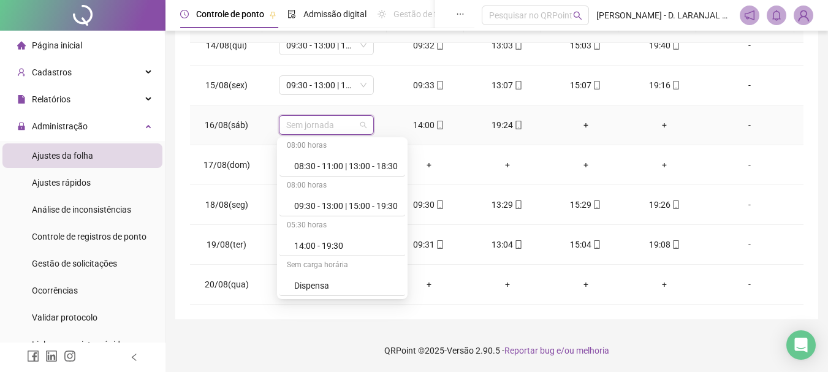
scroll to position [184, 0]
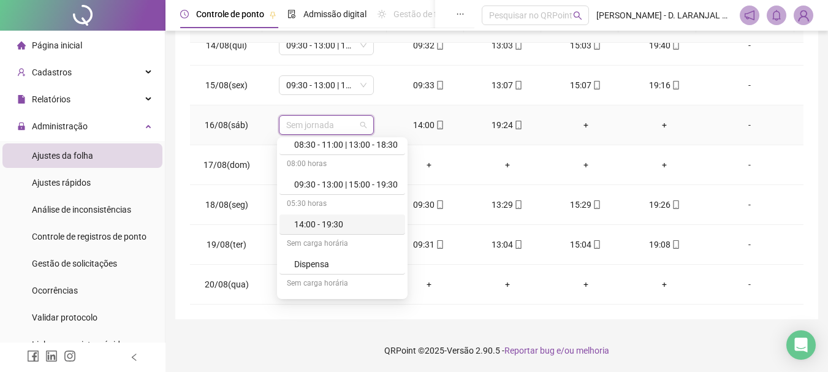
click at [341, 218] on div "14:00 - 19:30" at bounding box center [346, 223] width 104 height 13
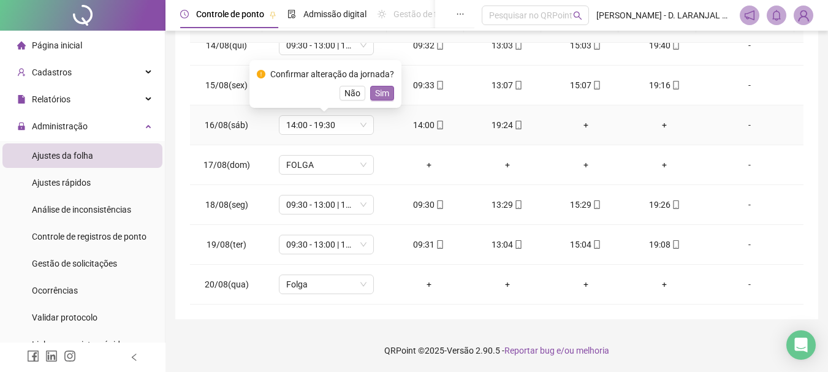
click at [379, 95] on span "Sim" at bounding box center [382, 92] width 14 height 13
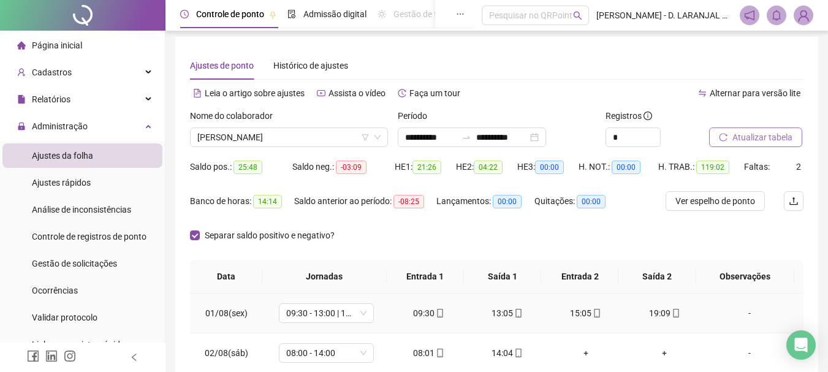
scroll to position [0, 0]
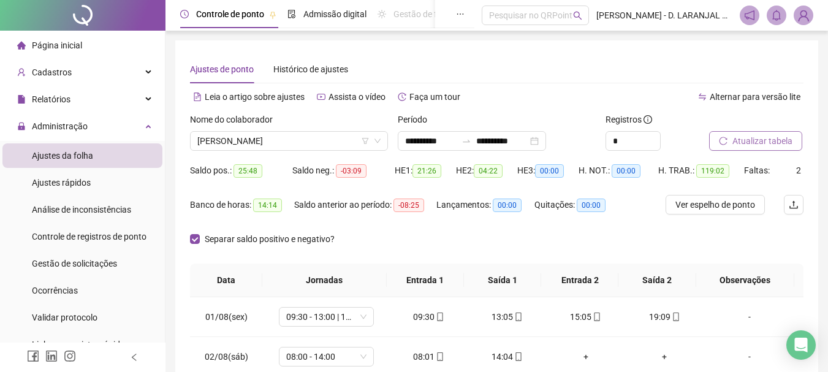
click at [753, 142] on span "Atualizar tabela" at bounding box center [762, 140] width 60 height 13
click at [313, 140] on span "[PERSON_NAME]" at bounding box center [288, 141] width 183 height 18
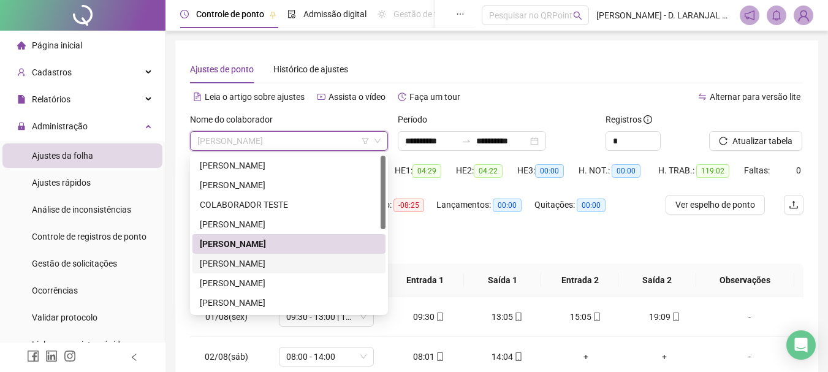
click at [248, 267] on div "[PERSON_NAME]" at bounding box center [289, 263] width 178 height 13
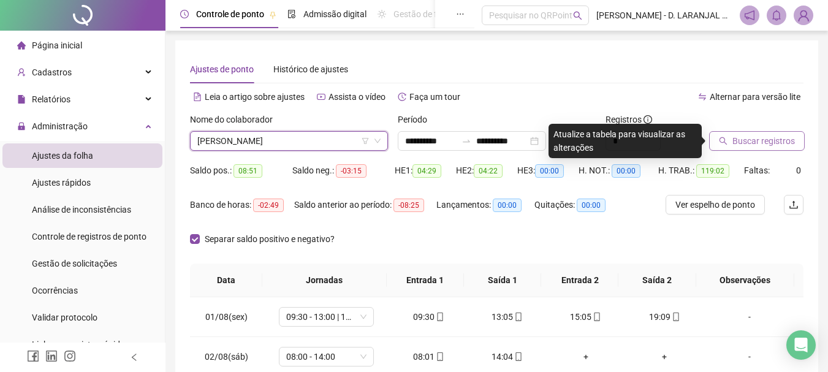
click at [781, 138] on span "Buscar registros" at bounding box center [763, 140] width 62 height 13
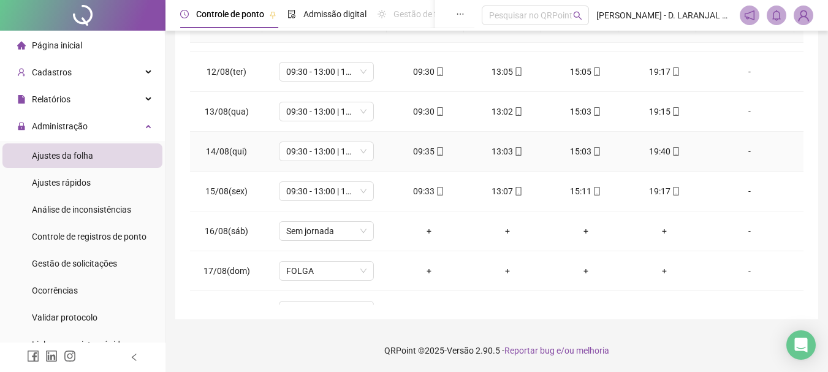
scroll to position [490, 0]
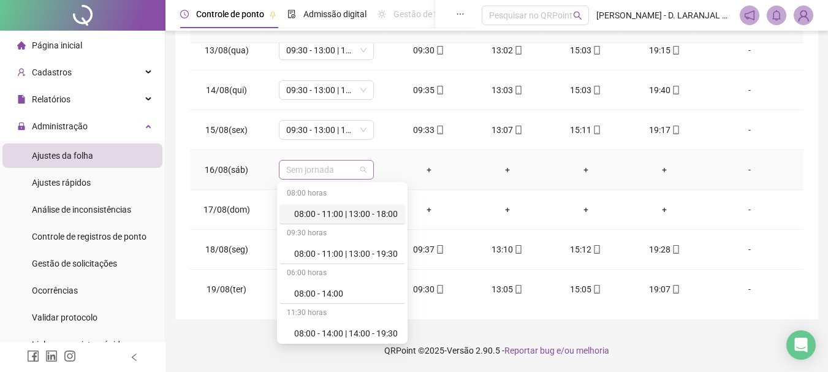
click at [355, 170] on span "Sem jornada" at bounding box center [326, 170] width 80 height 18
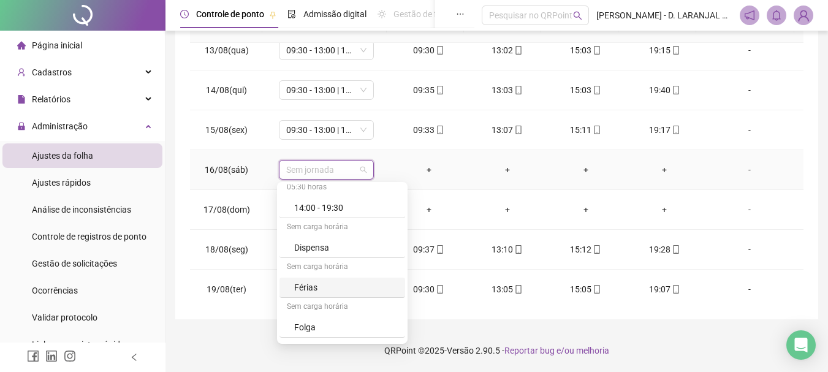
scroll to position [306, 0]
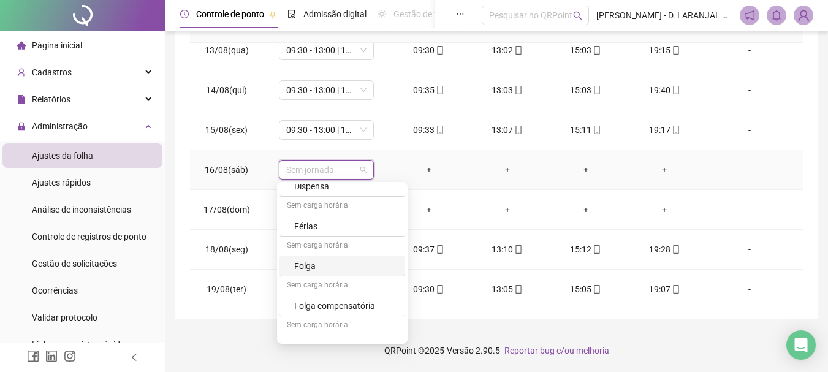
click at [334, 269] on div "Folga" at bounding box center [346, 265] width 104 height 13
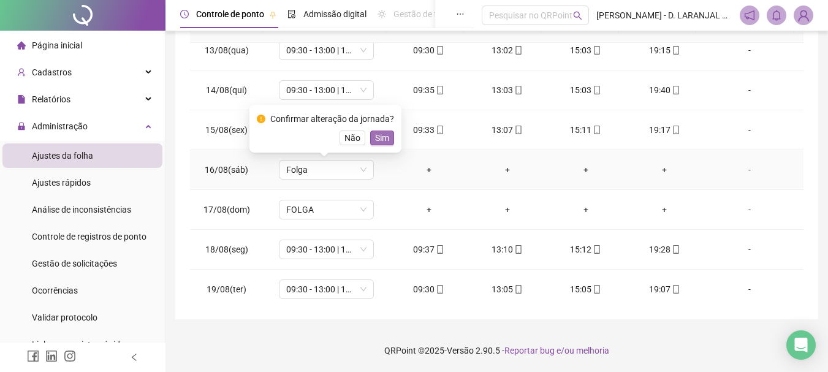
click at [382, 135] on span "Sim" at bounding box center [382, 137] width 14 height 13
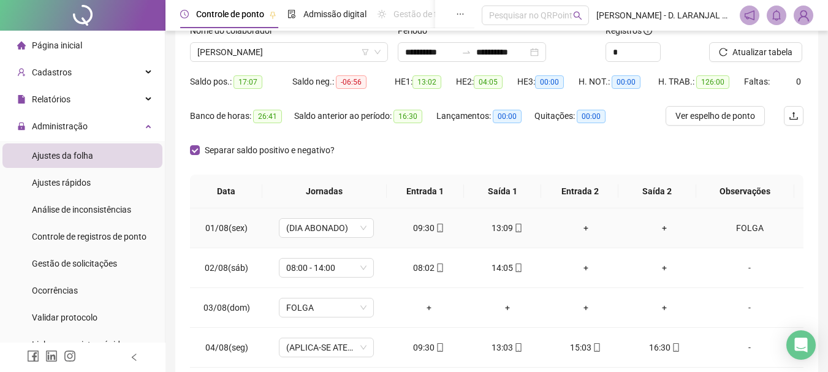
scroll to position [9, 0]
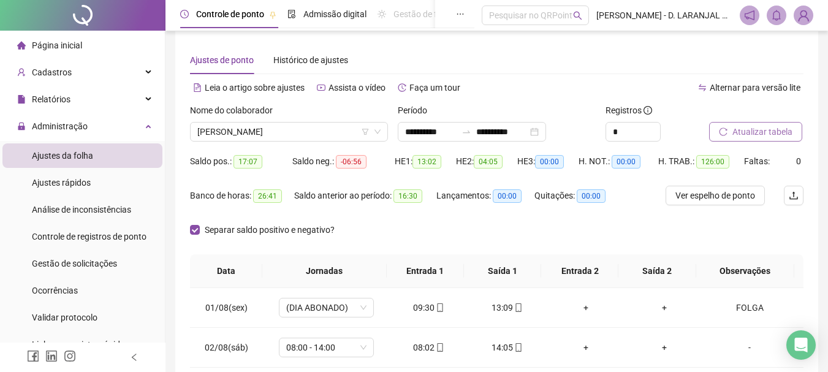
click at [761, 135] on span "Atualizar tabela" at bounding box center [762, 131] width 60 height 13
click at [333, 126] on span "[PERSON_NAME]" at bounding box center [288, 132] width 183 height 18
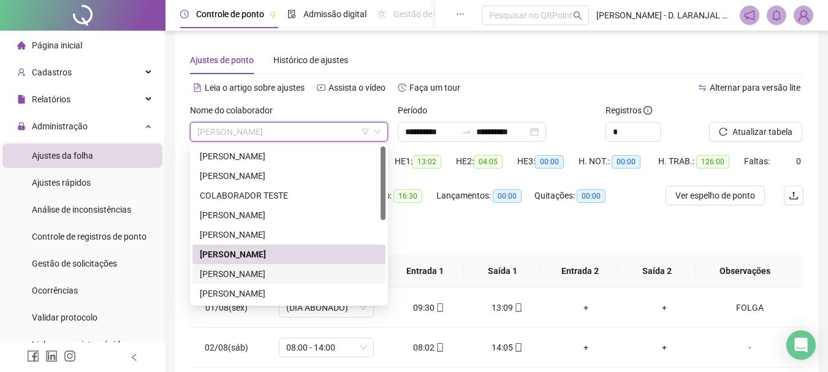
click at [243, 270] on div "[PERSON_NAME]" at bounding box center [289, 273] width 178 height 13
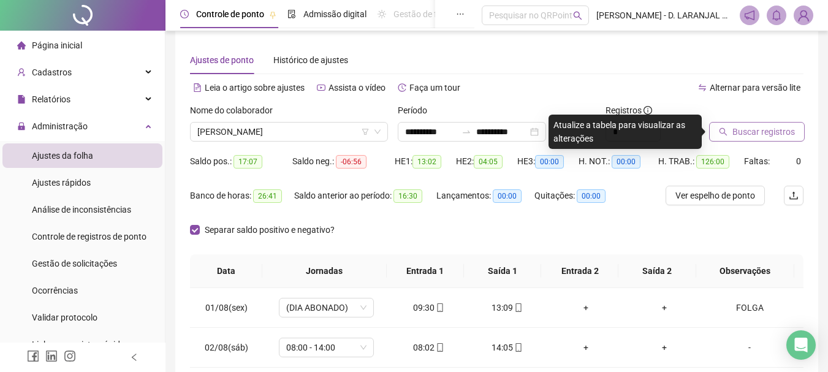
click at [751, 125] on span "Buscar registros" at bounding box center [763, 131] width 62 height 13
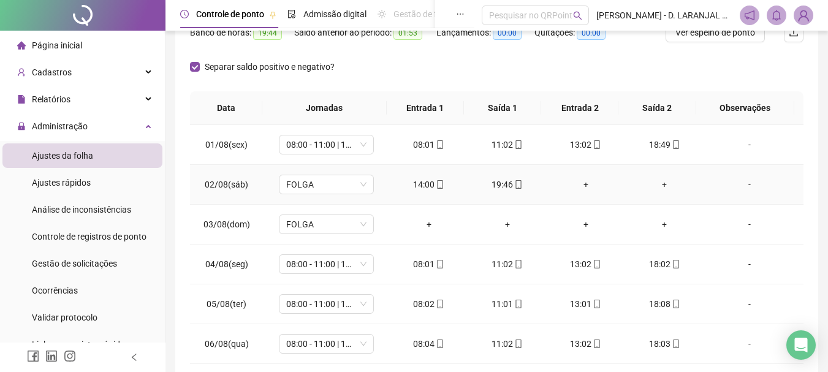
scroll to position [193, 0]
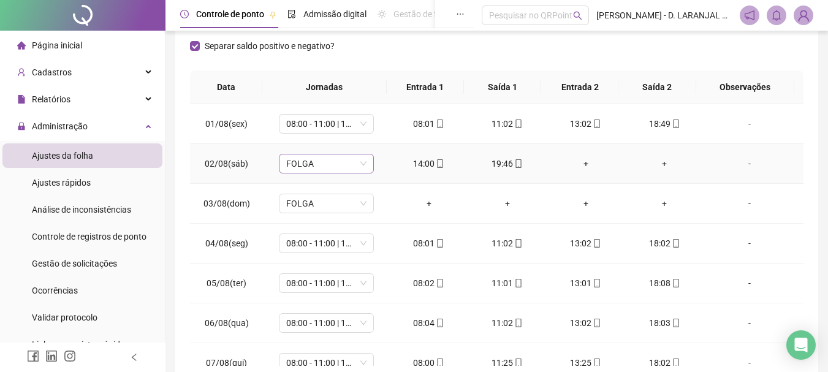
click at [356, 166] on span "FOLGA" at bounding box center [326, 163] width 80 height 18
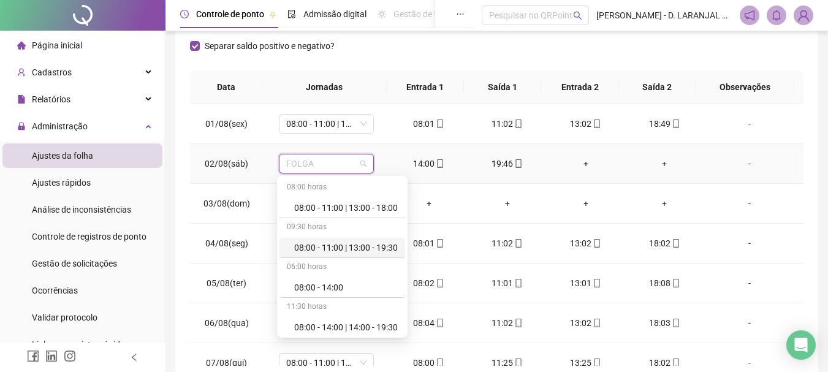
scroll to position [61, 0]
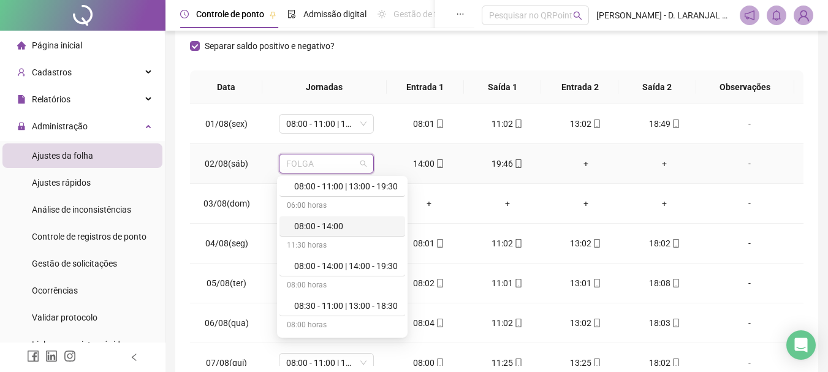
click at [330, 225] on div "08:00 - 14:00" at bounding box center [346, 225] width 104 height 13
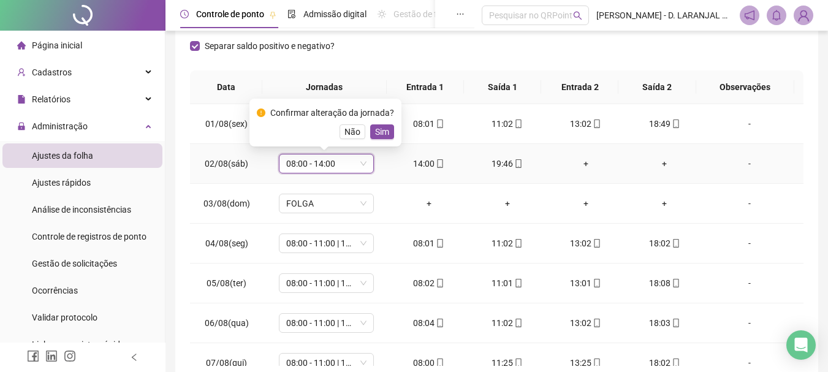
drag, startPoint x: 350, startPoint y: 128, endPoint x: 360, endPoint y: 140, distance: 15.6
click at [350, 128] on span "Não" at bounding box center [352, 131] width 16 height 13
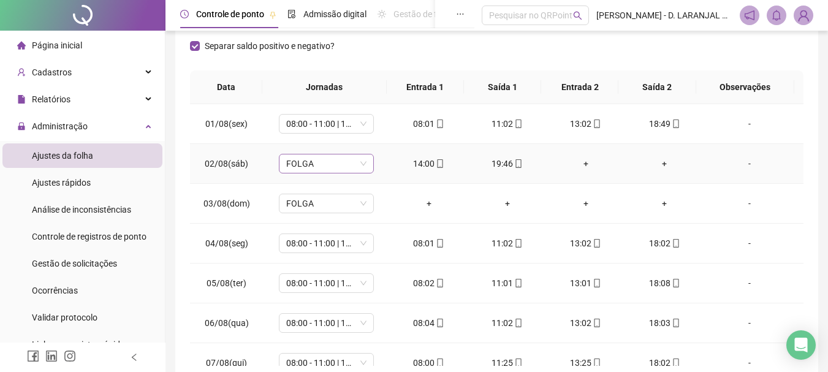
click at [361, 164] on span "FOLGA" at bounding box center [326, 163] width 80 height 18
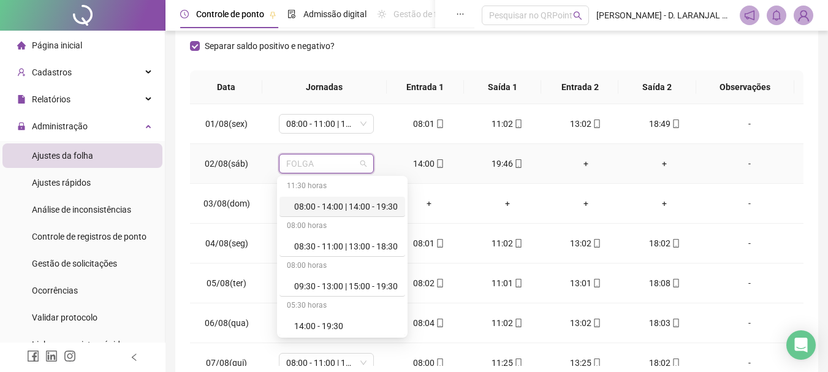
scroll to position [184, 0]
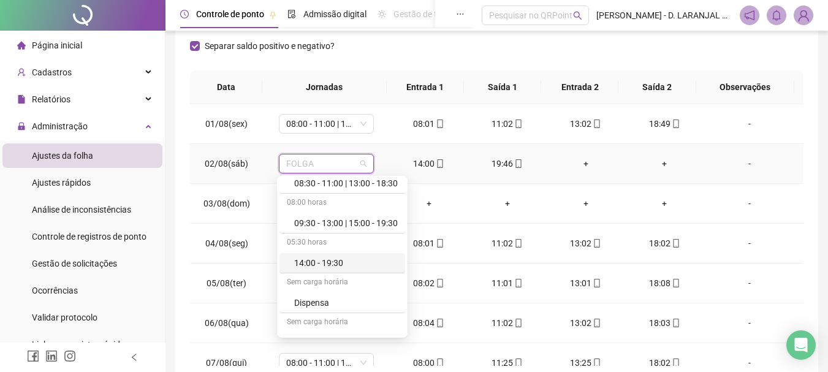
click at [346, 260] on div "14:00 - 19:30" at bounding box center [346, 262] width 104 height 13
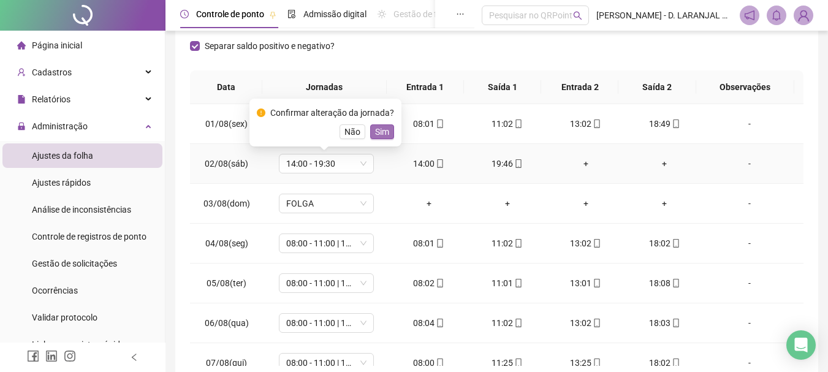
click at [377, 128] on span "Sim" at bounding box center [382, 131] width 14 height 13
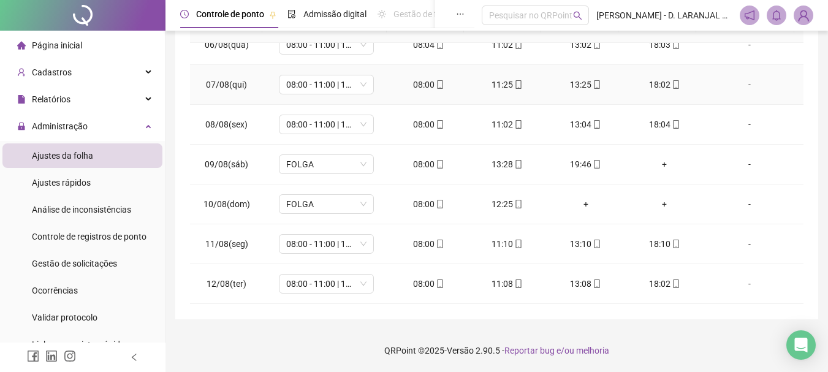
scroll to position [245, 0]
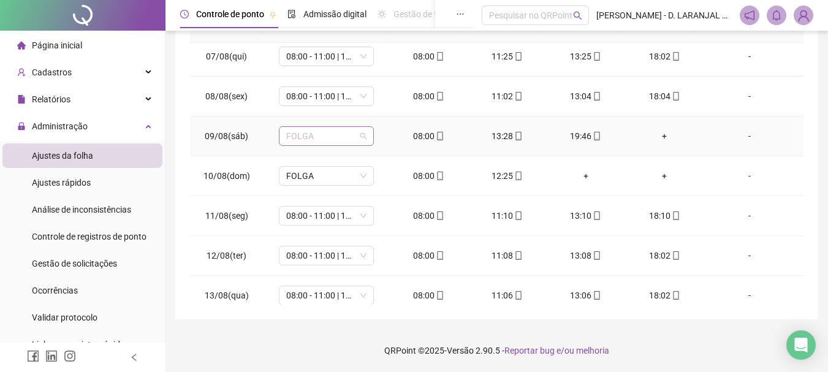
click at [361, 140] on span "FOLGA" at bounding box center [326, 136] width 80 height 18
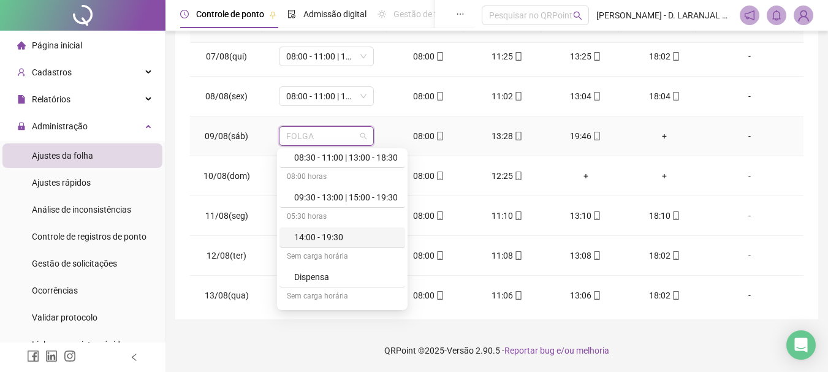
scroll to position [184, 0]
drag, startPoint x: 342, startPoint y: 237, endPoint x: 336, endPoint y: 195, distance: 42.6
click at [342, 237] on div "14:00 - 19:30" at bounding box center [346, 235] width 104 height 13
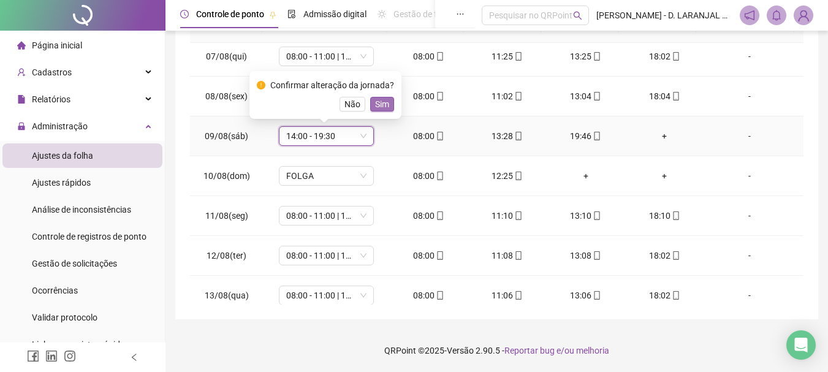
click at [377, 101] on span "Sim" at bounding box center [382, 103] width 14 height 13
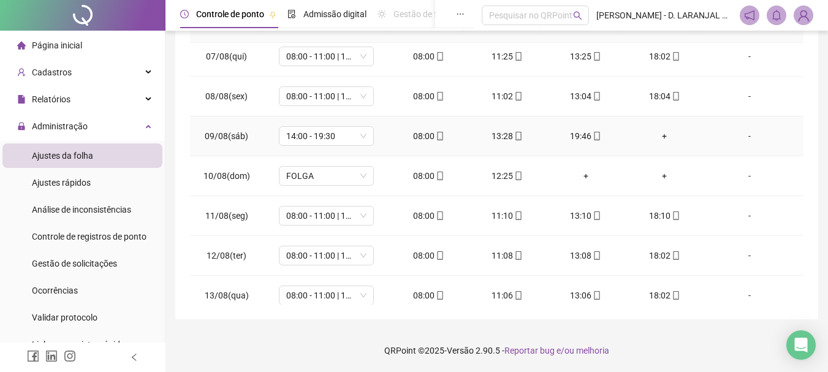
click at [656, 134] on div "+" at bounding box center [664, 135] width 59 height 13
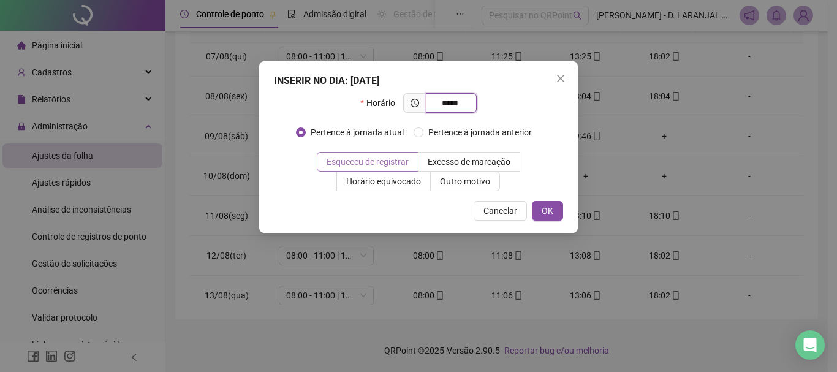
type input "*****"
click at [398, 163] on span "Esqueceu de registrar" at bounding box center [368, 162] width 82 height 10
click at [552, 209] on span "OK" at bounding box center [548, 210] width 12 height 13
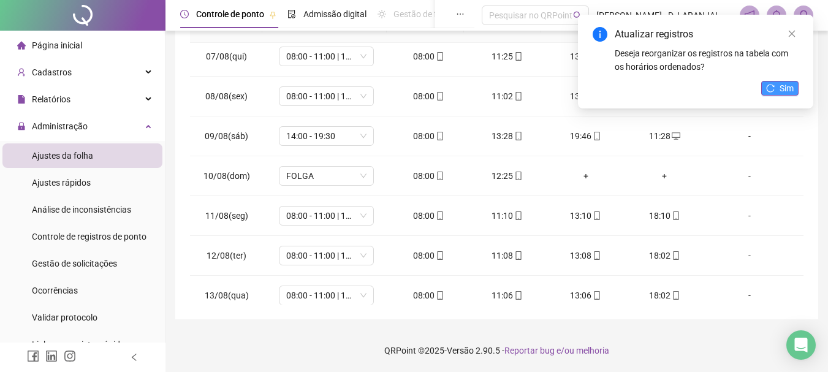
click at [783, 86] on span "Sim" at bounding box center [786, 87] width 14 height 13
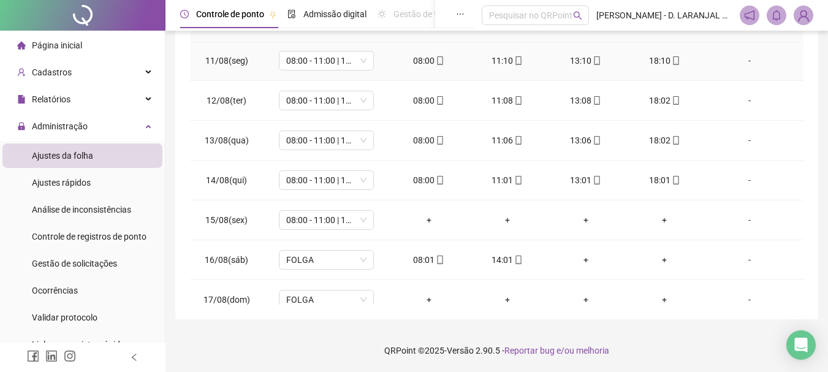
scroll to position [429, 0]
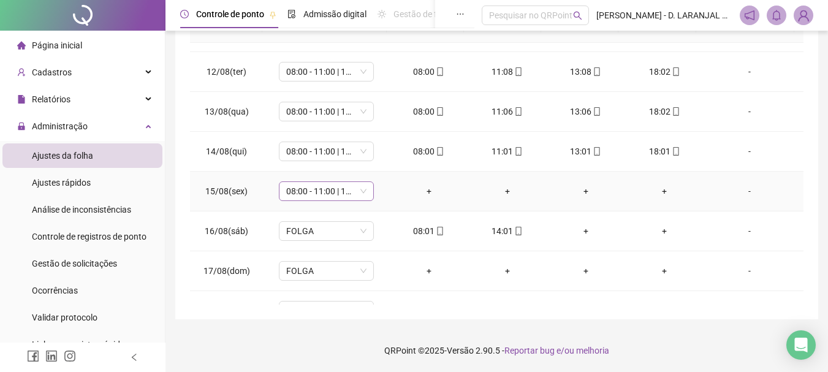
click at [360, 196] on span "08:00 - 11:00 | 13:00 - 18:00" at bounding box center [326, 191] width 80 height 18
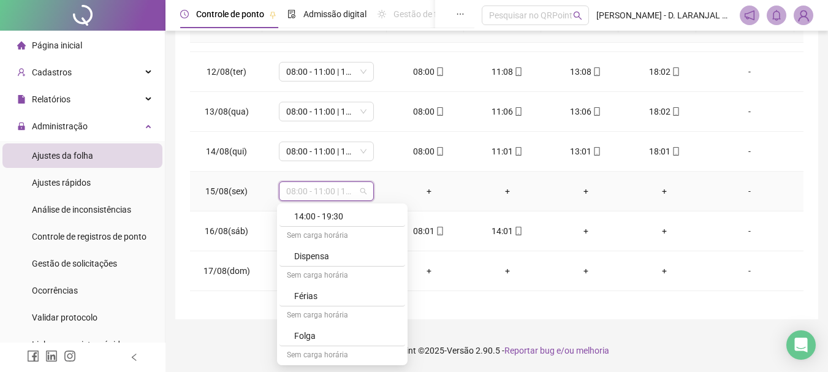
scroll to position [306, 0]
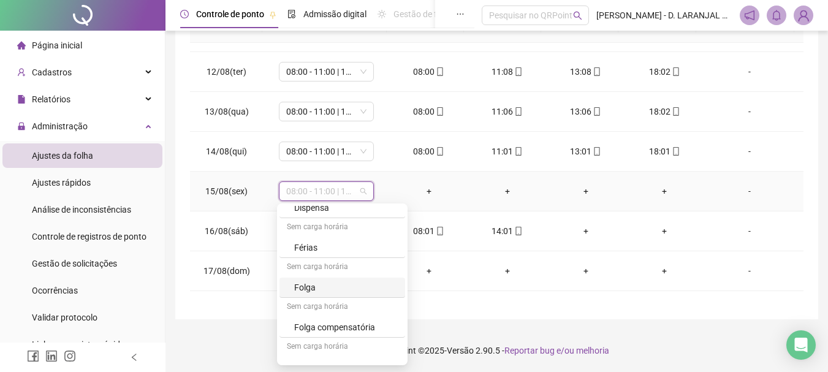
click at [309, 287] on div "Folga" at bounding box center [346, 287] width 104 height 13
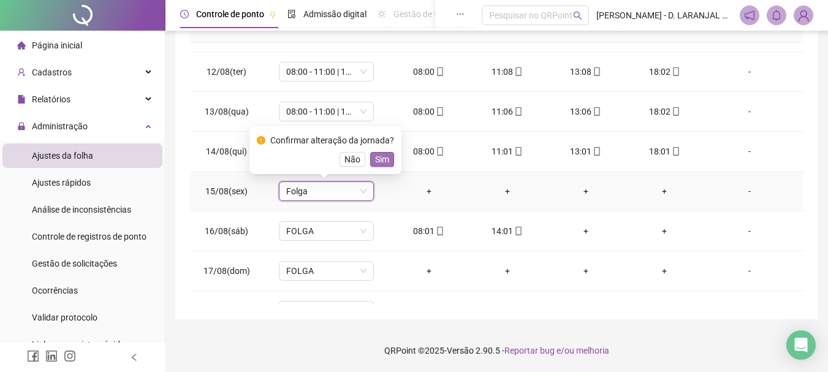
click at [381, 160] on span "Sim" at bounding box center [382, 159] width 14 height 13
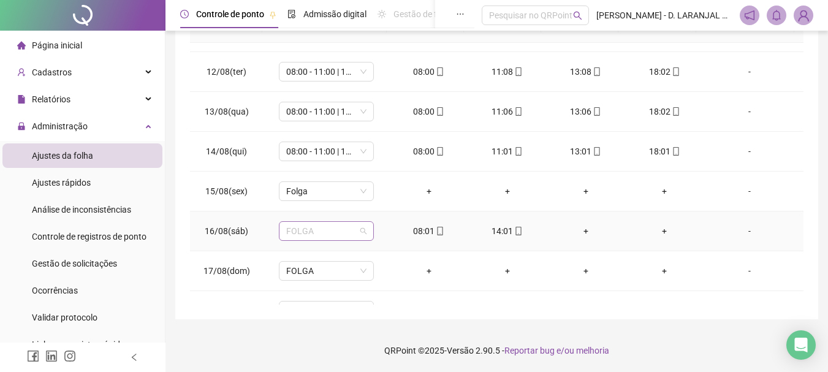
click at [355, 230] on span "FOLGA" at bounding box center [326, 231] width 80 height 18
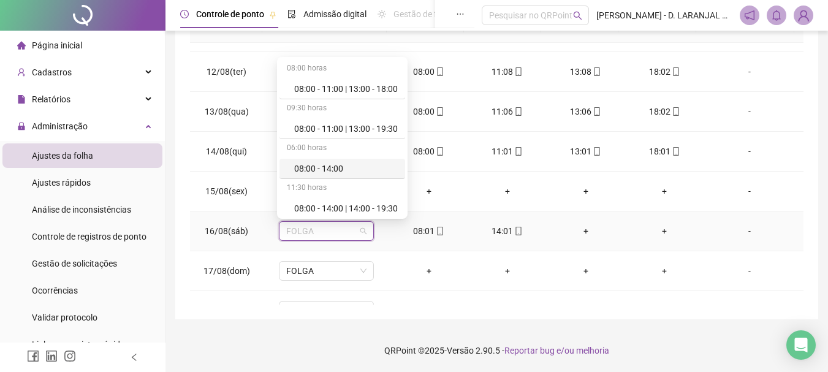
click at [347, 168] on div "08:00 - 14:00" at bounding box center [346, 168] width 104 height 13
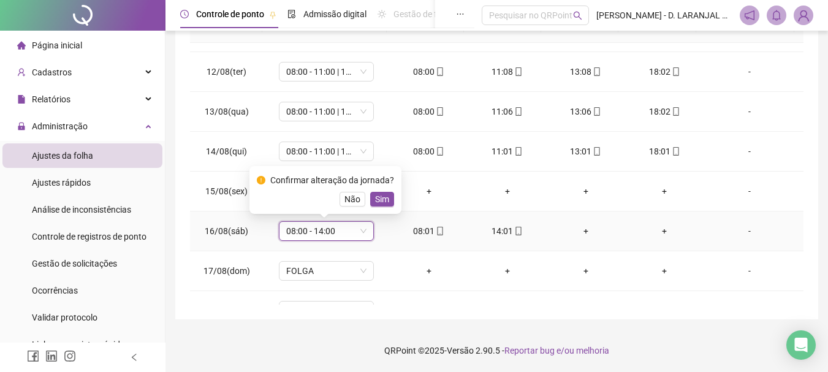
click at [384, 203] on span "Sim" at bounding box center [382, 198] width 14 height 13
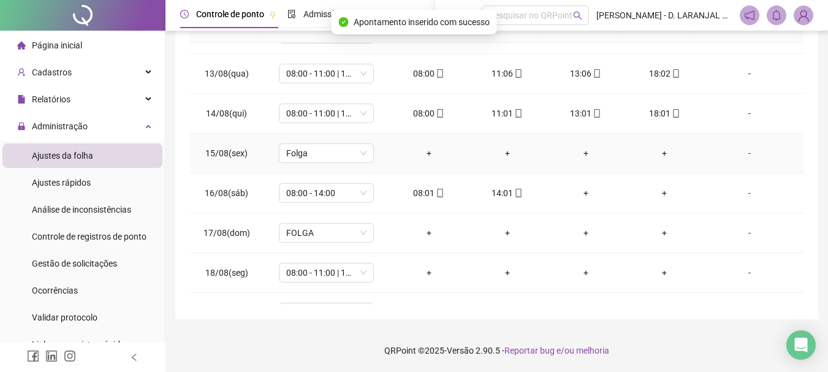
scroll to position [535, 0]
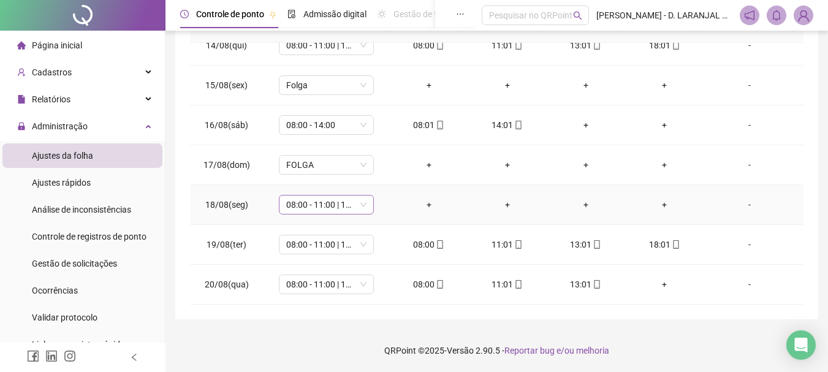
click at [361, 204] on span "08:00 - 11:00 | 13:00 - 18:00" at bounding box center [326, 204] width 80 height 18
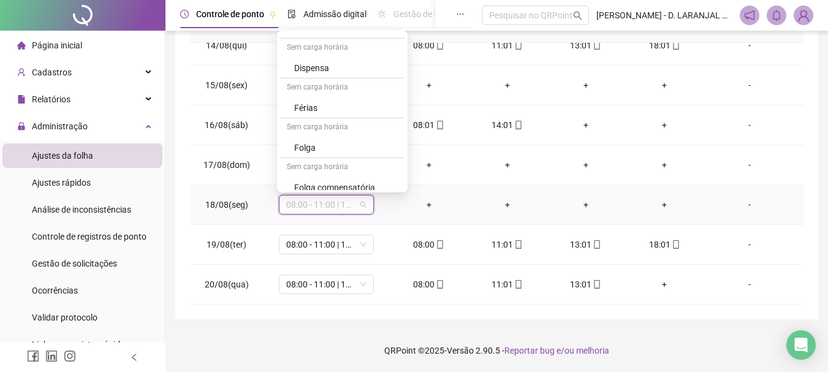
scroll to position [306, 0]
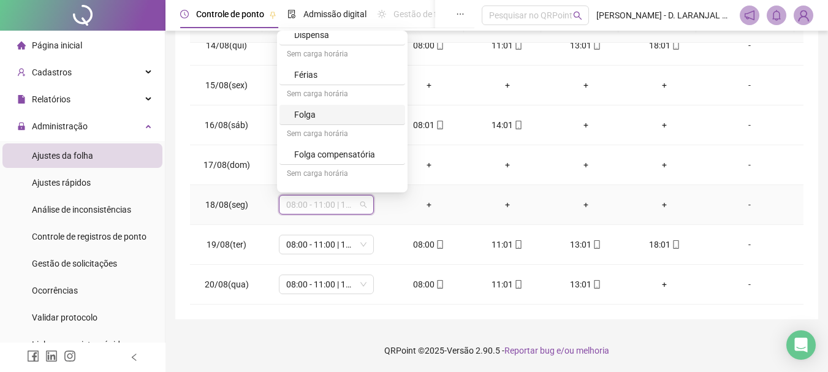
click at [333, 122] on div "Folga" at bounding box center [342, 115] width 126 height 20
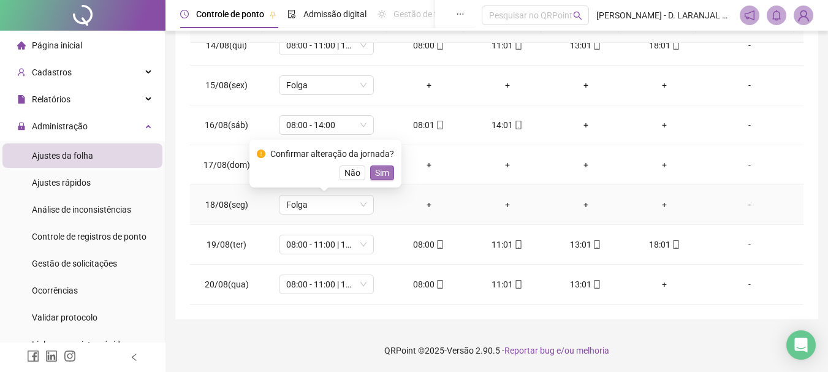
click at [383, 175] on span "Sim" at bounding box center [382, 172] width 14 height 13
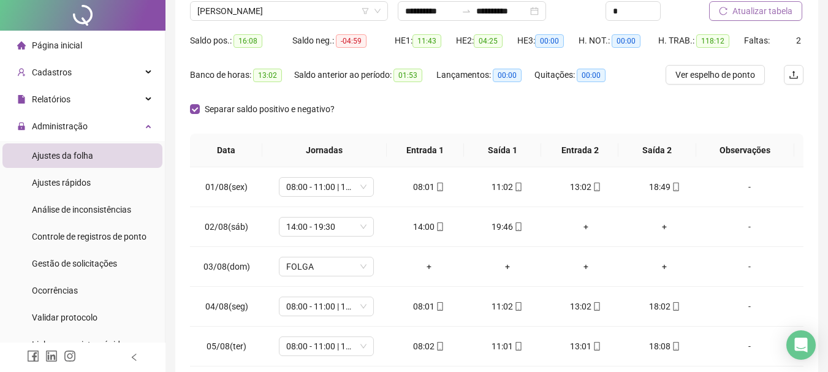
scroll to position [0, 0]
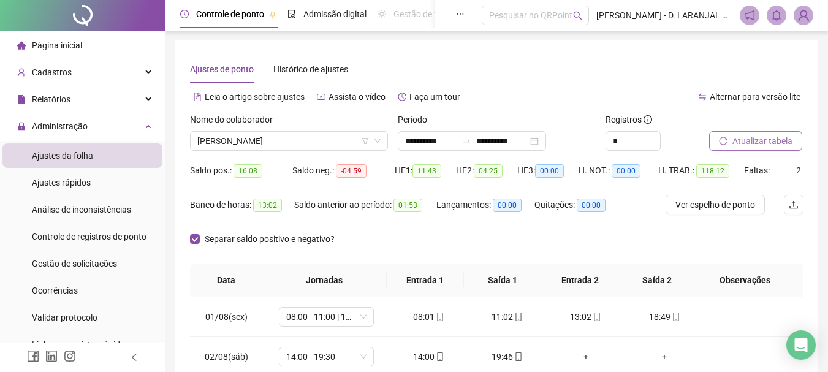
click at [770, 141] on span "Atualizar tabela" at bounding box center [762, 140] width 60 height 13
click at [327, 144] on span "[PERSON_NAME]" at bounding box center [288, 141] width 183 height 18
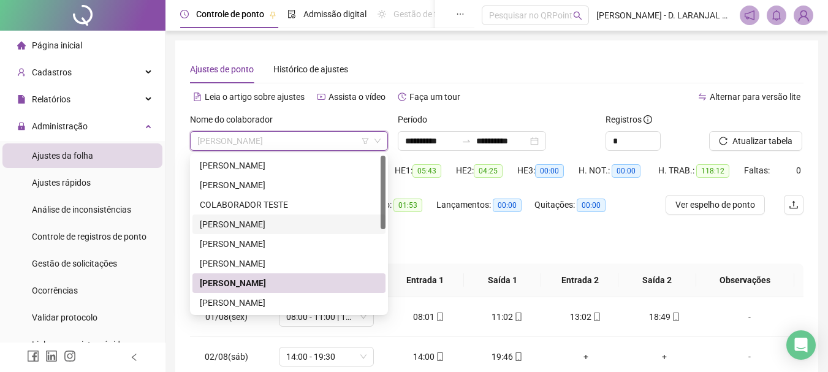
scroll to position [61, 0]
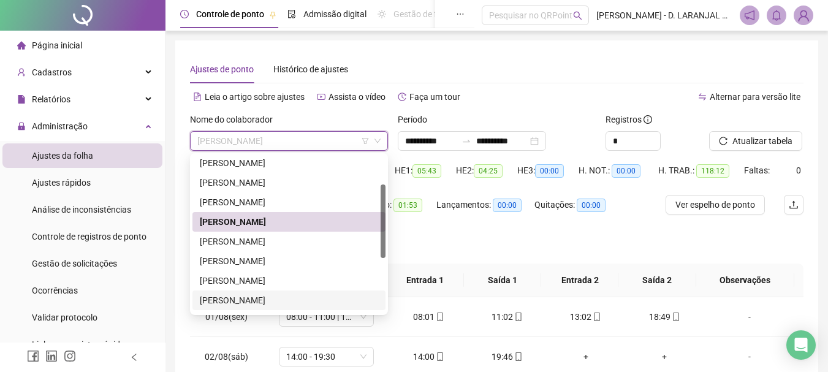
click at [246, 300] on div "[PERSON_NAME]" at bounding box center [289, 299] width 178 height 13
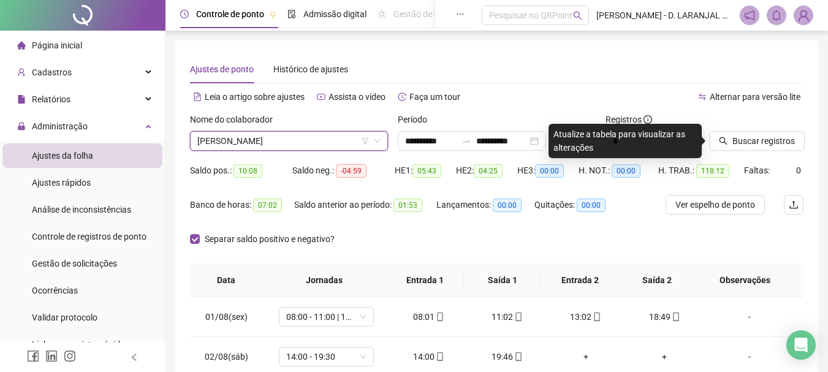
click at [750, 141] on span "Buscar registros" at bounding box center [763, 140] width 62 height 13
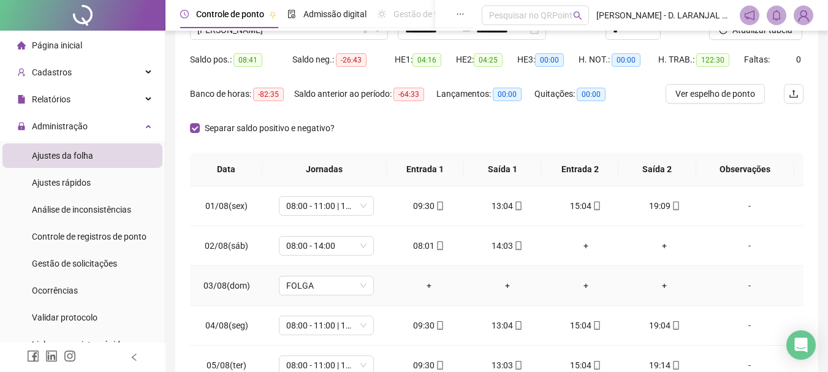
scroll to position [70, 0]
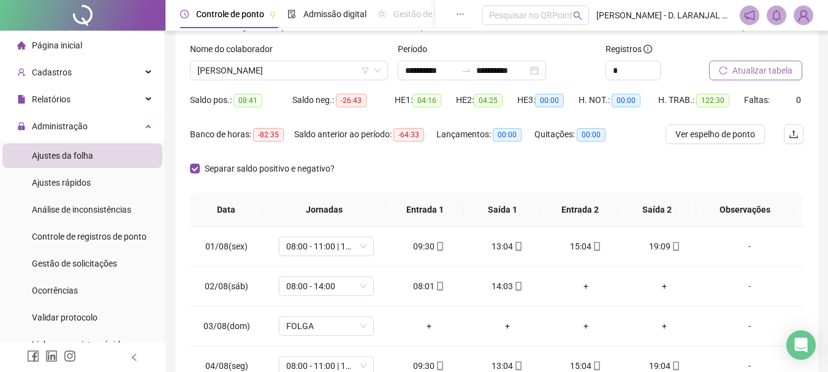
click at [766, 66] on span "Atualizar tabela" at bounding box center [762, 70] width 60 height 13
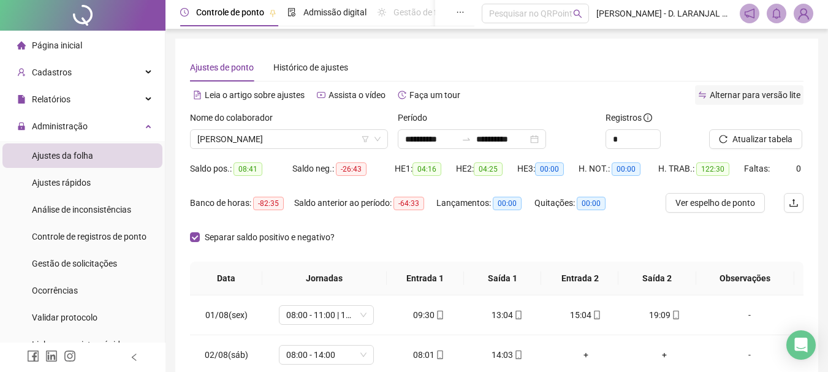
scroll to position [0, 0]
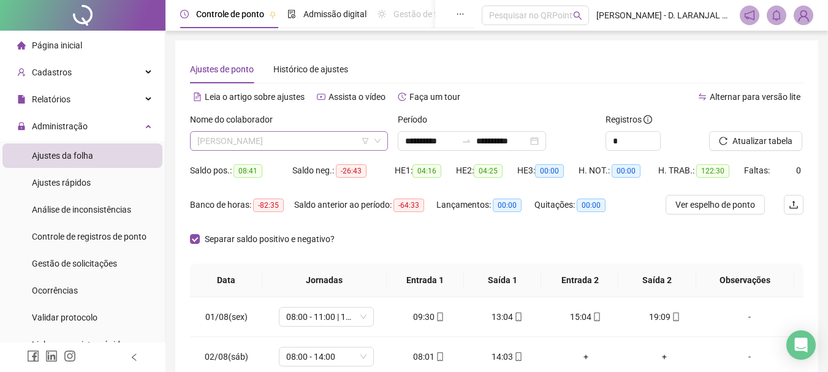
click at [328, 135] on span "[PERSON_NAME]" at bounding box center [288, 141] width 183 height 18
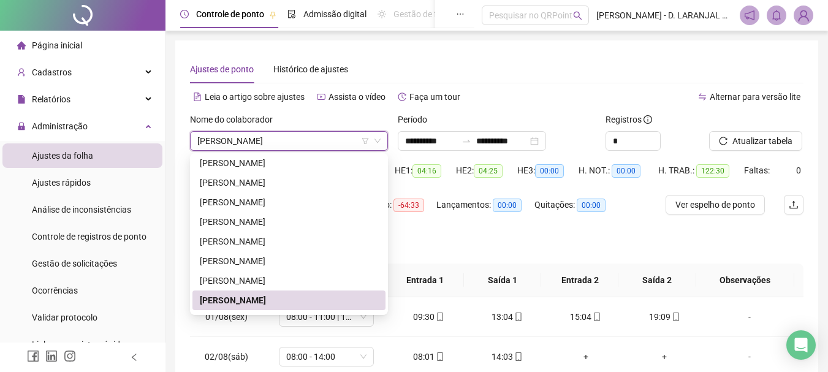
click at [527, 92] on div "Alternar para versão lite" at bounding box center [650, 97] width 307 height 20
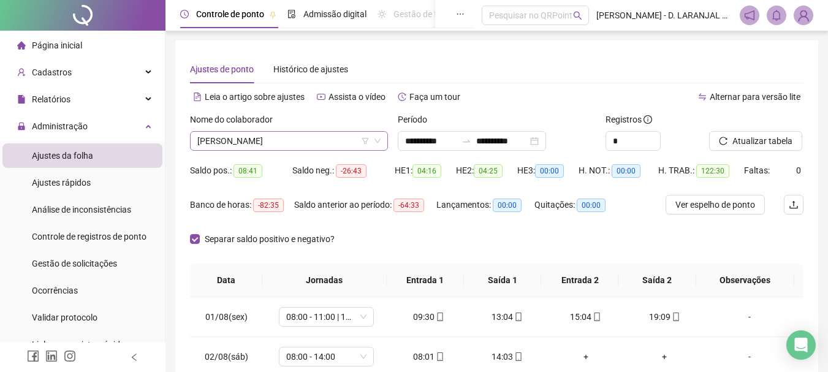
click at [323, 142] on span "[PERSON_NAME]" at bounding box center [288, 141] width 183 height 18
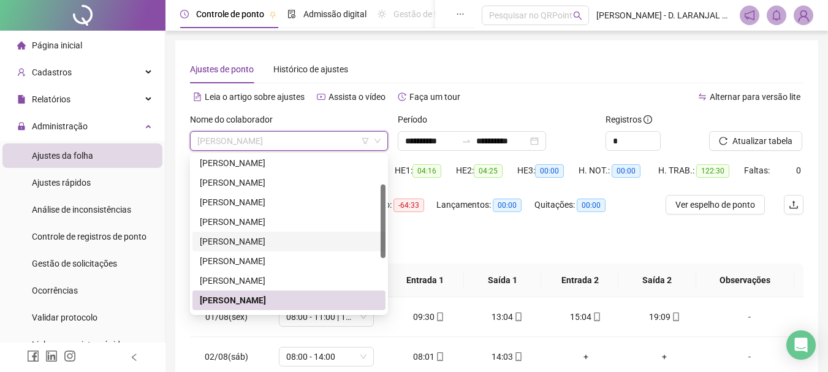
scroll to position [123, 0]
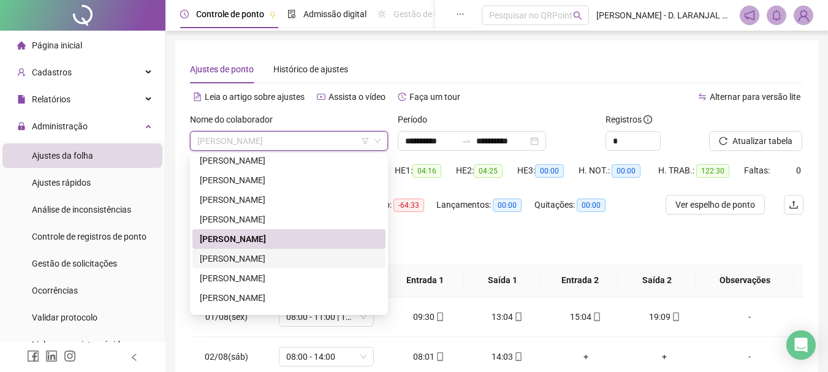
click at [280, 260] on div "[PERSON_NAME]" at bounding box center [289, 258] width 178 height 13
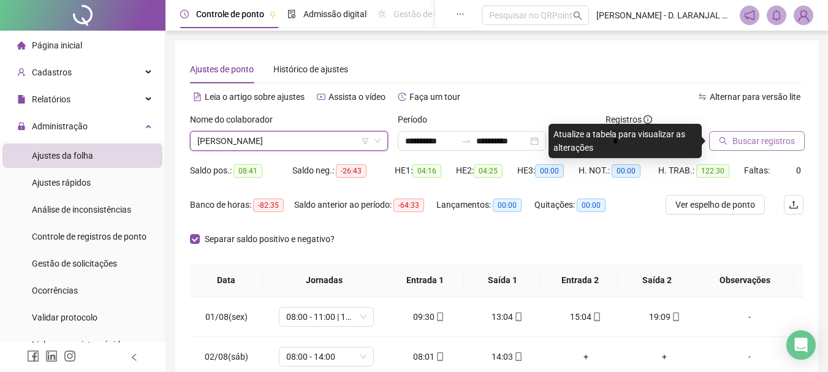
click at [782, 145] on span "Buscar registros" at bounding box center [763, 140] width 62 height 13
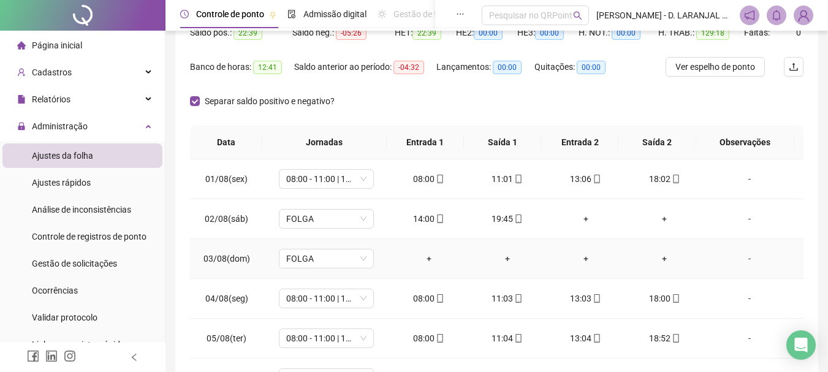
scroll to position [245, 0]
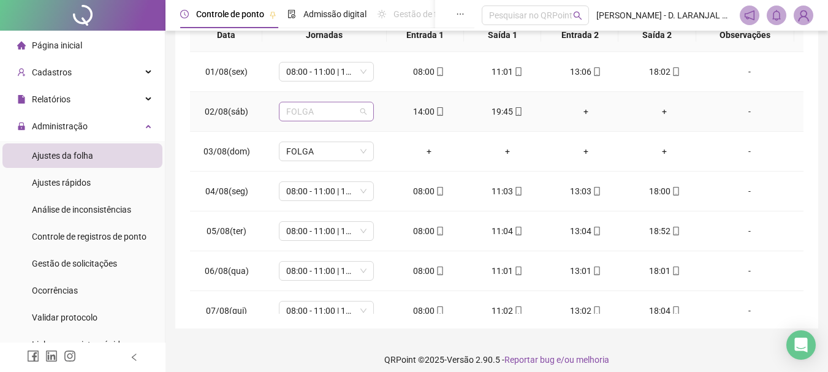
click at [352, 114] on span "FOLGA" at bounding box center [326, 111] width 80 height 18
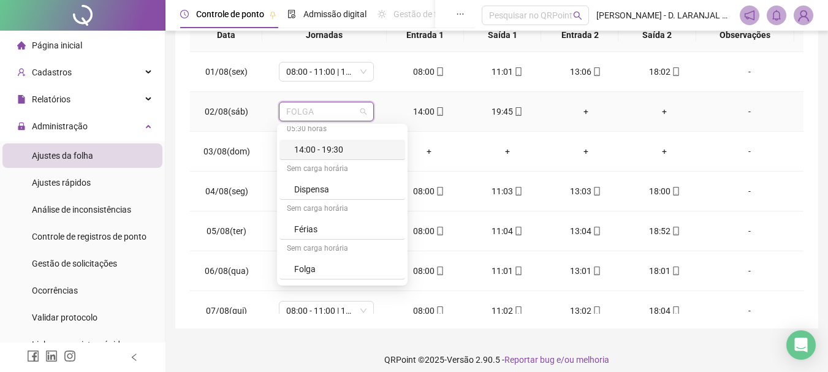
click at [355, 151] on div "14:00 - 19:30" at bounding box center [346, 149] width 104 height 13
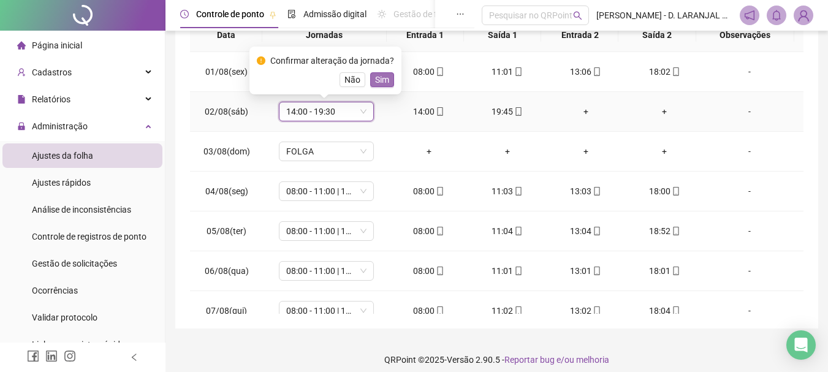
click at [376, 83] on span "Sim" at bounding box center [382, 79] width 14 height 13
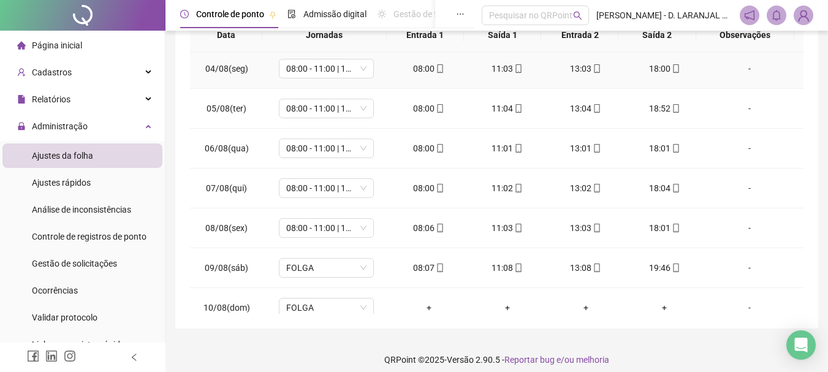
scroll to position [184, 0]
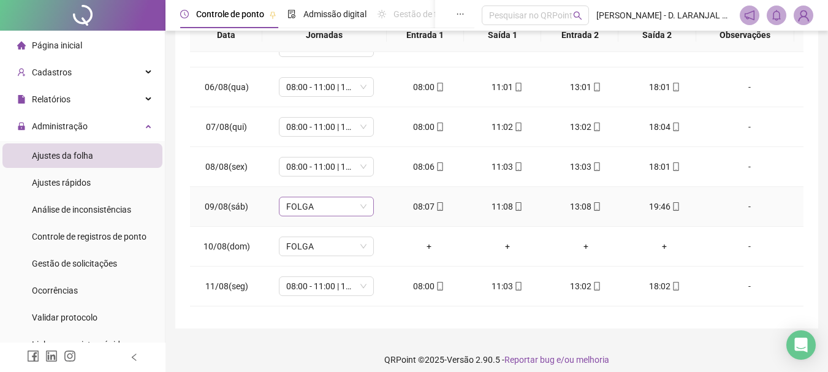
click at [355, 208] on span "FOLGA" at bounding box center [326, 206] width 80 height 18
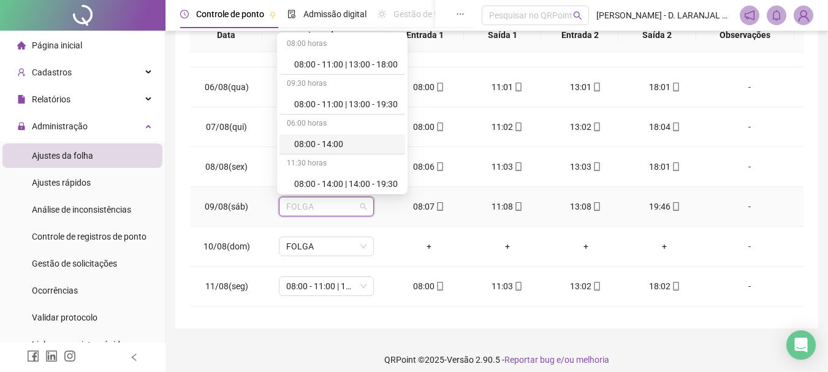
click at [341, 136] on div "08:00 - 14:00" at bounding box center [342, 144] width 126 height 20
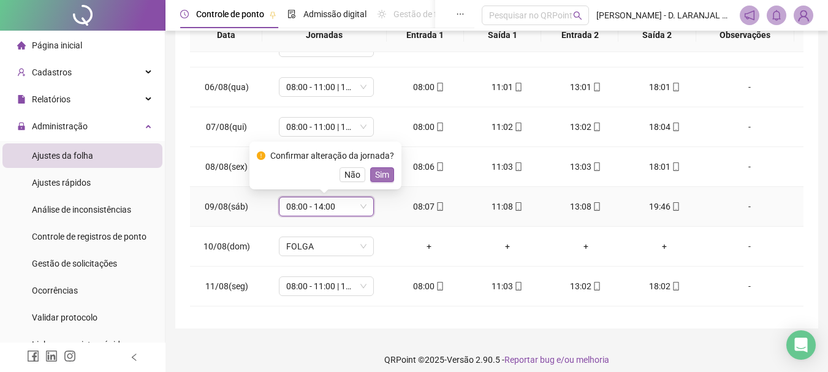
click at [383, 176] on span "Sim" at bounding box center [382, 174] width 14 height 13
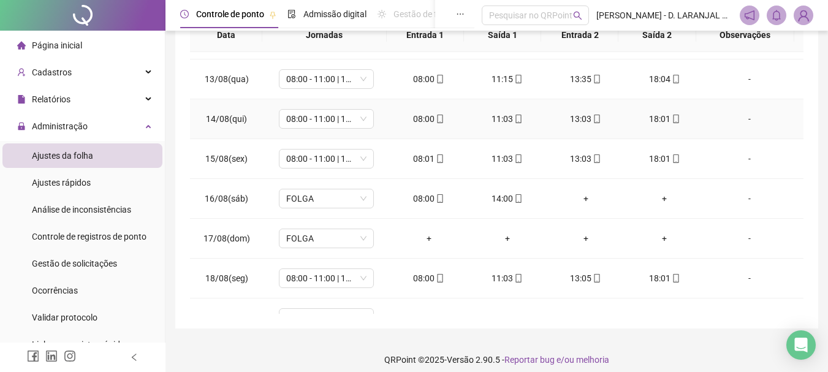
scroll to position [490, 0]
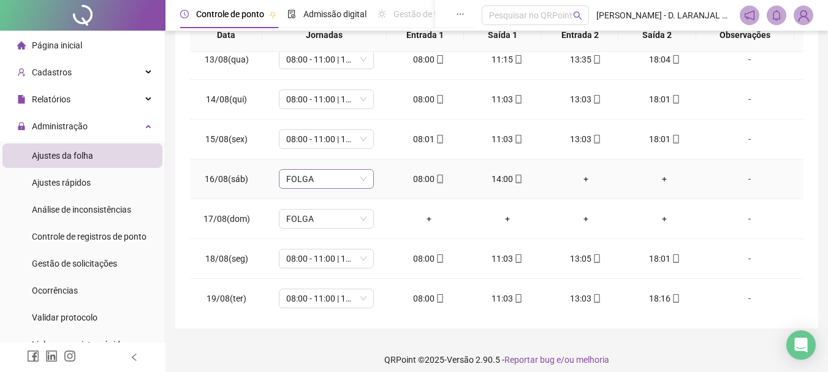
click at [353, 179] on span "FOLGA" at bounding box center [326, 179] width 80 height 18
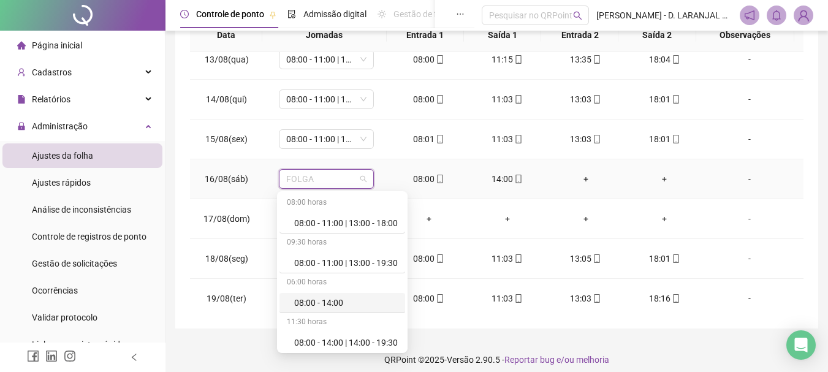
click at [335, 303] on div "08:00 - 14:00" at bounding box center [346, 302] width 104 height 13
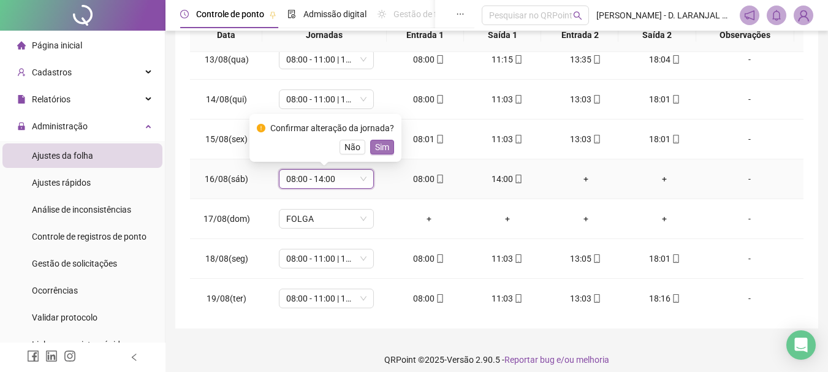
click at [378, 148] on span "Sim" at bounding box center [382, 146] width 14 height 13
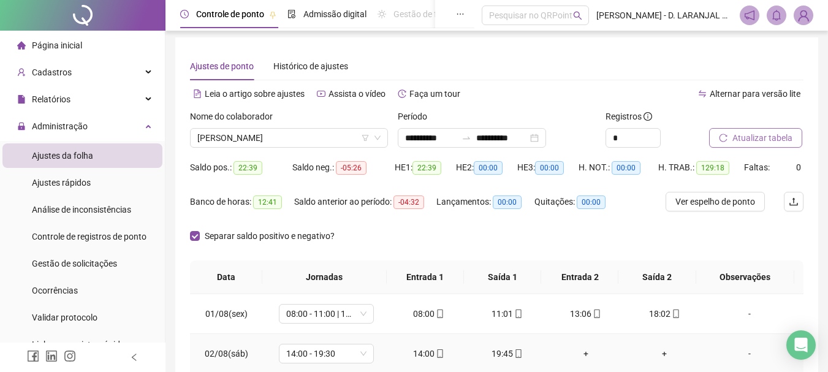
scroll to position [0, 0]
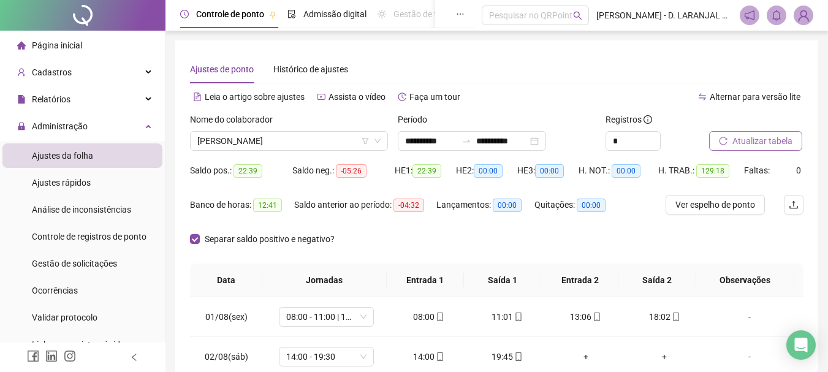
click at [764, 141] on span "Atualizar tabela" at bounding box center [762, 140] width 60 height 13
click at [311, 138] on span "[PERSON_NAME]" at bounding box center [288, 141] width 183 height 18
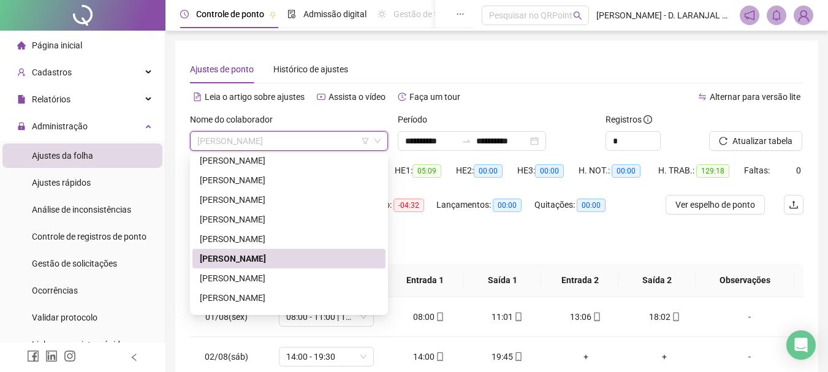
scroll to position [176, 0]
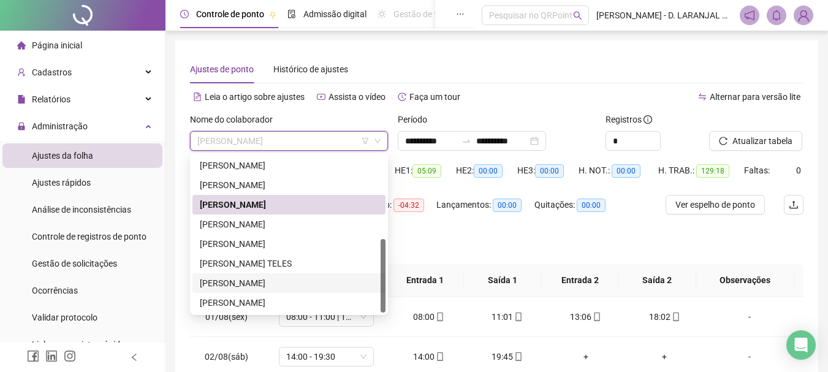
click at [286, 281] on div "[PERSON_NAME]" at bounding box center [289, 282] width 178 height 13
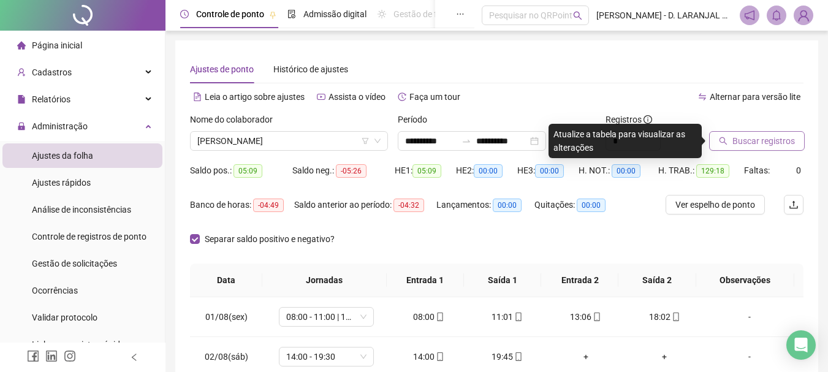
click at [750, 137] on span "Buscar registros" at bounding box center [763, 140] width 62 height 13
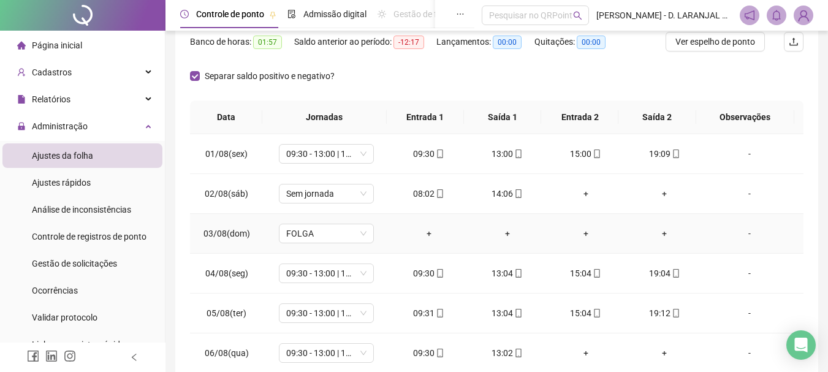
scroll to position [184, 0]
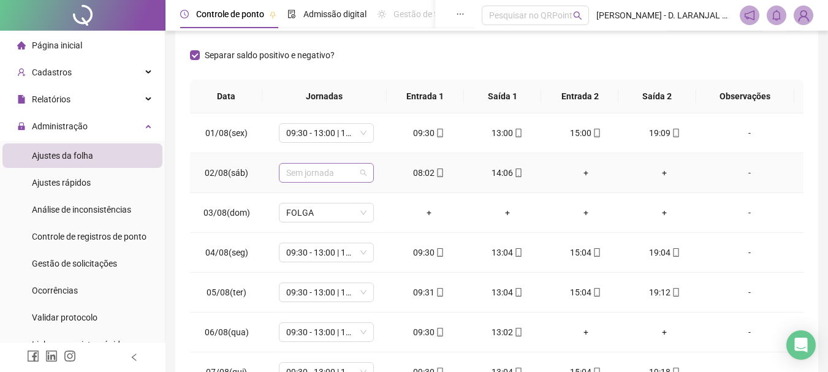
click at [353, 173] on span "Sem jornada" at bounding box center [326, 173] width 80 height 18
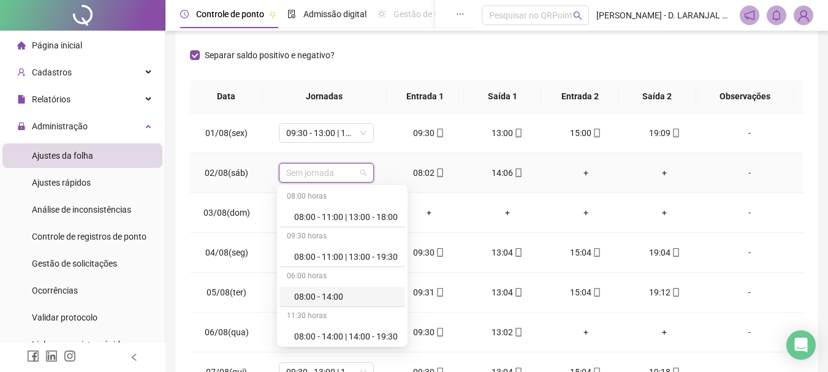
click at [345, 293] on div "08:00 - 14:00" at bounding box center [346, 296] width 104 height 13
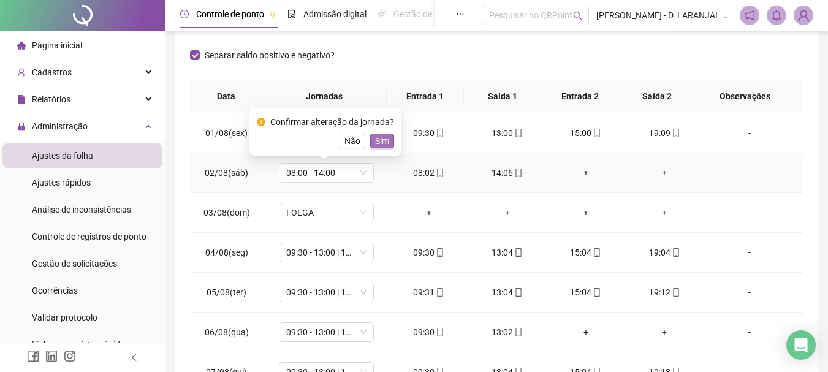
click at [384, 141] on span "Sim" at bounding box center [382, 140] width 14 height 13
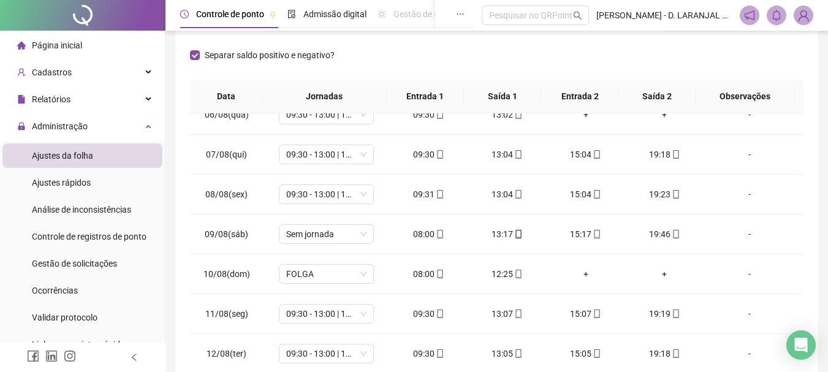
scroll to position [245, 0]
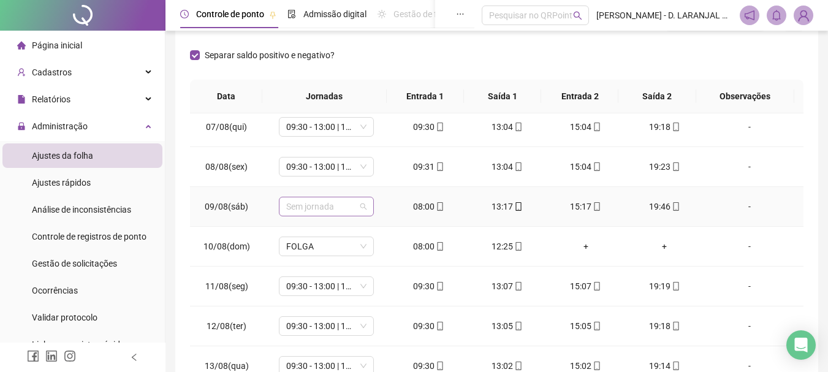
click at [364, 210] on span "Sem jornada" at bounding box center [326, 206] width 80 height 18
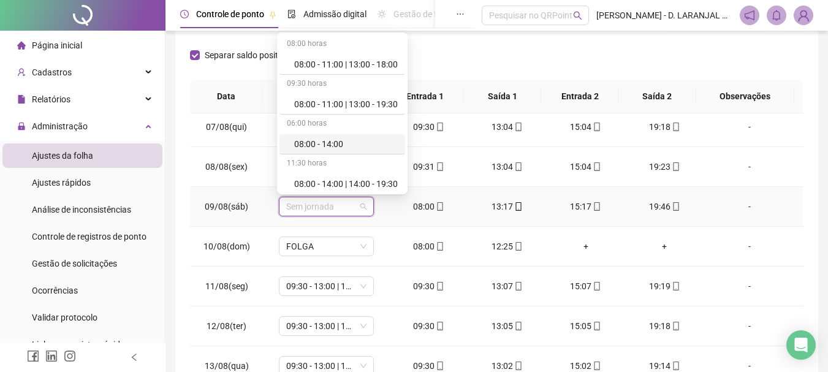
click at [331, 135] on div "08:00 - 14:00" at bounding box center [342, 144] width 126 height 20
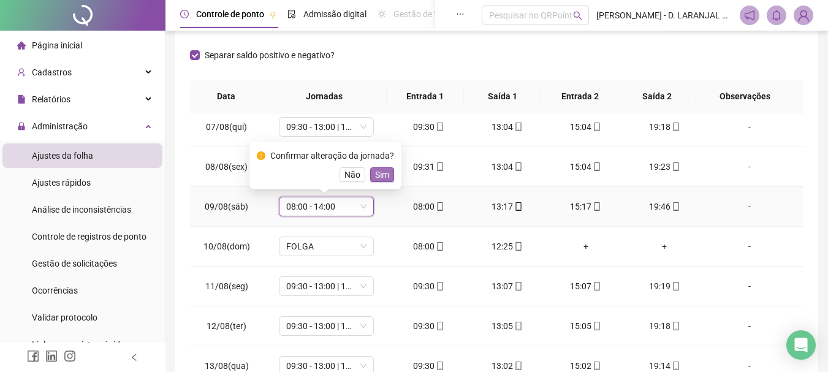
click at [383, 172] on span "Sim" at bounding box center [382, 174] width 14 height 13
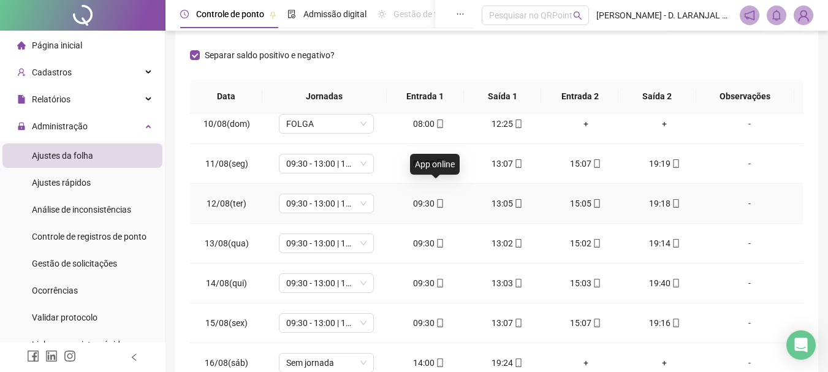
scroll to position [429, 0]
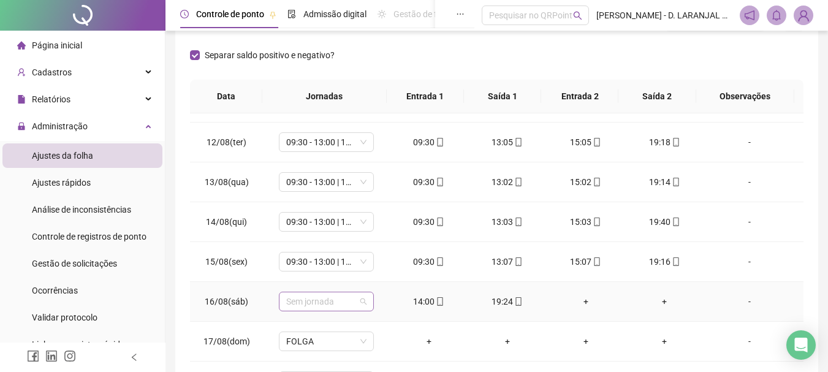
click at [357, 300] on span "Sem jornada" at bounding box center [326, 301] width 80 height 18
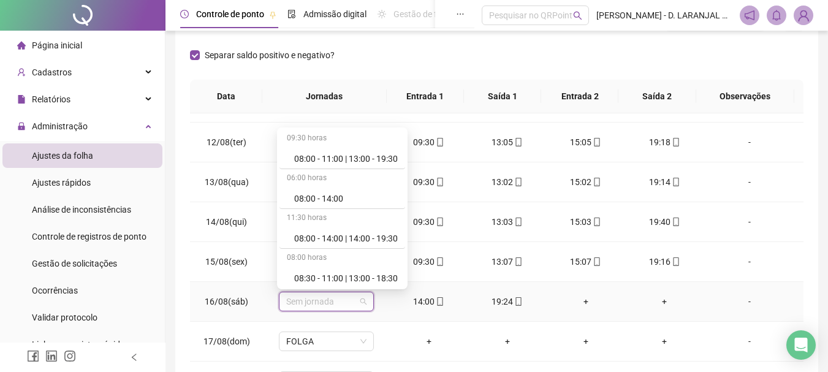
scroll to position [184, 0]
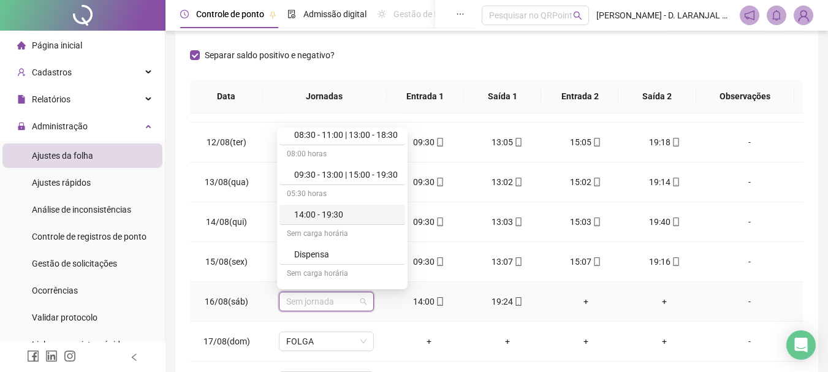
click at [336, 216] on div "14:00 - 19:30" at bounding box center [346, 214] width 104 height 13
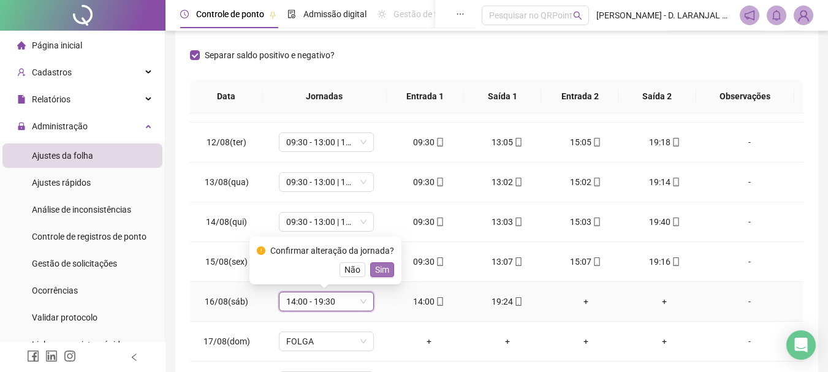
click at [384, 266] on span "Sim" at bounding box center [382, 269] width 14 height 13
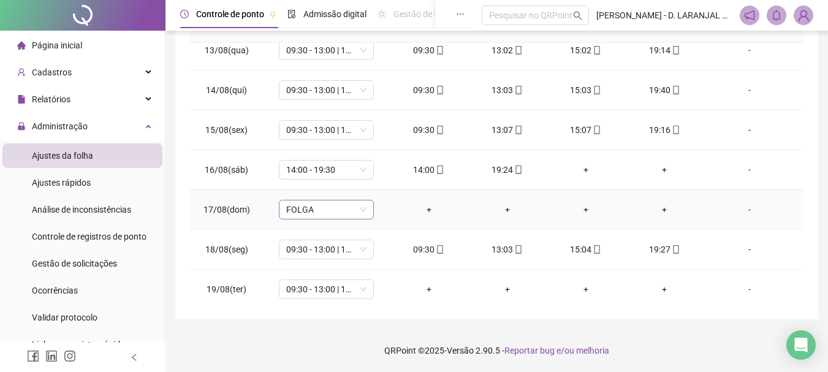
scroll to position [535, 0]
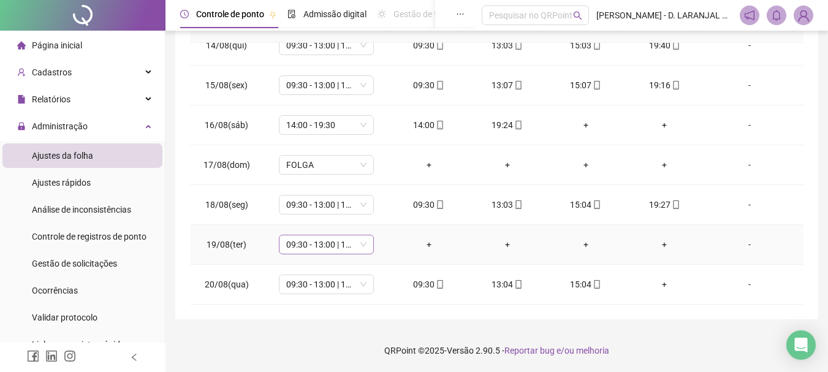
click at [353, 244] on span "09:30 - 13:00 | 15:00 - 19:30" at bounding box center [326, 244] width 80 height 18
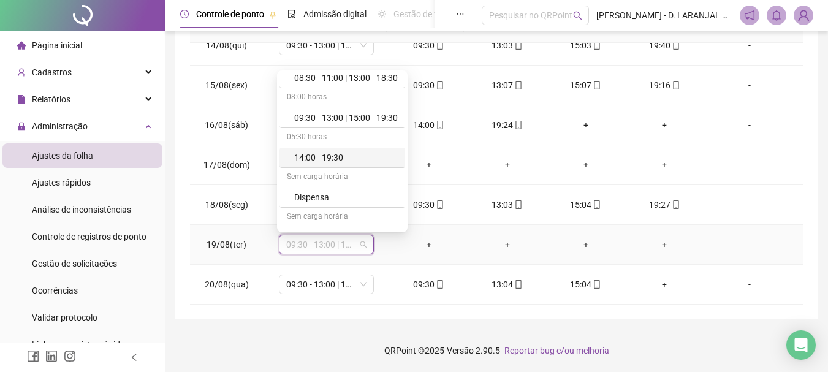
scroll to position [245, 0]
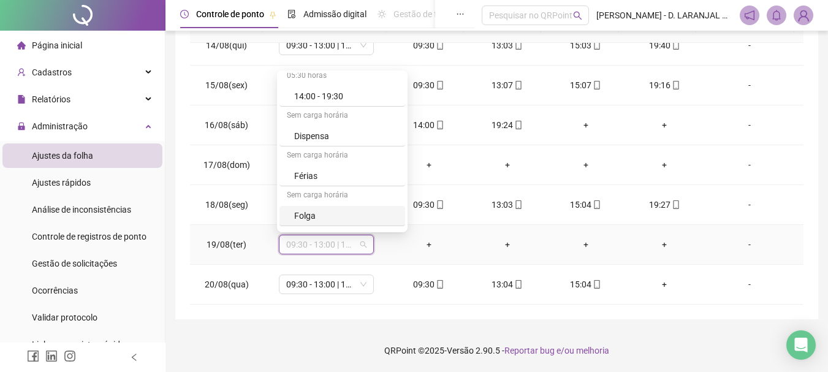
click at [326, 220] on div "Folga" at bounding box center [346, 215] width 104 height 13
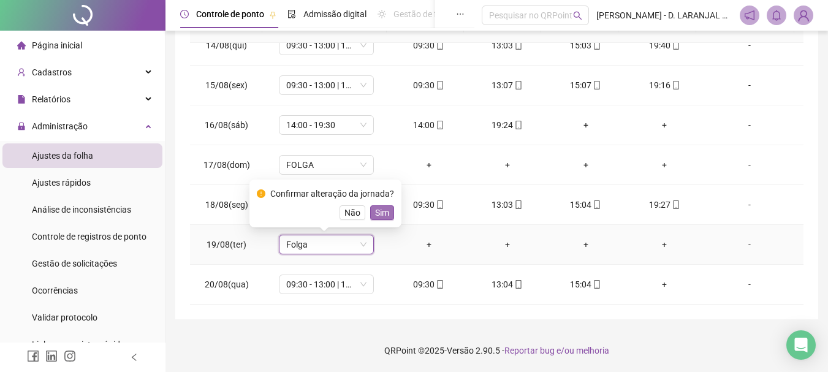
click at [378, 211] on span "Sim" at bounding box center [382, 212] width 14 height 13
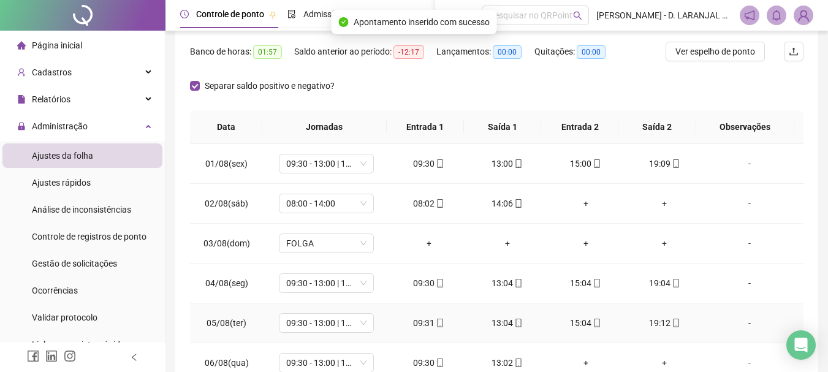
scroll to position [0, 0]
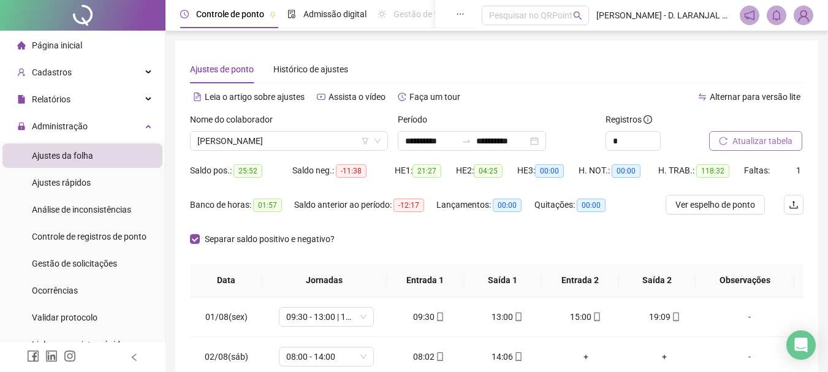
click at [766, 142] on span "Atualizar tabela" at bounding box center [762, 140] width 60 height 13
click at [328, 142] on span "[PERSON_NAME]" at bounding box center [288, 141] width 183 height 18
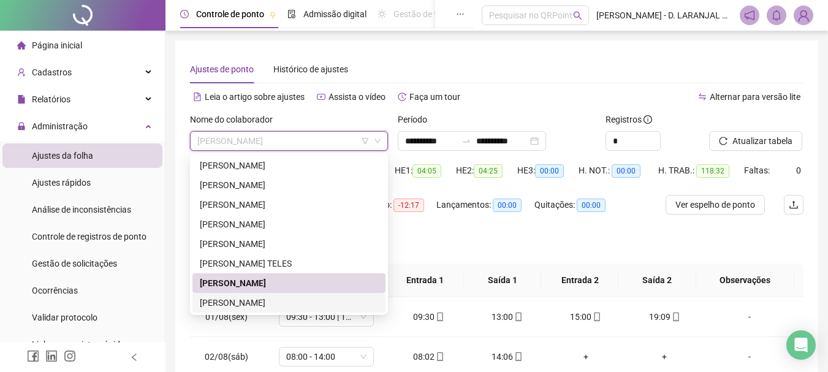
drag, startPoint x: 287, startPoint y: 301, endPoint x: 292, endPoint y: 295, distance: 8.0
click at [287, 302] on div "[PERSON_NAME]" at bounding box center [289, 302] width 178 height 13
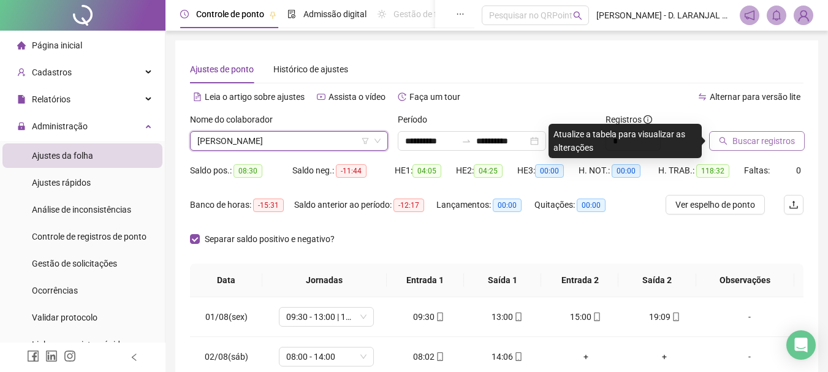
drag, startPoint x: 784, startPoint y: 139, endPoint x: 758, endPoint y: 135, distance: 26.1
click at [784, 138] on span "Buscar registros" at bounding box center [763, 140] width 62 height 13
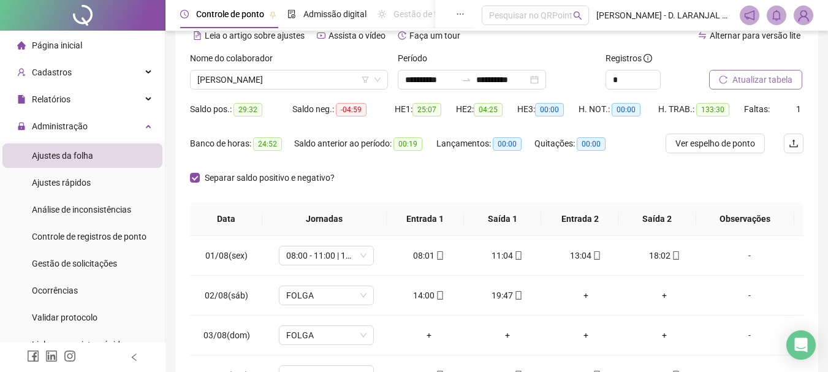
scroll to position [123, 0]
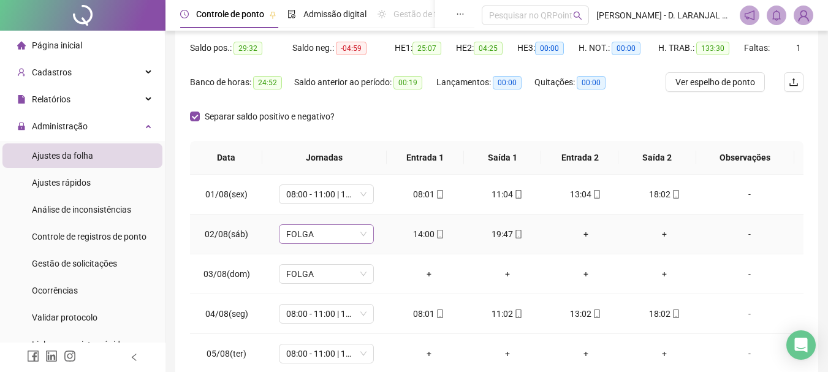
click at [360, 233] on span "FOLGA" at bounding box center [326, 234] width 80 height 18
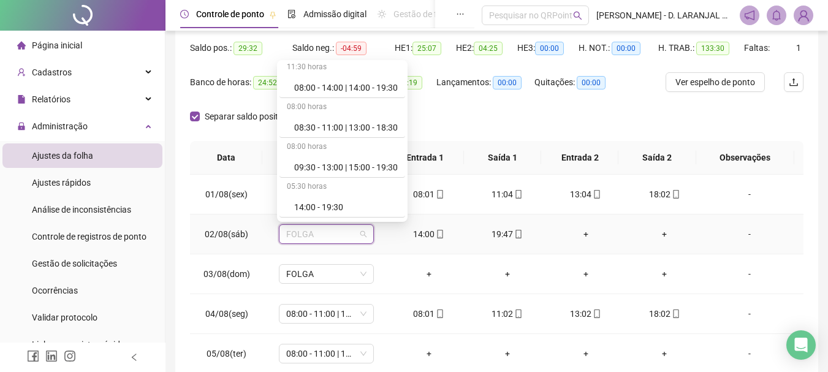
scroll to position [184, 0]
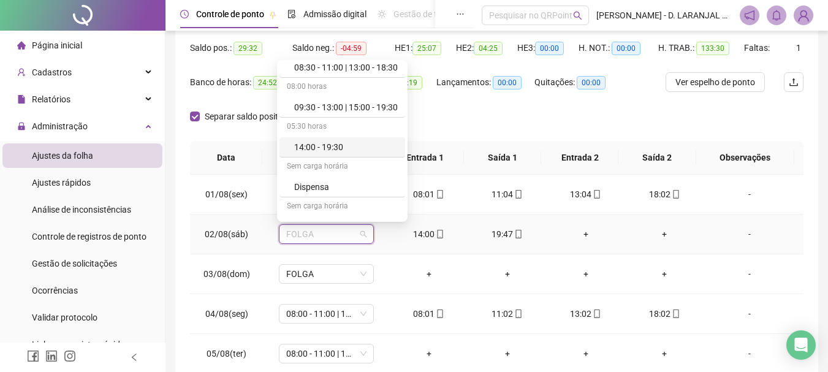
click at [343, 153] on div "14:00 - 19:30" at bounding box center [346, 146] width 104 height 13
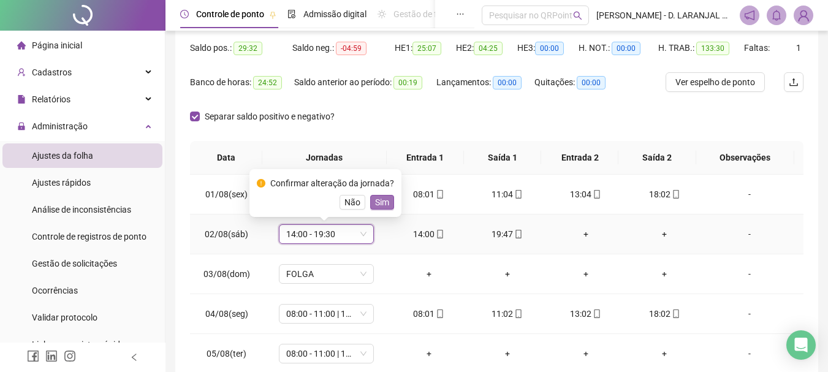
click at [387, 203] on button "Sim" at bounding box center [382, 202] width 24 height 15
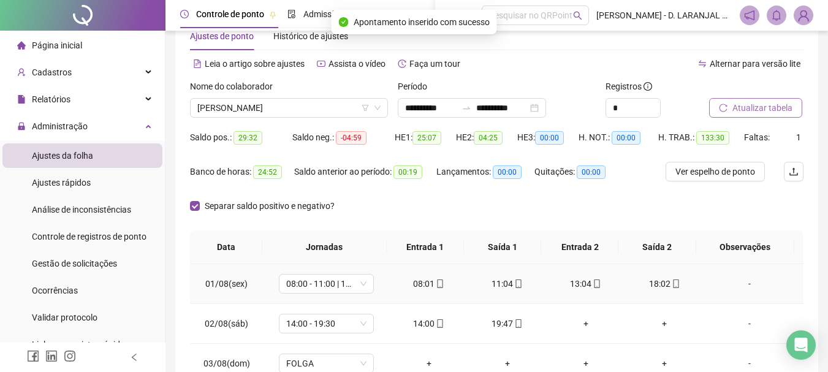
scroll to position [0, 0]
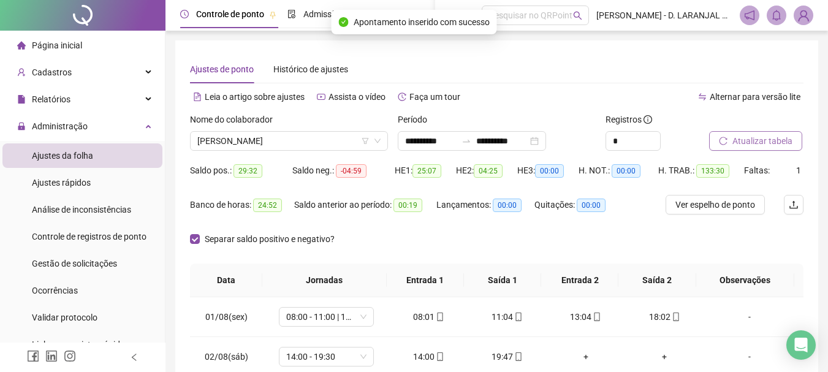
click at [745, 145] on span "Atualizar tabela" at bounding box center [762, 140] width 60 height 13
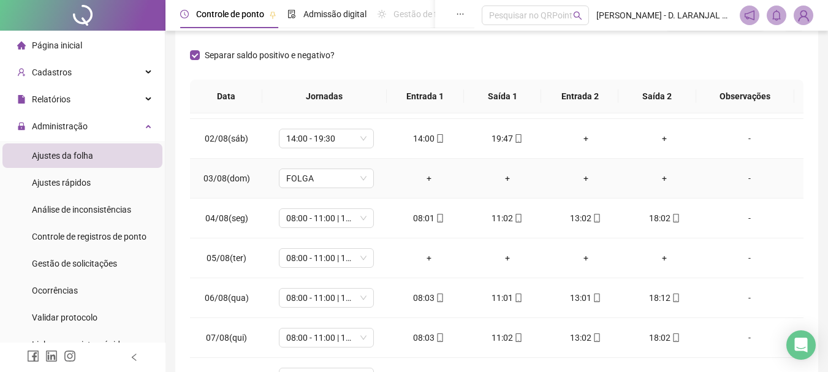
scroll to position [61, 0]
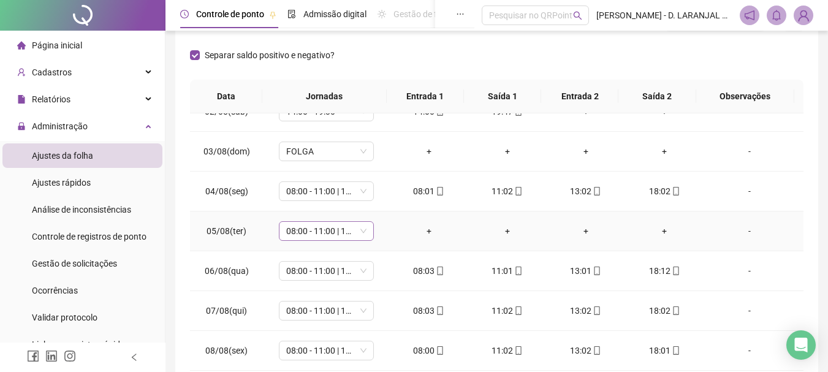
click at [359, 230] on span "08:00 - 11:00 | 13:00 - 18:00" at bounding box center [326, 231] width 80 height 18
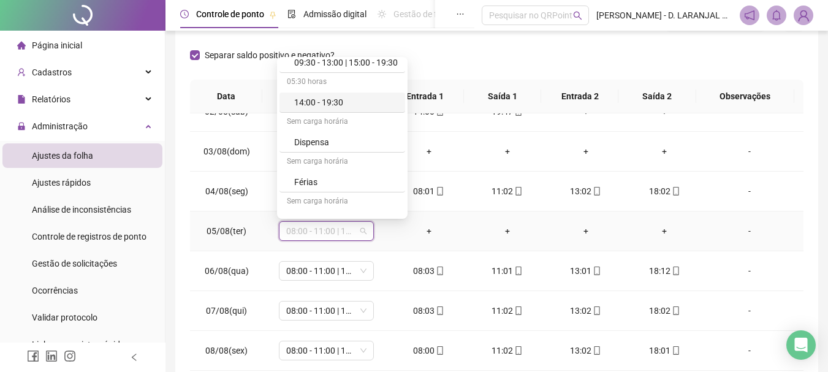
scroll to position [245, 0]
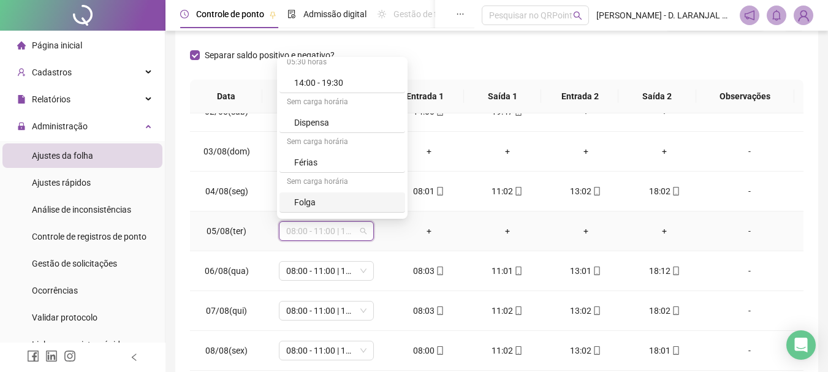
click at [323, 202] on div "Folga" at bounding box center [346, 201] width 104 height 13
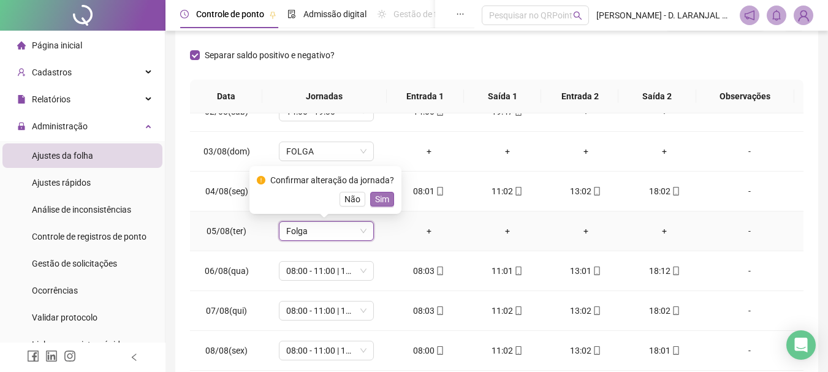
click at [379, 198] on span "Sim" at bounding box center [382, 198] width 14 height 13
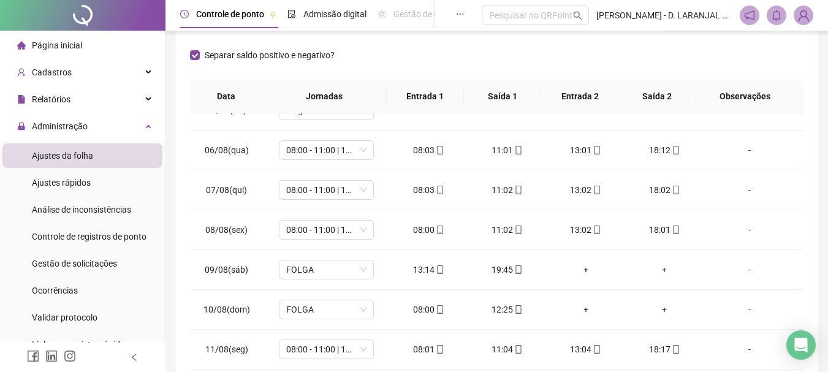
scroll to position [184, 0]
click at [353, 271] on span "FOLGA" at bounding box center [326, 268] width 80 height 18
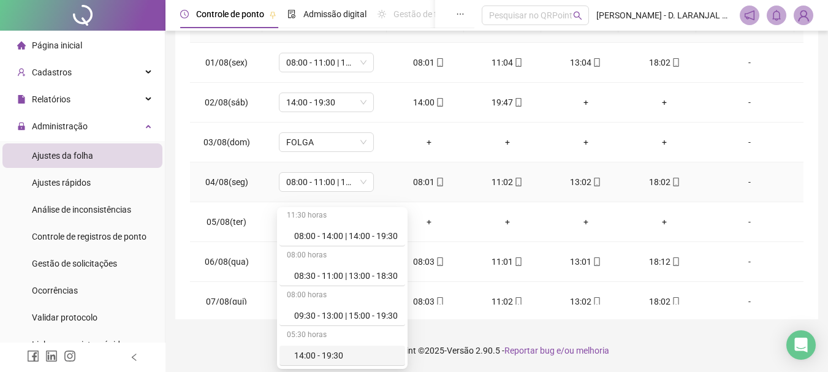
scroll to position [61, 0]
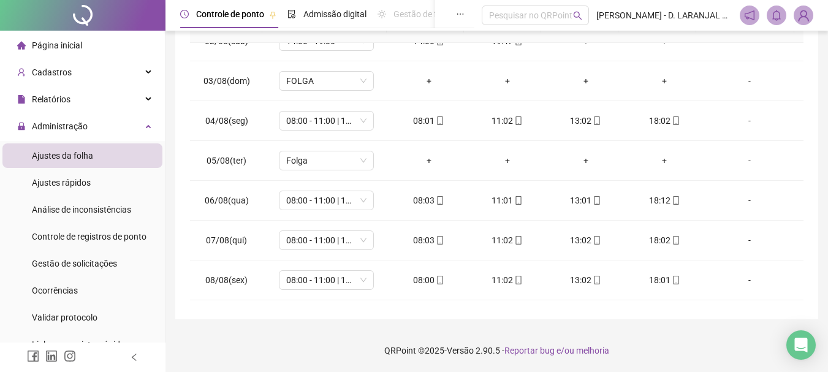
click at [806, 157] on div "**********" at bounding box center [496, 52] width 643 height 533
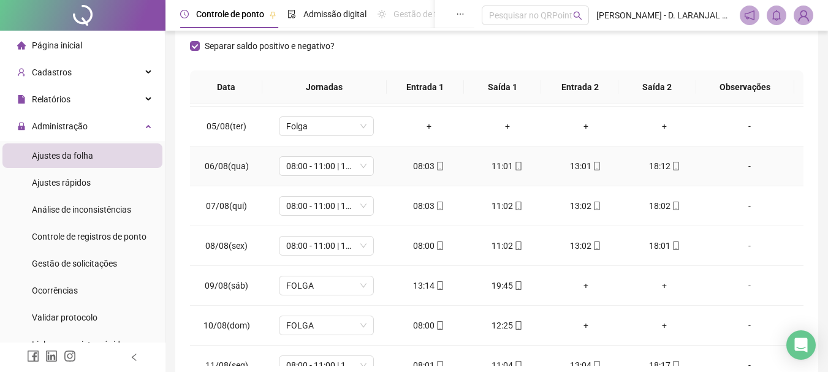
scroll to position [184, 0]
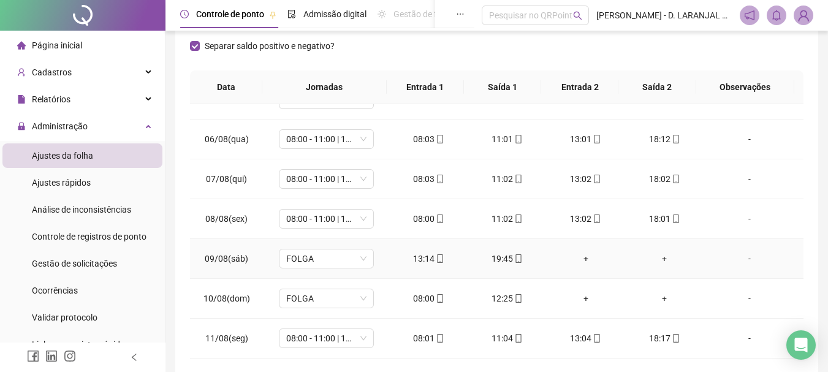
click at [581, 261] on div "+" at bounding box center [585, 258] width 59 height 13
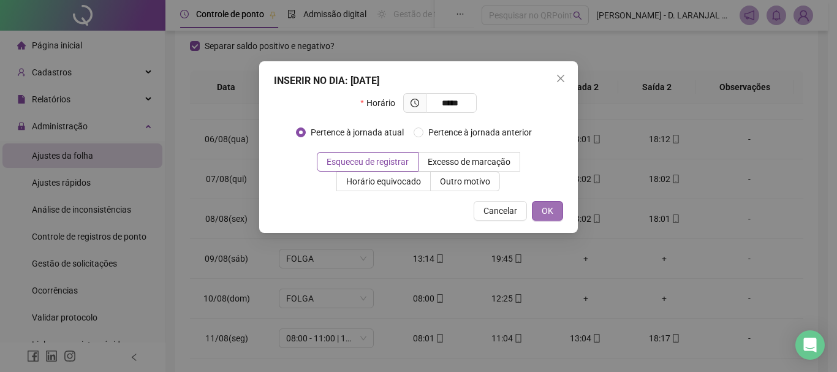
type input "*****"
click at [548, 210] on span "OK" at bounding box center [548, 210] width 12 height 13
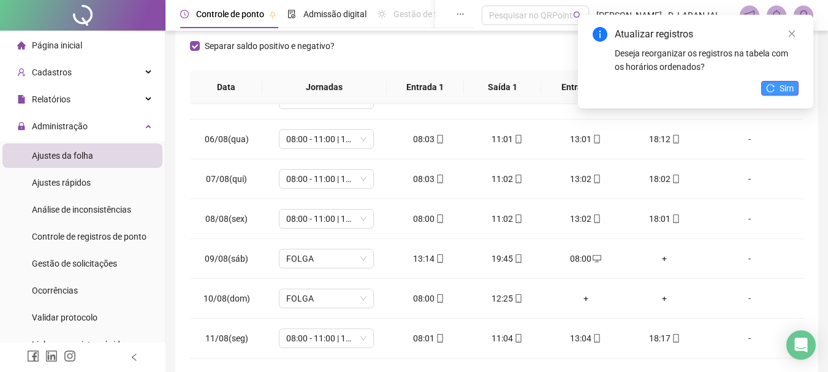
click at [794, 90] on button "Sim" at bounding box center [779, 88] width 37 height 15
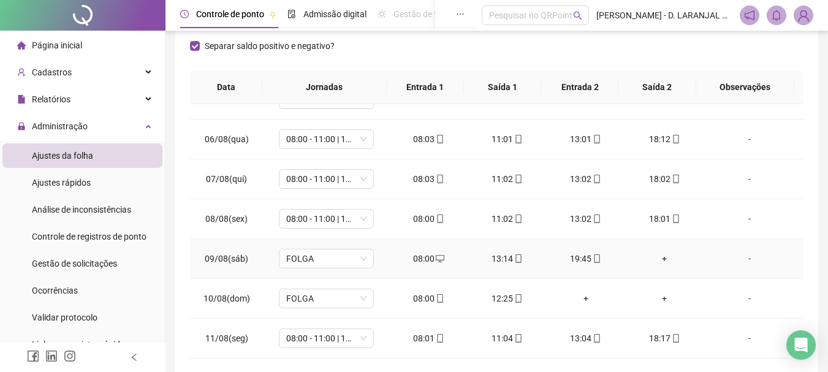
click at [658, 256] on div "+" at bounding box center [664, 258] width 59 height 13
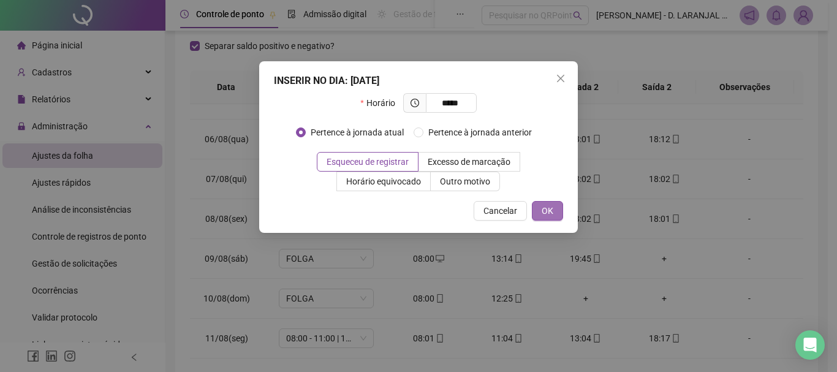
type input "*****"
click at [547, 211] on span "OK" at bounding box center [548, 210] width 12 height 13
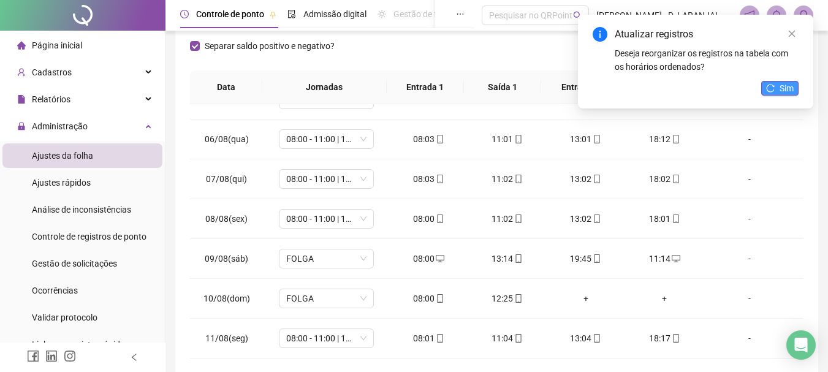
click at [779, 91] on button "Sim" at bounding box center [779, 88] width 37 height 15
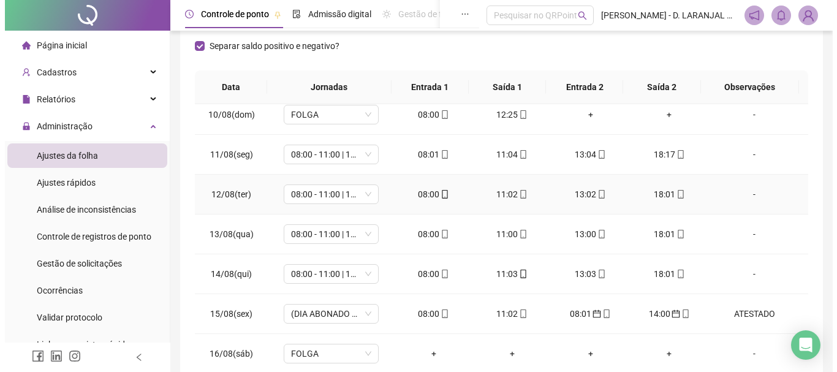
scroll to position [429, 0]
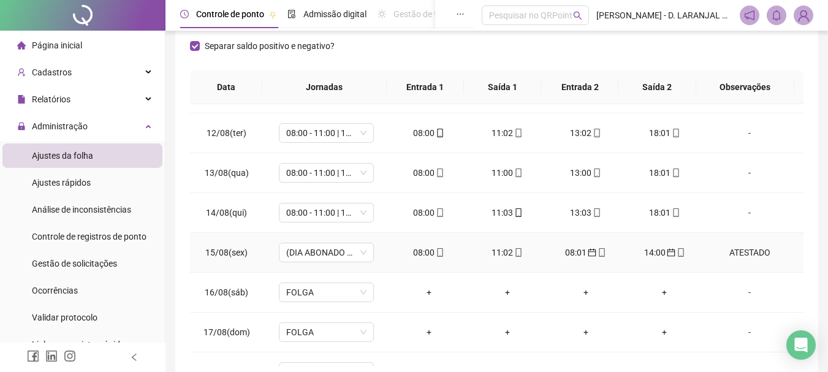
click at [746, 251] on div "ATESTADO" at bounding box center [749, 252] width 72 height 13
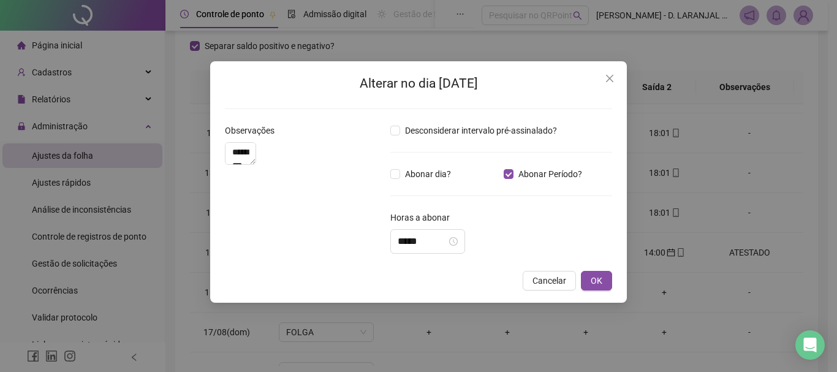
type textarea "********"
type input "*****"
click at [608, 84] on button "Close" at bounding box center [610, 79] width 20 height 20
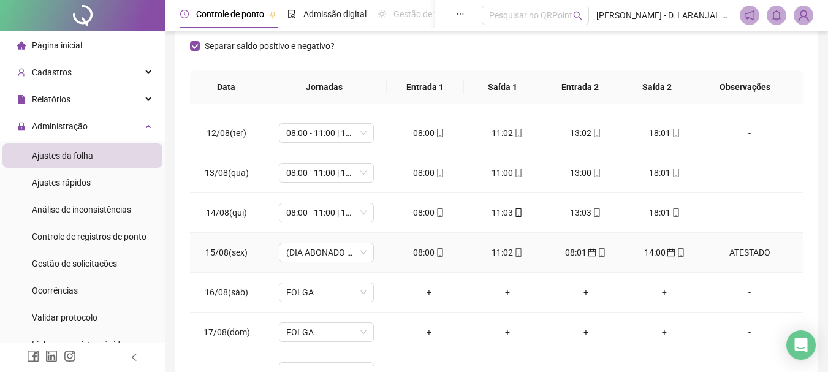
click at [730, 254] on div "ATESTADO" at bounding box center [749, 252] width 72 height 13
type input "*****"
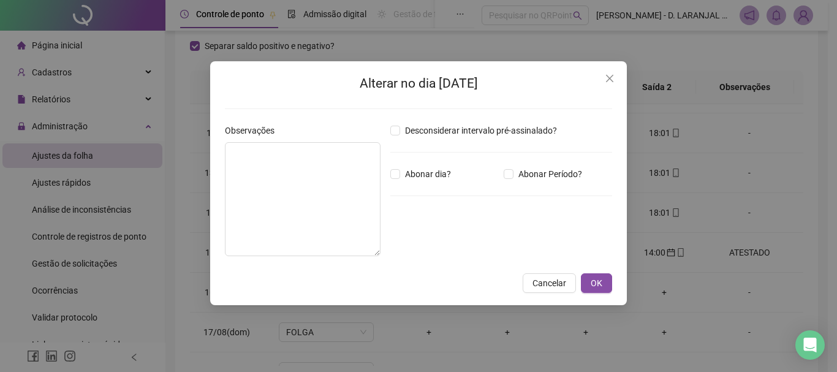
type textarea "********"
click at [431, 241] on input "*****" at bounding box center [422, 241] width 49 height 15
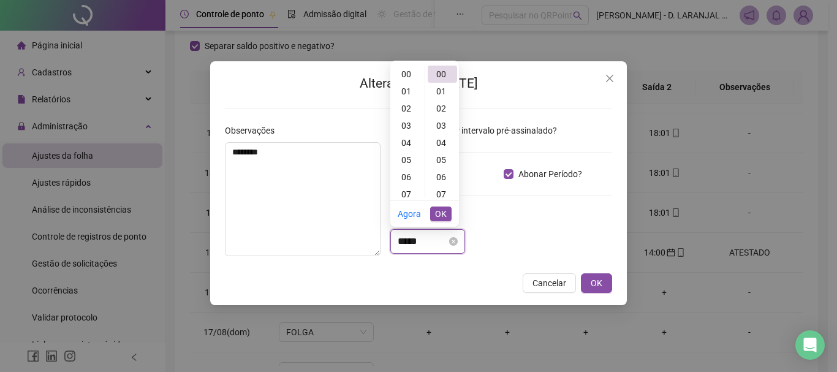
scroll to position [223, 0]
click at [407, 158] on div "18" at bounding box center [407, 159] width 29 height 17
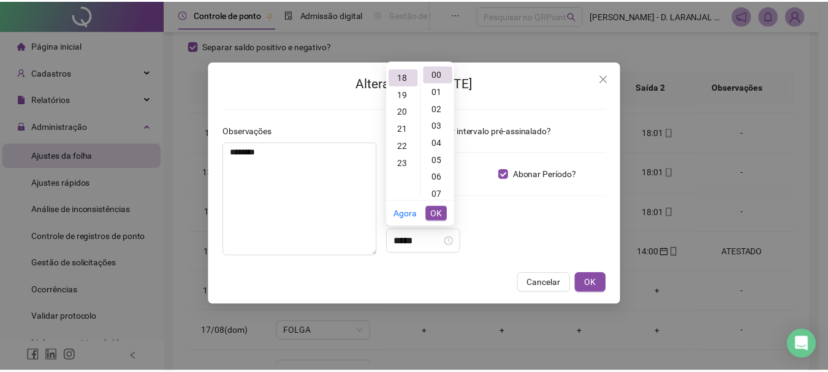
scroll to position [309, 0]
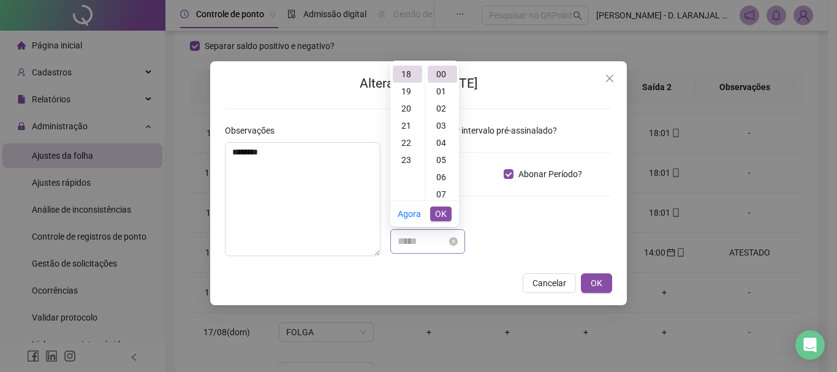
type input "*****"
click at [442, 215] on span "OK" at bounding box center [441, 213] width 12 height 13
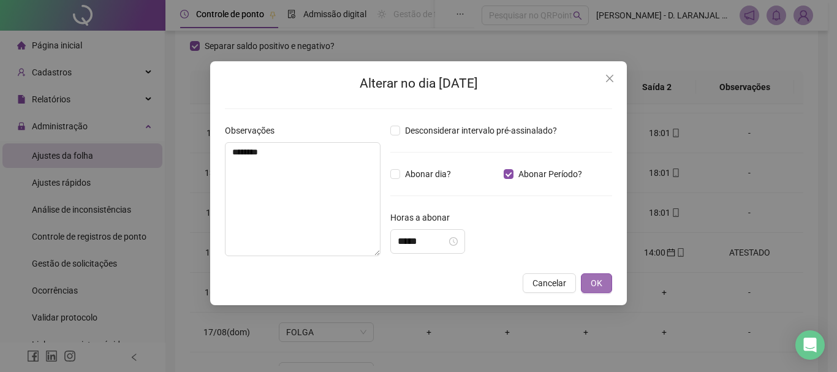
click at [597, 285] on span "OK" at bounding box center [597, 282] width 12 height 13
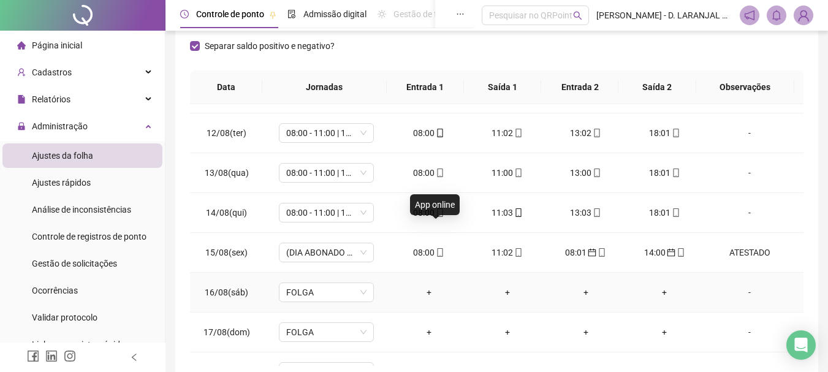
scroll to position [490, 0]
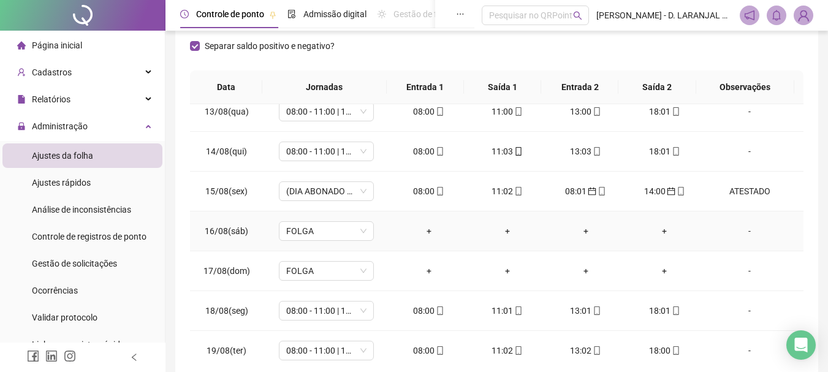
click at [426, 229] on div "+" at bounding box center [428, 230] width 59 height 13
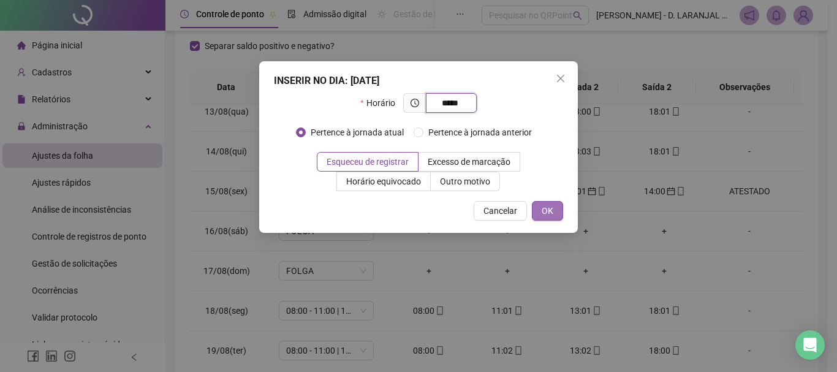
type input "*****"
click at [543, 205] on span "OK" at bounding box center [548, 210] width 12 height 13
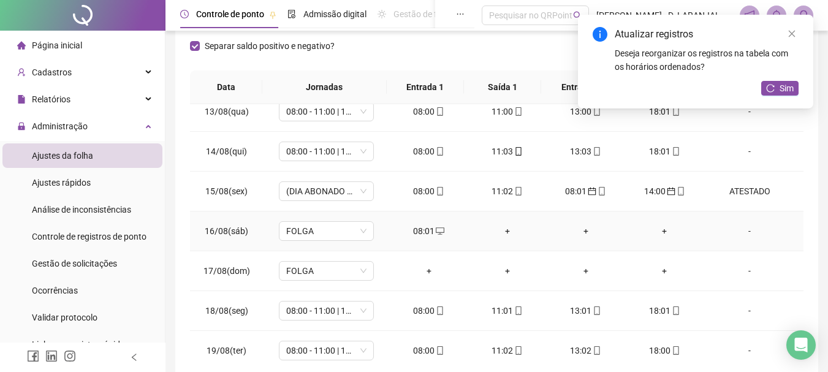
click at [502, 229] on div "+" at bounding box center [507, 230] width 59 height 13
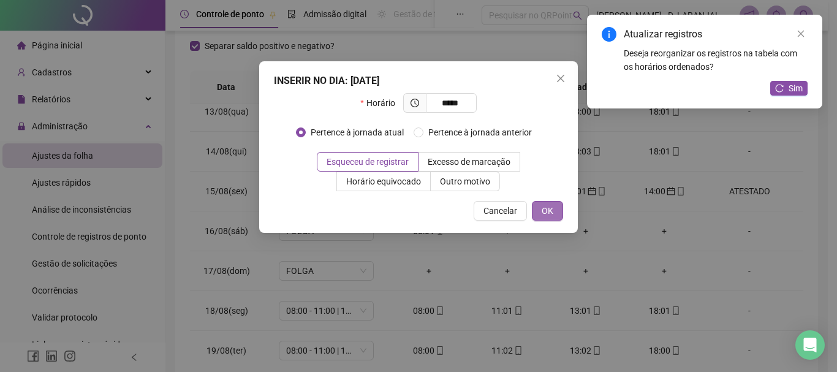
type input "*****"
click at [550, 211] on span "OK" at bounding box center [548, 210] width 12 height 13
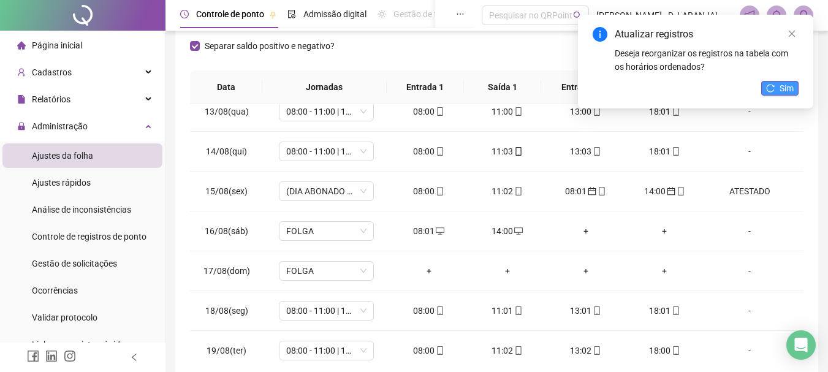
click at [785, 88] on span "Sim" at bounding box center [786, 87] width 14 height 13
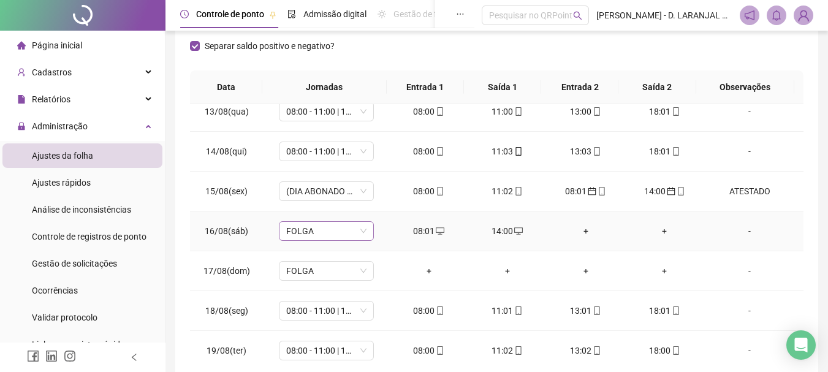
click at [362, 233] on span "FOLGA" at bounding box center [326, 231] width 80 height 18
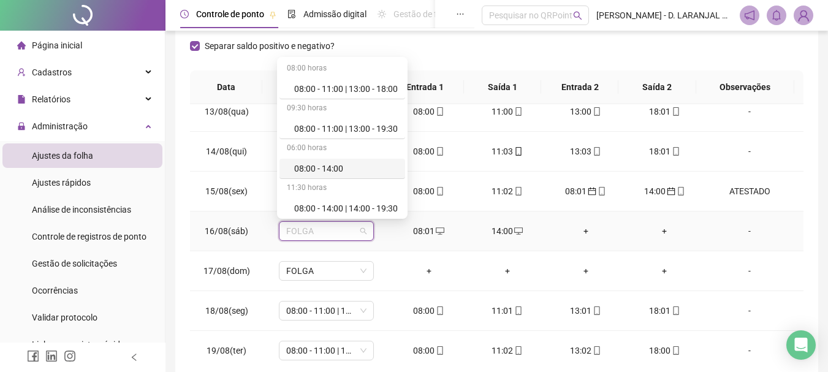
click at [334, 165] on div "08:00 - 14:00" at bounding box center [346, 168] width 104 height 13
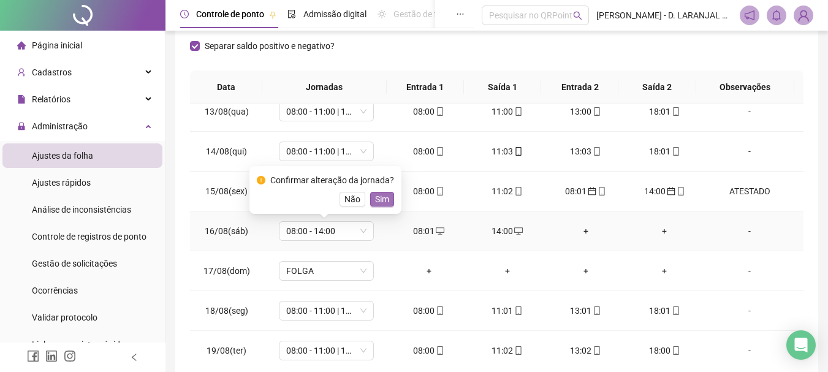
click at [384, 200] on span "Sim" at bounding box center [382, 198] width 14 height 13
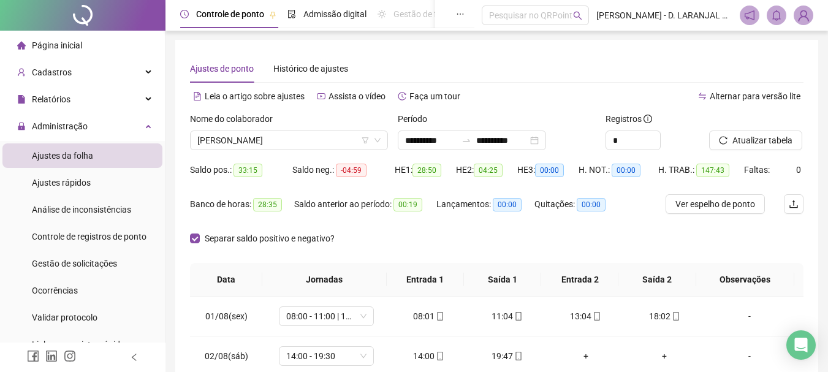
scroll to position [0, 0]
click at [755, 139] on span "Atualizar tabela" at bounding box center [762, 140] width 60 height 13
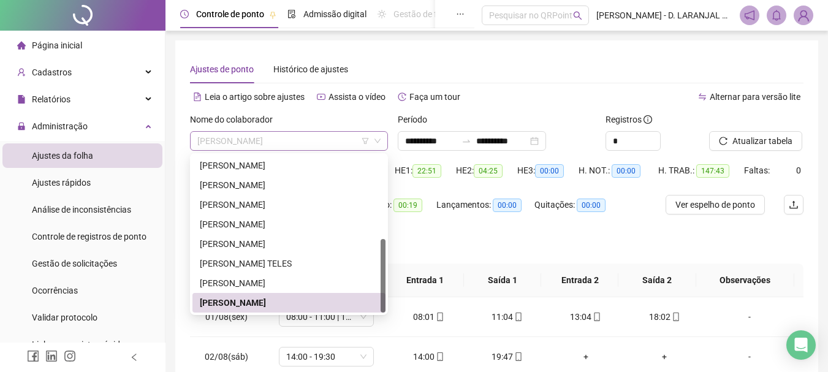
click at [318, 145] on span "[PERSON_NAME]" at bounding box center [288, 141] width 183 height 18
click at [257, 239] on div "[PERSON_NAME]" at bounding box center [289, 243] width 178 height 13
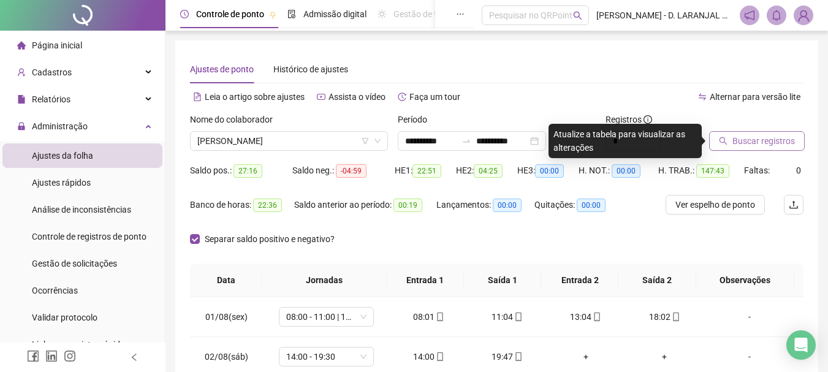
click at [754, 143] on span "Buscar registros" at bounding box center [763, 140] width 62 height 13
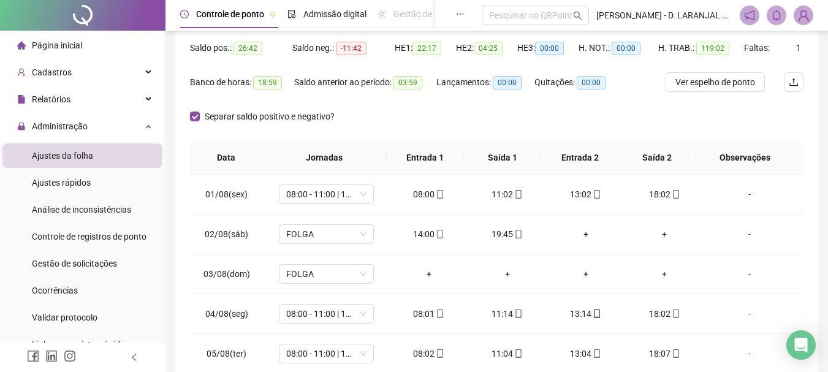
scroll to position [184, 0]
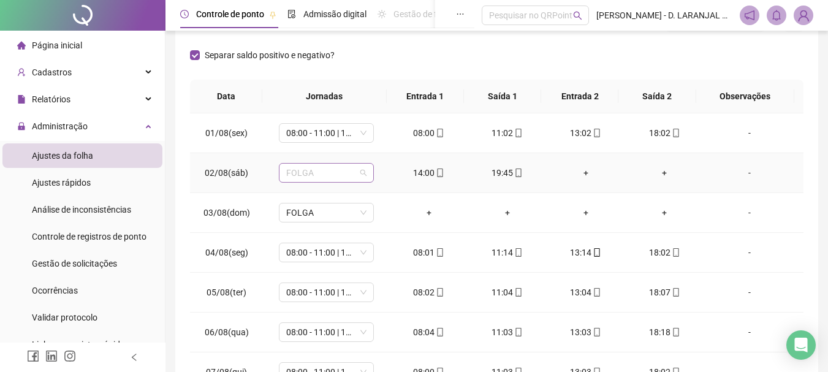
click at [358, 179] on span "FOLGA" at bounding box center [326, 173] width 80 height 18
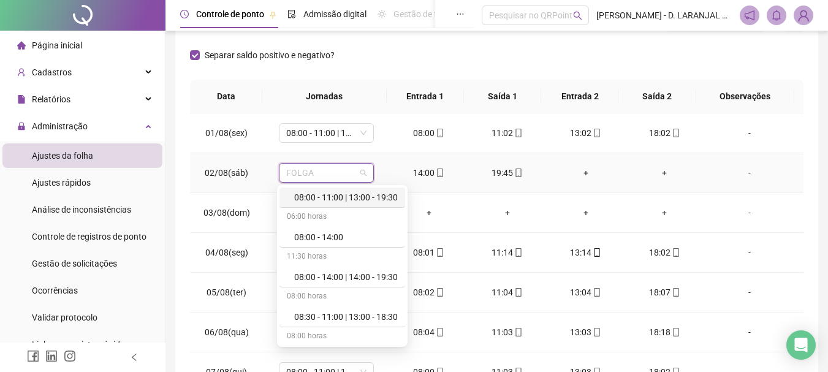
scroll to position [123, 0]
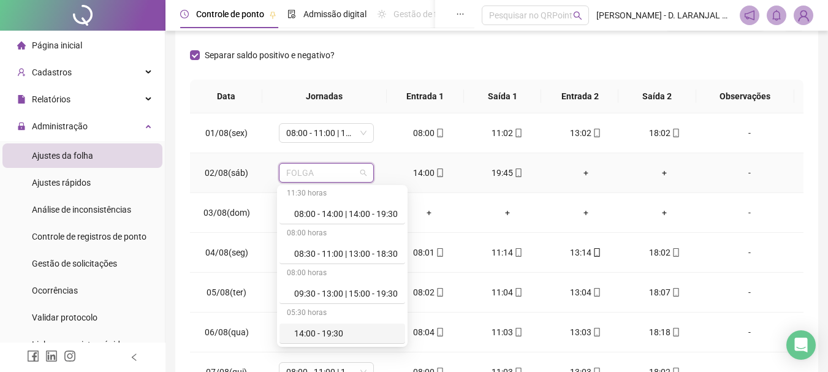
click at [333, 327] on div "14:00 - 19:30" at bounding box center [346, 333] width 104 height 13
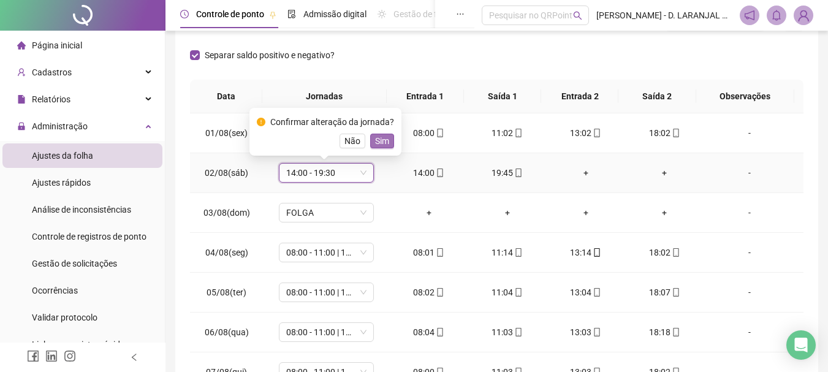
click at [385, 140] on span "Sim" at bounding box center [382, 140] width 14 height 13
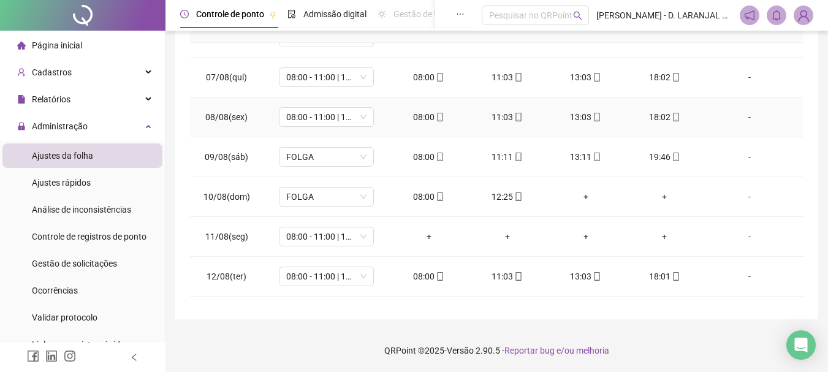
scroll to position [245, 0]
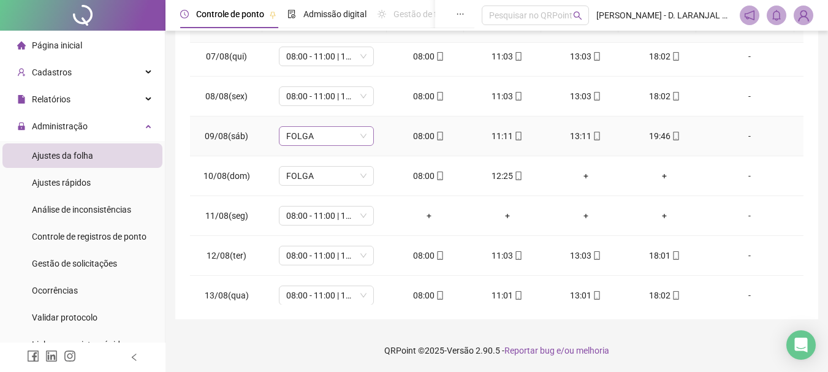
click at [352, 139] on span "FOLGA" at bounding box center [326, 136] width 80 height 18
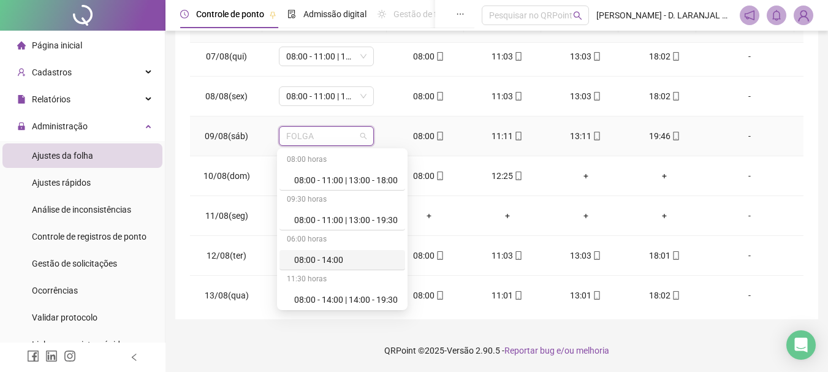
click at [337, 259] on div "08:00 - 14:00" at bounding box center [346, 259] width 104 height 13
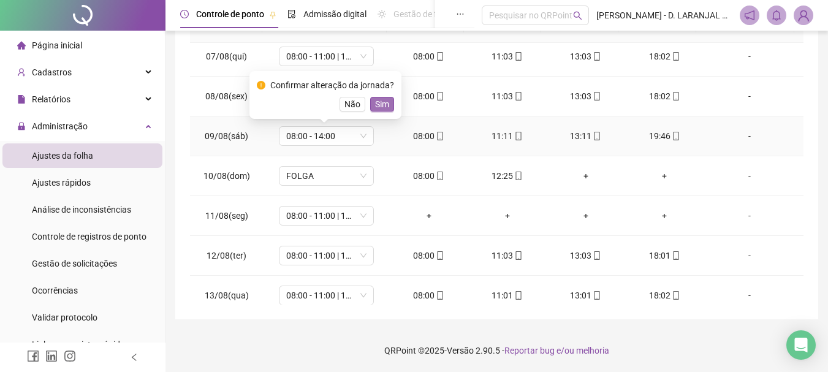
click at [380, 102] on span "Sim" at bounding box center [382, 103] width 14 height 13
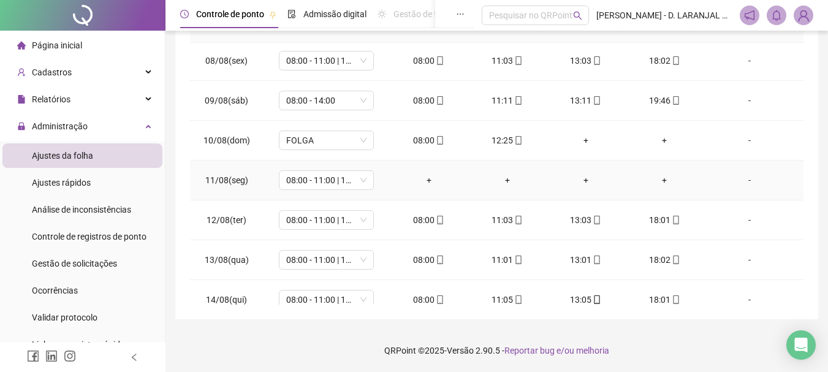
scroll to position [306, 0]
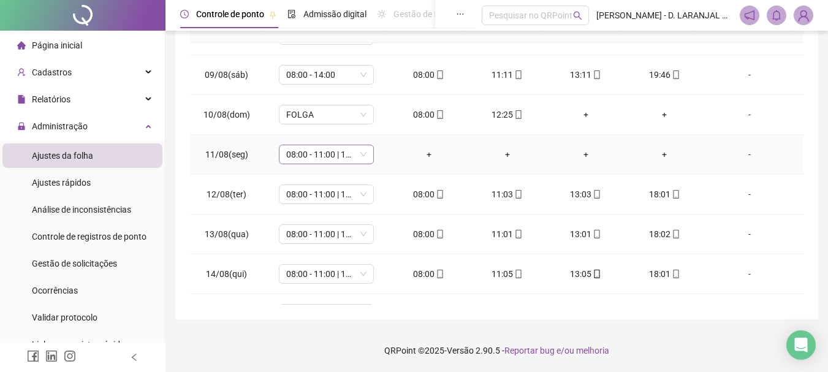
click at [358, 158] on span "08:00 - 11:00 | 13:00 - 18:00" at bounding box center [326, 154] width 80 height 18
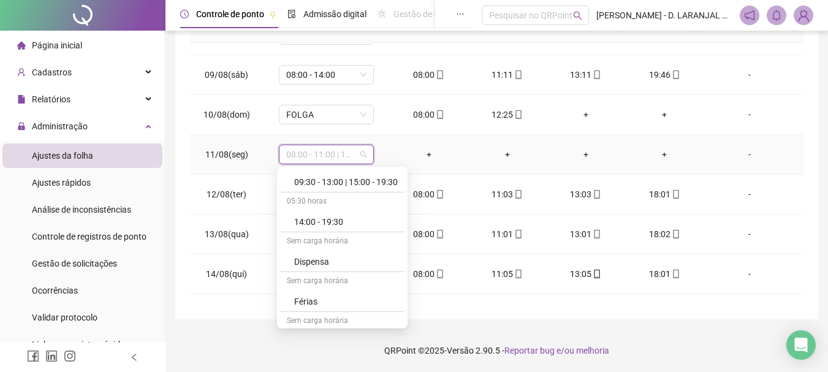
scroll to position [245, 0]
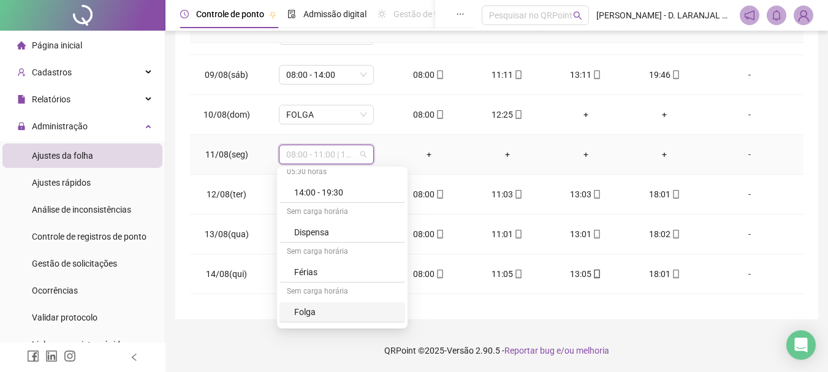
click at [324, 306] on div "Folga" at bounding box center [346, 311] width 104 height 13
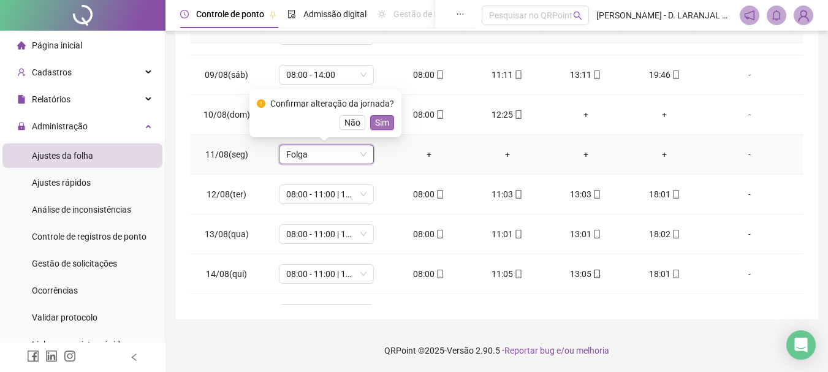
click at [385, 125] on span "Sim" at bounding box center [382, 122] width 14 height 13
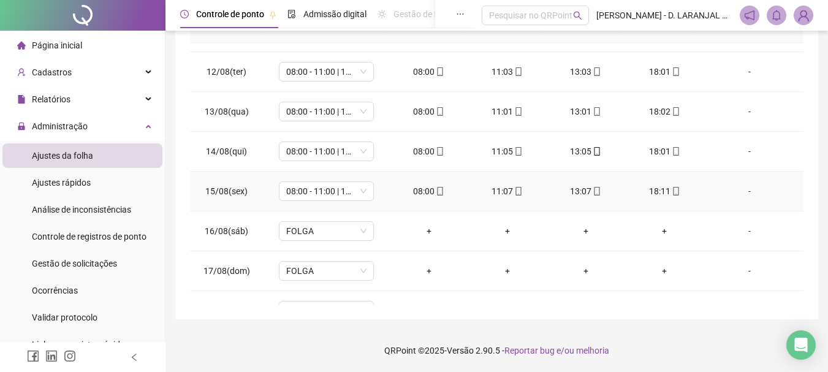
scroll to position [490, 0]
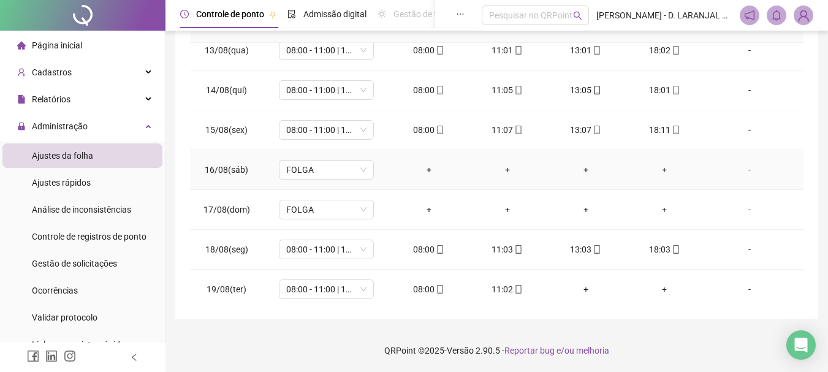
click at [426, 166] on div "+" at bounding box center [428, 169] width 59 height 13
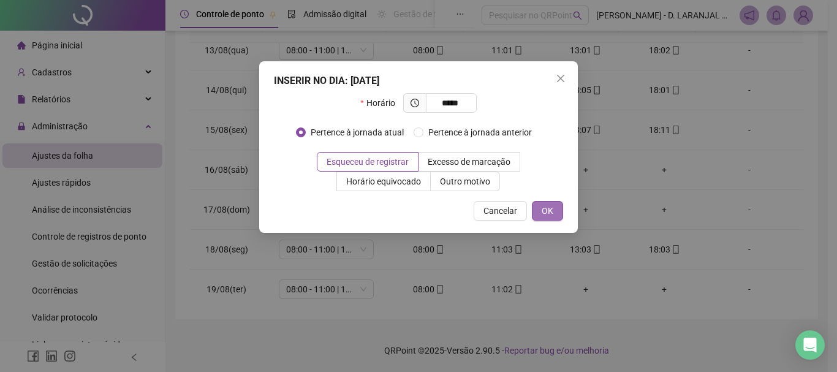
type input "*****"
click at [549, 207] on span "OK" at bounding box center [548, 210] width 12 height 13
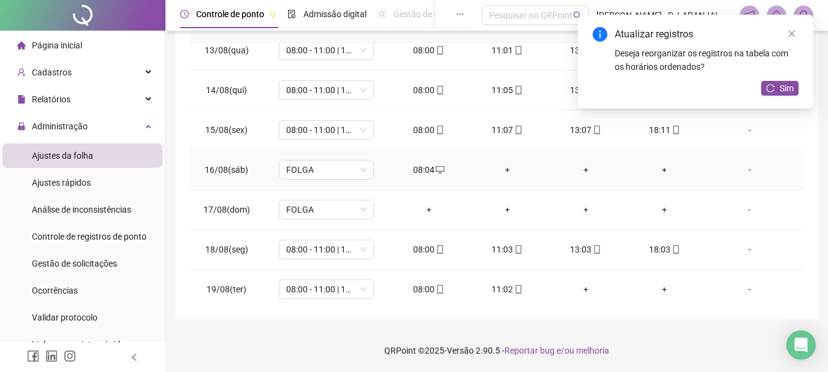
click at [503, 170] on div "+" at bounding box center [507, 169] width 59 height 13
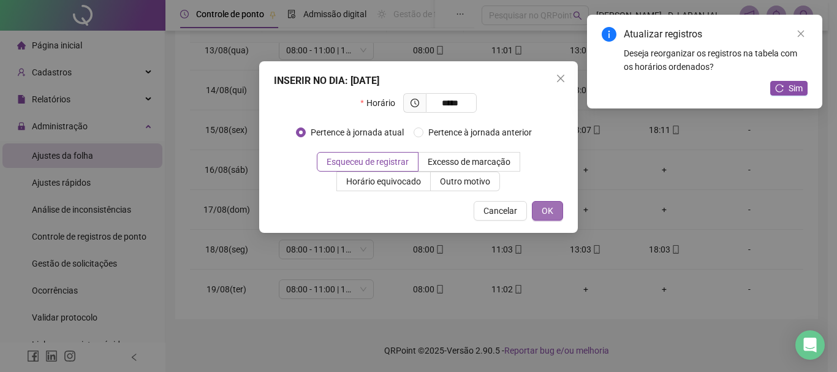
type input "*****"
click at [553, 209] on button "OK" at bounding box center [547, 211] width 31 height 20
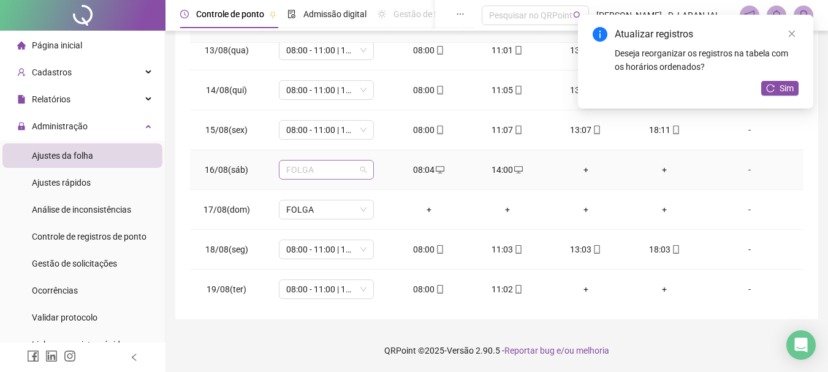
click at [363, 169] on span "FOLGA" at bounding box center [326, 170] width 80 height 18
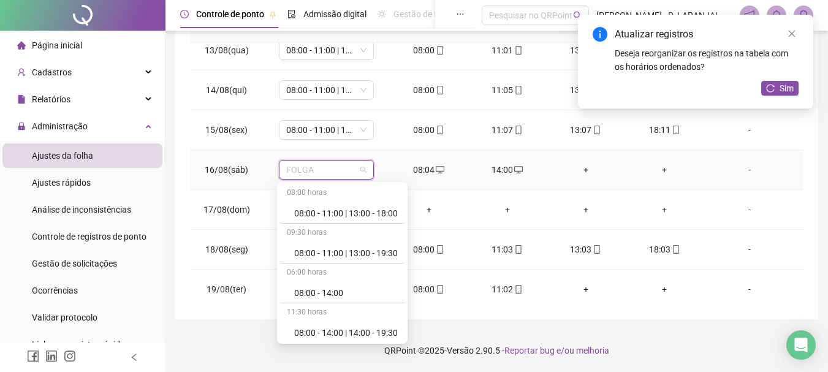
scroll to position [0, 0]
click at [345, 297] on div "08:00 - 14:00" at bounding box center [346, 293] width 104 height 13
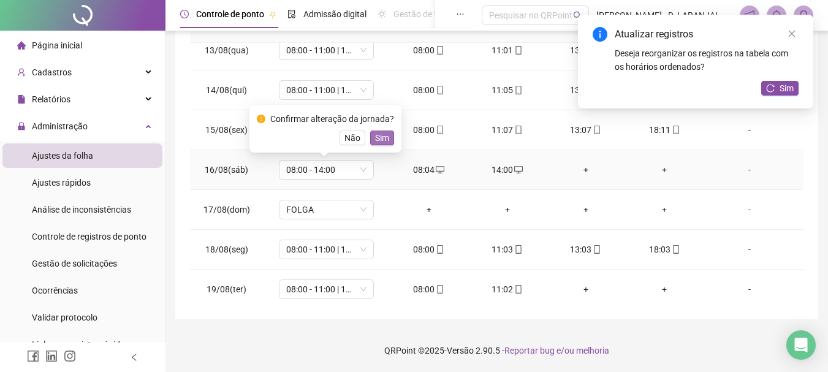
click at [382, 140] on span "Sim" at bounding box center [382, 137] width 14 height 13
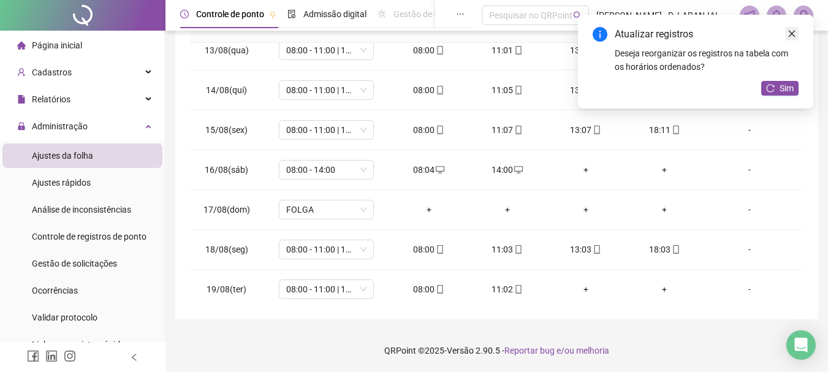
click at [787, 39] on link "Close" at bounding box center [791, 33] width 13 height 13
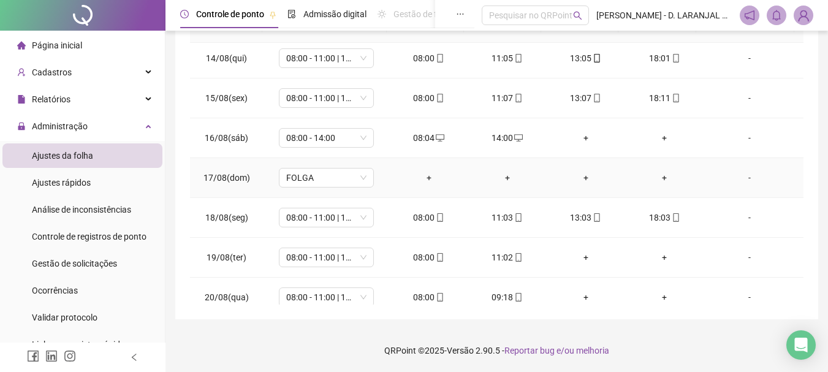
scroll to position [535, 0]
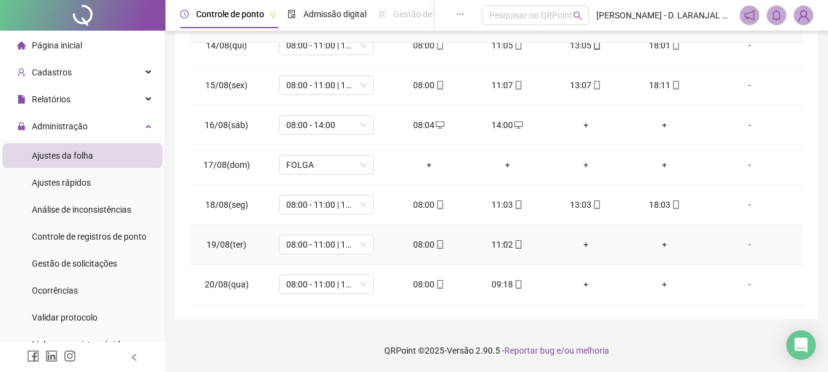
click at [738, 244] on div "-" at bounding box center [749, 244] width 72 height 13
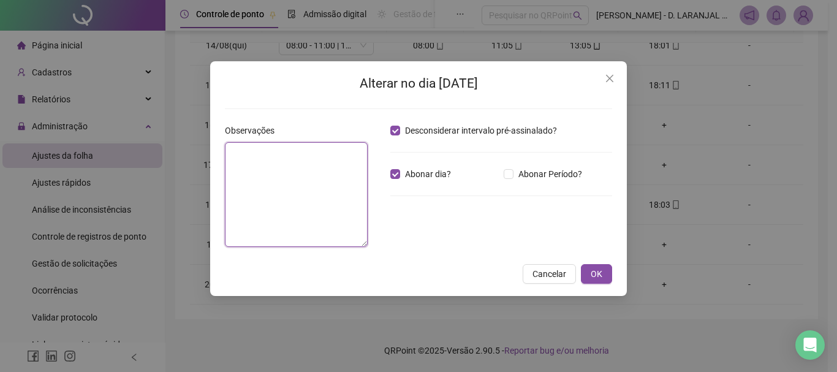
click at [281, 163] on textarea at bounding box center [296, 194] width 143 height 105
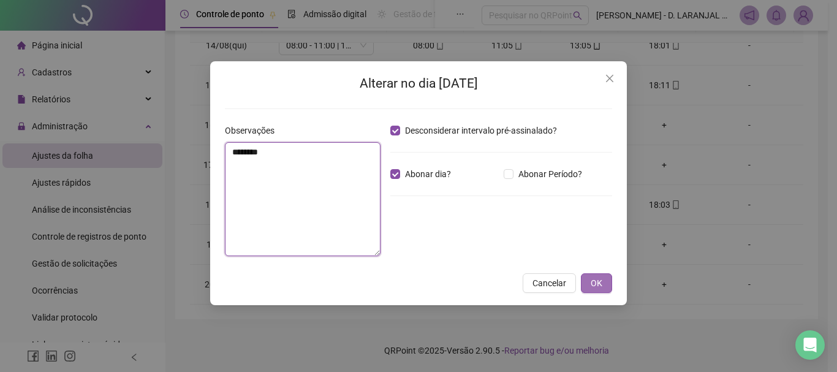
type textarea "********"
click at [605, 283] on button "OK" at bounding box center [596, 283] width 31 height 20
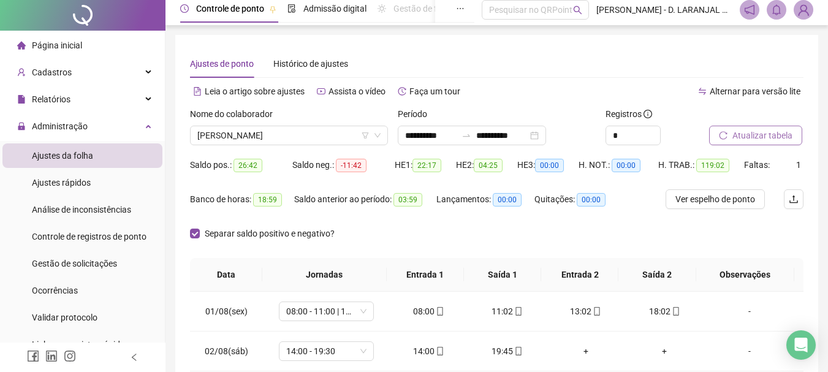
scroll to position [0, 0]
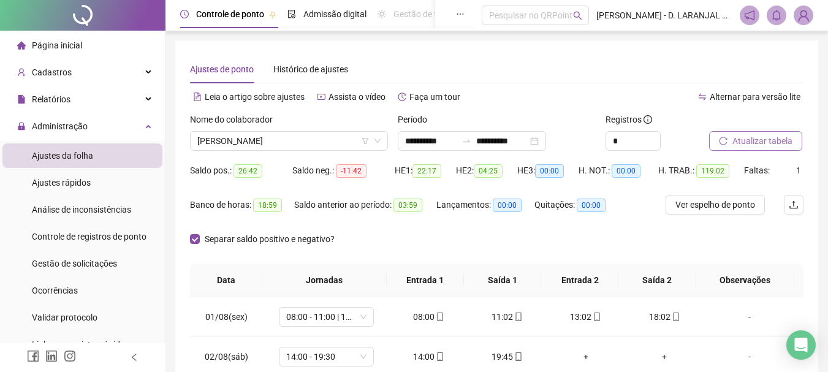
click at [769, 138] on span "Atualizar tabela" at bounding box center [762, 140] width 60 height 13
